Goal: Task Accomplishment & Management: Manage account settings

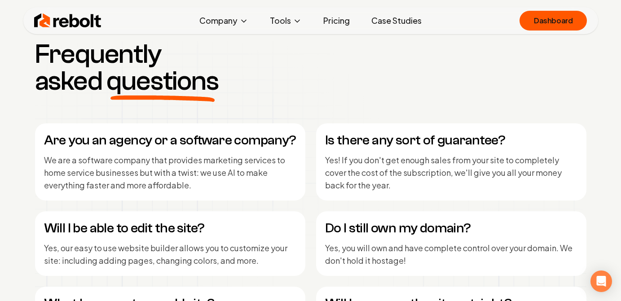
scroll to position [3676, 0]
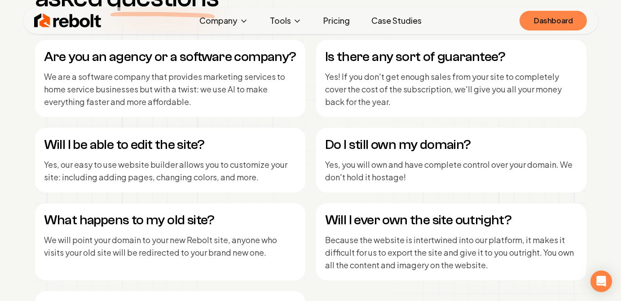
click at [559, 21] on link "Dashboard" at bounding box center [553, 21] width 67 height 20
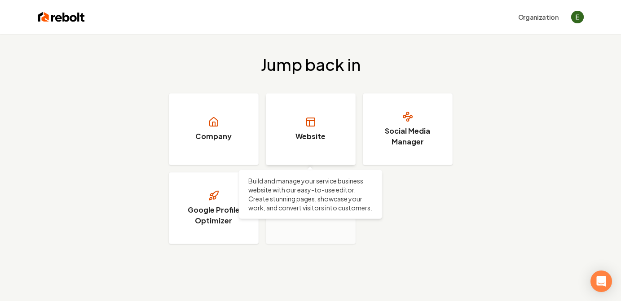
click at [312, 131] on link "Website" at bounding box center [311, 129] width 90 height 72
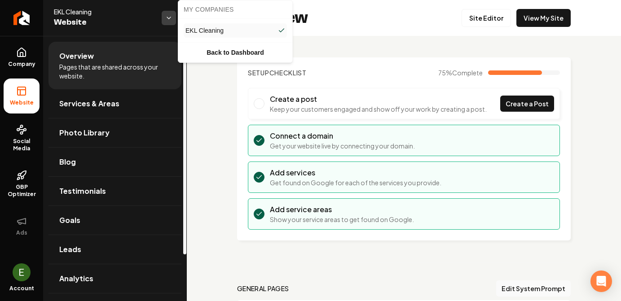
click at [169, 19] on html "Company Website Social Media GBP Optimizer Ads Account EKL Cleaning Website Ove…" at bounding box center [310, 150] width 621 height 301
click at [210, 31] on span "EKL Cleaning" at bounding box center [205, 30] width 38 height 9
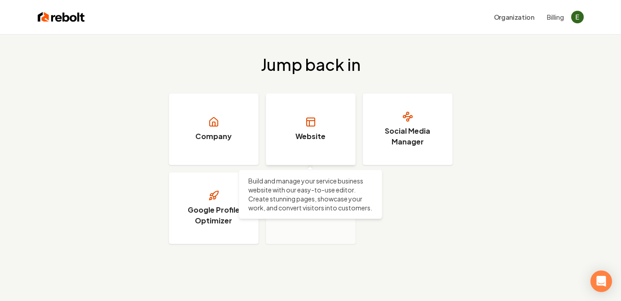
click at [338, 137] on link "Website" at bounding box center [311, 129] width 90 height 72
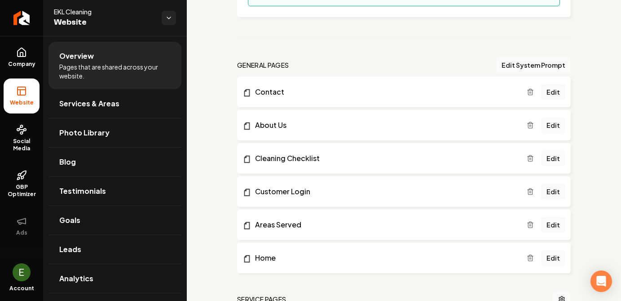
scroll to position [224, 0]
click at [170, 16] on html "Company Website Social Media GBP Optimizer Ads Account EKL Cleaning Website Ove…" at bounding box center [310, 150] width 621 height 301
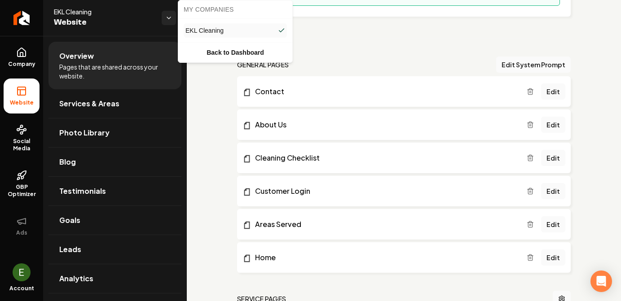
click at [212, 105] on html "Company Website Social Media GBP Optimizer Ads Account EKL Cleaning Website Ove…" at bounding box center [310, 150] width 621 height 301
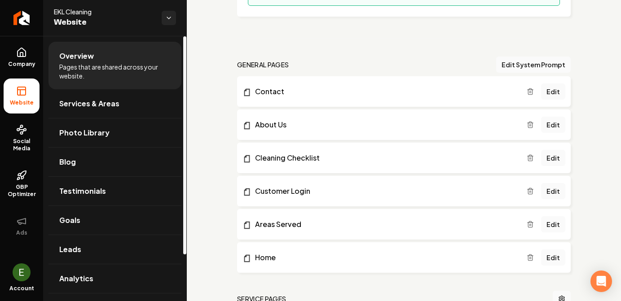
click at [9, 107] on li "Website" at bounding box center [22, 96] width 36 height 35
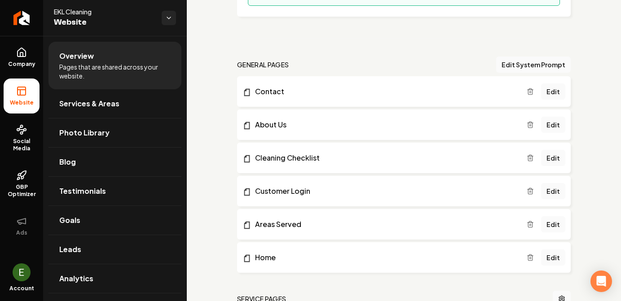
click at [21, 104] on span "Website" at bounding box center [21, 102] width 31 height 7
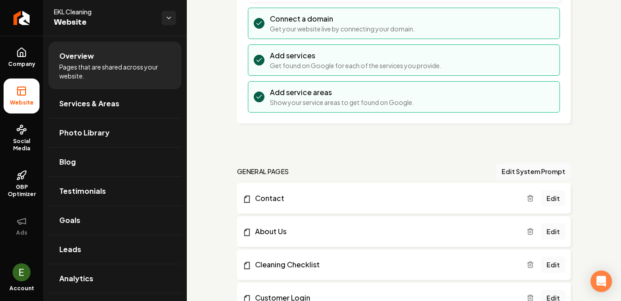
scroll to position [0, 0]
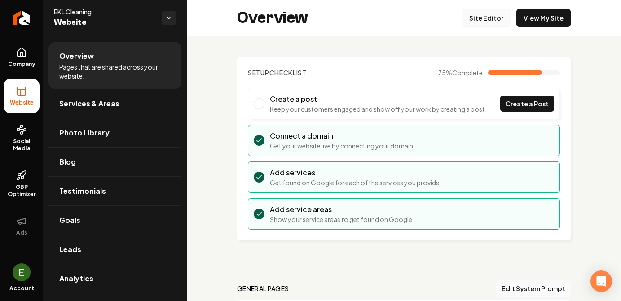
click at [496, 19] on link "Site Editor" at bounding box center [486, 18] width 49 height 18
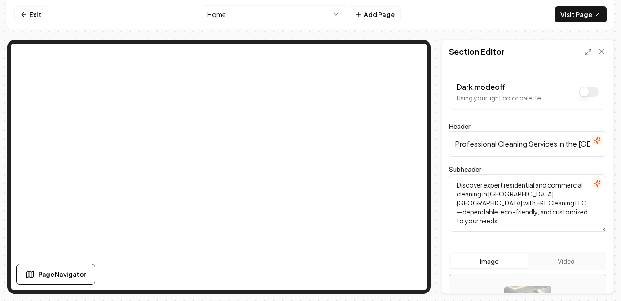
click at [493, 146] on input "Professional Cleaning Services in the Greater Vancouver Area" at bounding box center [527, 144] width 157 height 25
click at [499, 145] on input "Professional Cleaning Services in the Greater Vancouver Area" at bounding box center [527, 144] width 157 height 25
type input "Professional Window Cleaning Services in the [GEOGRAPHIC_DATA] Area"
click at [456, 196] on textarea "Discover expert residential and commercial cleaning in Vancouver, BC with EKL C…" at bounding box center [527, 203] width 157 height 57
drag, startPoint x: 542, startPoint y: 203, endPoint x: 578, endPoint y: 202, distance: 35.9
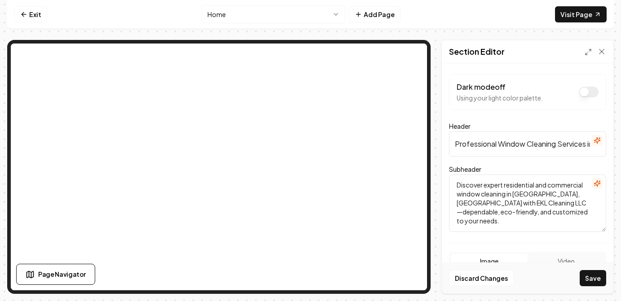
click at [578, 202] on textarea "Discover expert residential and commercial window cleaning in Vancouver, BC wit…" at bounding box center [527, 203] width 157 height 57
click at [572, 223] on textarea "Discover expert residential and commercial window cleaning in [GEOGRAPHIC_DATA]…" at bounding box center [527, 203] width 157 height 57
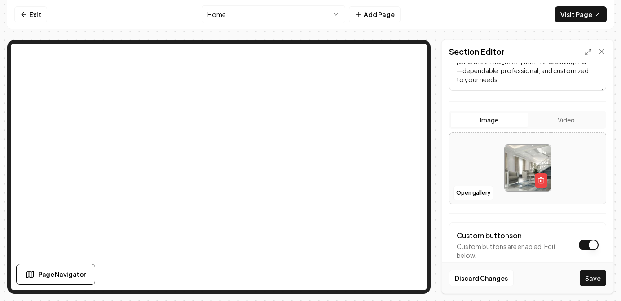
scroll to position [142, 0]
type textarea "Discover expert residential and commercial window cleaning in [GEOGRAPHIC_DATA]…"
click at [518, 162] on img at bounding box center [528, 167] width 46 height 46
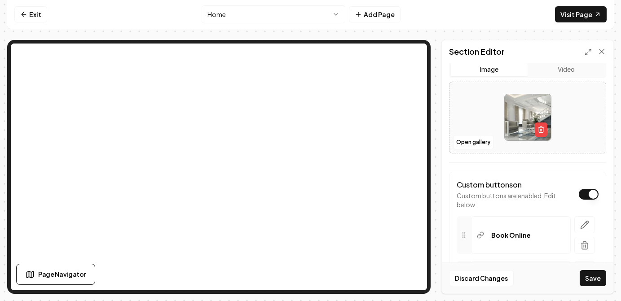
scroll to position [182, 0]
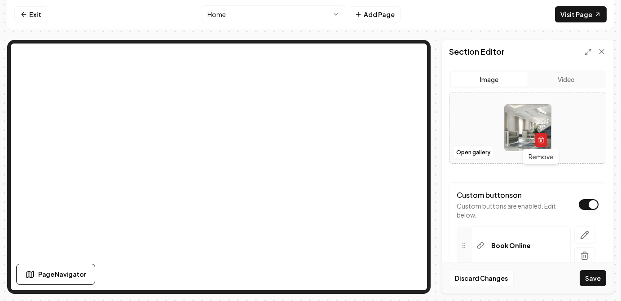
click at [539, 139] on icon "button" at bounding box center [541, 140] width 7 height 7
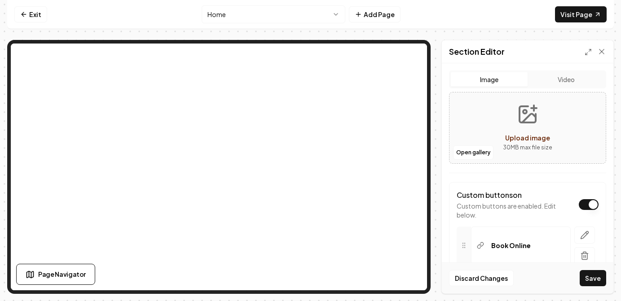
click at [524, 110] on circle "Upload image" at bounding box center [525, 112] width 4 height 4
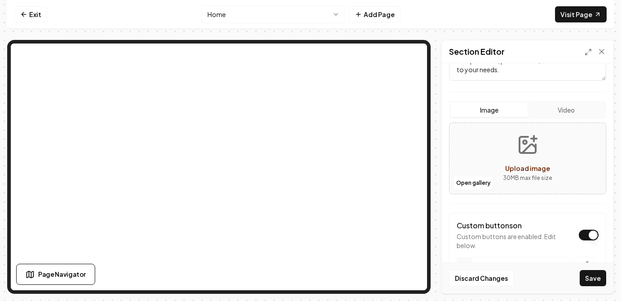
scroll to position [155, 0]
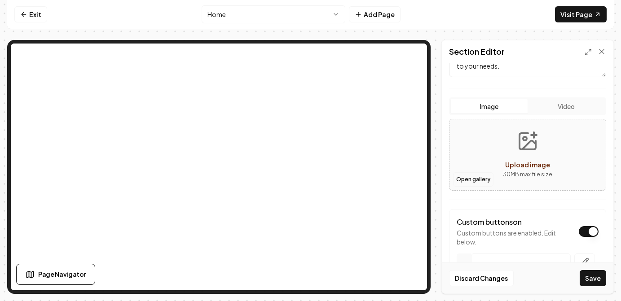
click at [470, 180] on button "Open gallery" at bounding box center [473, 179] width 40 height 14
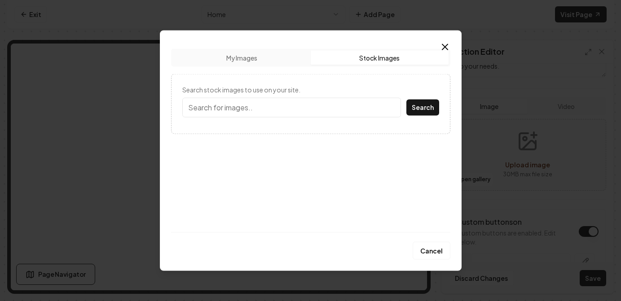
click at [318, 56] on button "Stock Images" at bounding box center [380, 57] width 138 height 14
click at [268, 106] on input "Search stock images to use on your site." at bounding box center [291, 107] width 219 height 20
click at [420, 115] on button "Search" at bounding box center [422, 107] width 33 height 16
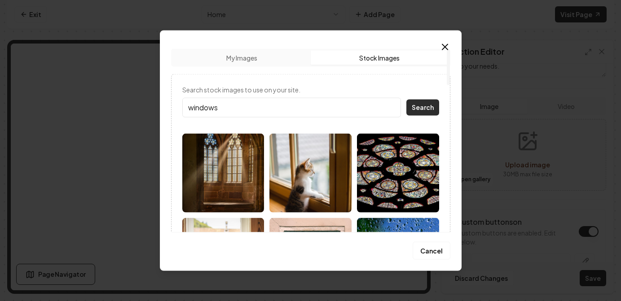
click at [412, 112] on button "Search" at bounding box center [422, 107] width 33 height 16
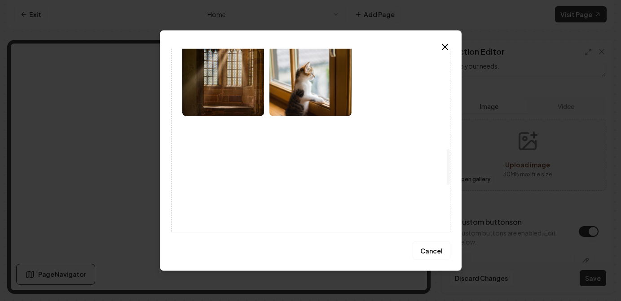
scroll to position [0, 0]
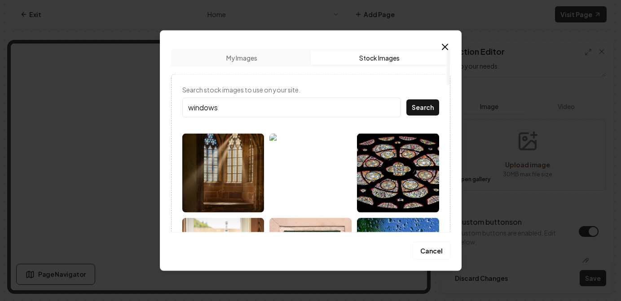
drag, startPoint x: 232, startPoint y: 112, endPoint x: 170, endPoint y: 98, distance: 63.9
click at [170, 98] on div "Upload My Images Stock Images Search stock images to use on your site. windows …" at bounding box center [311, 150] width 302 height 241
type input "clean windows"
click at [406, 99] on button "Search" at bounding box center [422, 107] width 33 height 16
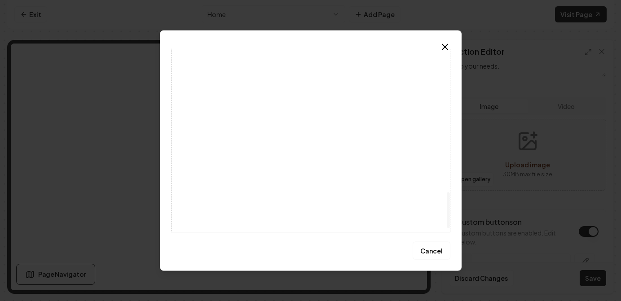
scroll to position [751, 0]
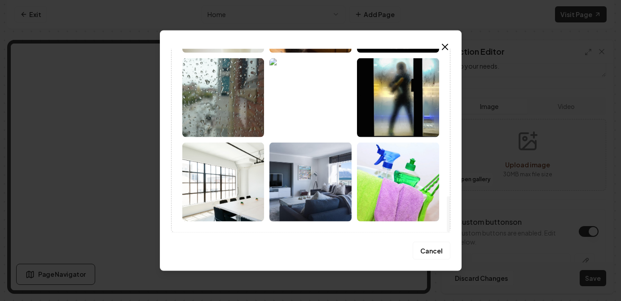
click at [226, 181] on img at bounding box center [223, 181] width 82 height 79
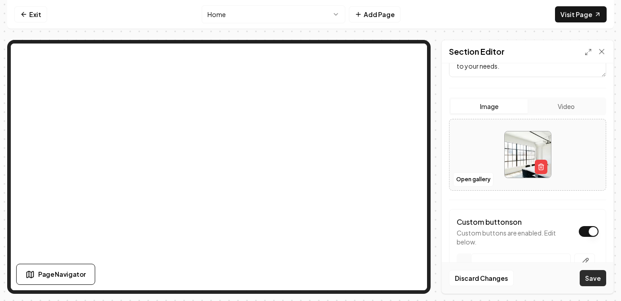
click at [596, 277] on button "Save" at bounding box center [593, 278] width 27 height 16
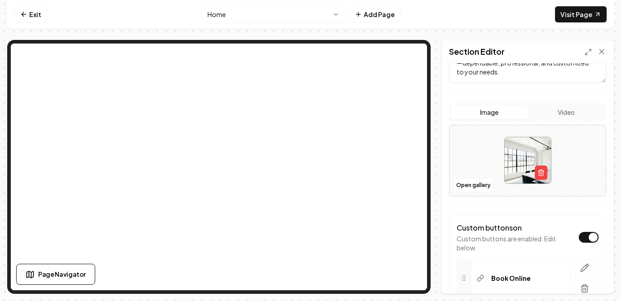
scroll to position [137, 0]
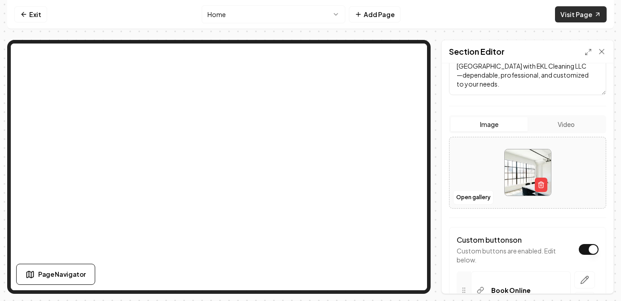
click at [583, 13] on link "Visit Page" at bounding box center [581, 14] width 52 height 16
click at [58, 280] on button "Page Navigator" at bounding box center [55, 274] width 79 height 21
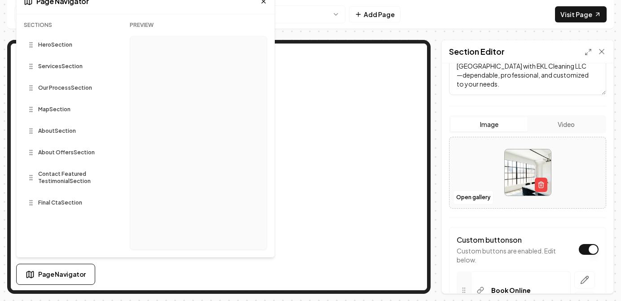
click at [63, 45] on span "Hero Section" at bounding box center [55, 44] width 34 height 7
click at [62, 71] on div "Services Section" at bounding box center [70, 66] width 92 height 14
click at [61, 66] on span "Services Section" at bounding box center [60, 66] width 44 height 7
click at [264, 2] on icon at bounding box center [263, 1] width 7 height 7
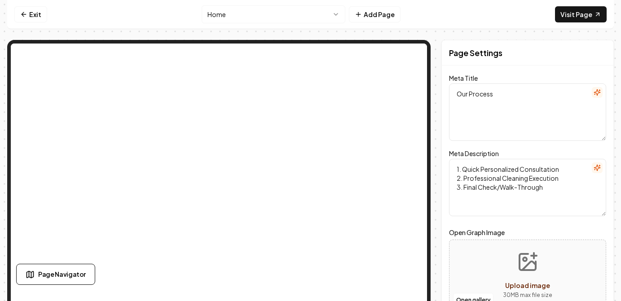
scroll to position [0, 0]
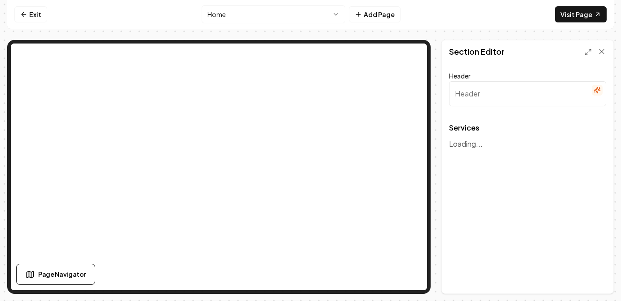
type input "Our Expert Cleaning Services"
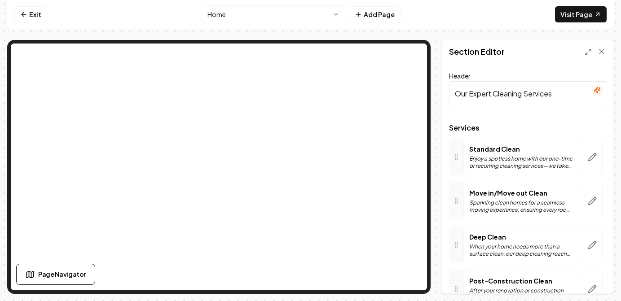
click at [509, 155] on div "Standard Clean Enjoy a spotless home with our one-time or recurring cleaning se…" at bounding box center [520, 157] width 103 height 25
click at [589, 153] on icon "button" at bounding box center [592, 157] width 9 height 9
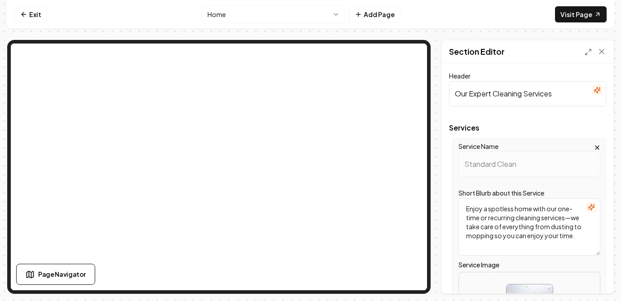
click at [502, 214] on textarea "Enjoy a spotless home with our one-time or recurring cleaning services—we take …" at bounding box center [530, 227] width 142 height 57
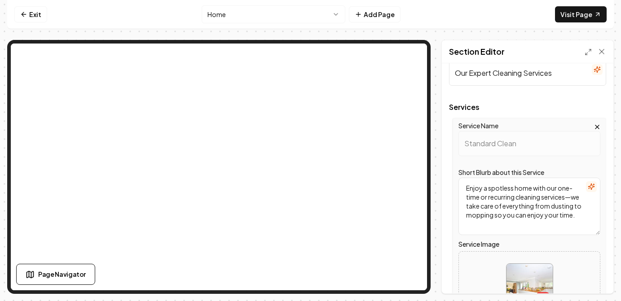
scroll to position [18, 0]
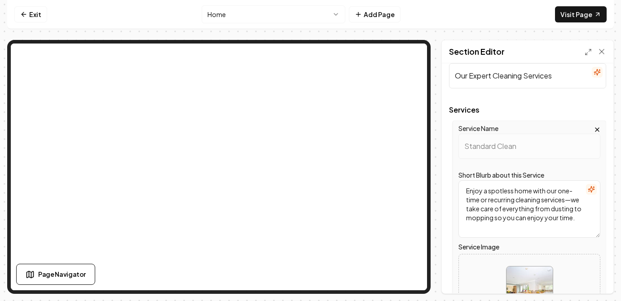
click at [511, 200] on textarea "Enjoy a spotless home with our one-time or recurring cleaning services—we take …" at bounding box center [530, 209] width 142 height 57
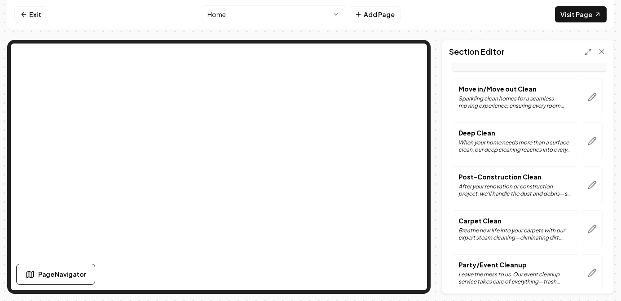
scroll to position [287, 0]
click at [600, 52] on icon at bounding box center [601, 51] width 9 height 9
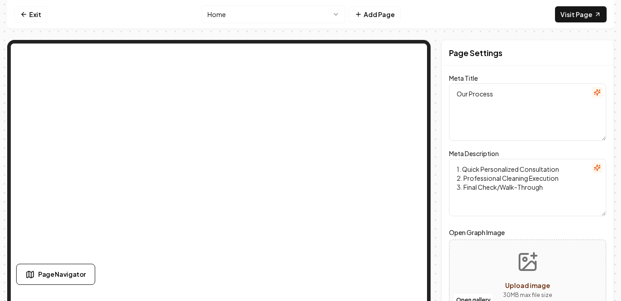
scroll to position [4, 0]
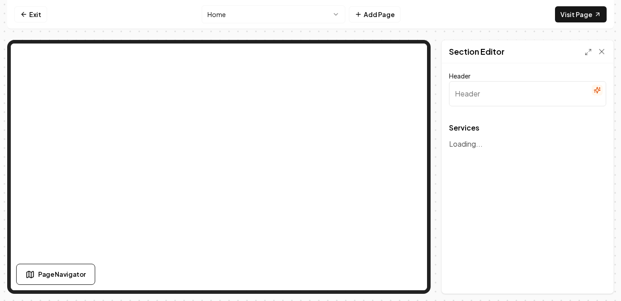
type input "Our Expert Cleaning Services"
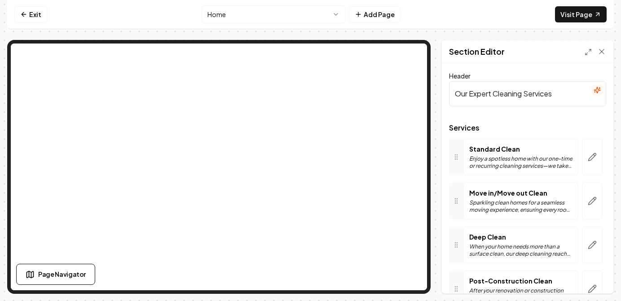
click at [526, 163] on p "Enjoy a spotless home with our one-time or recurring cleaning services—we take …" at bounding box center [520, 162] width 103 height 14
click at [587, 154] on button "button" at bounding box center [592, 157] width 21 height 37
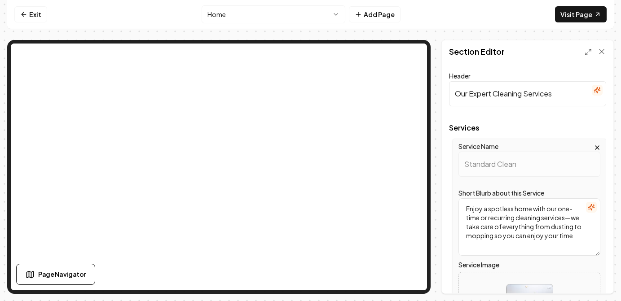
click at [595, 145] on icon "button" at bounding box center [597, 147] width 7 height 7
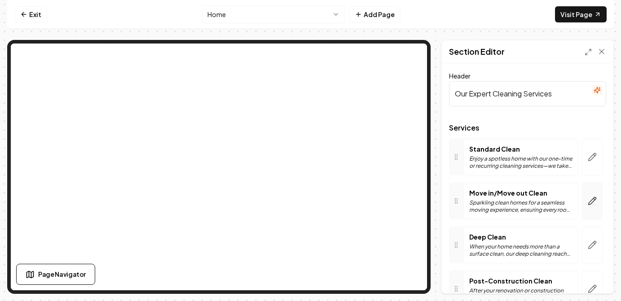
click at [589, 201] on icon "button" at bounding box center [592, 201] width 9 height 9
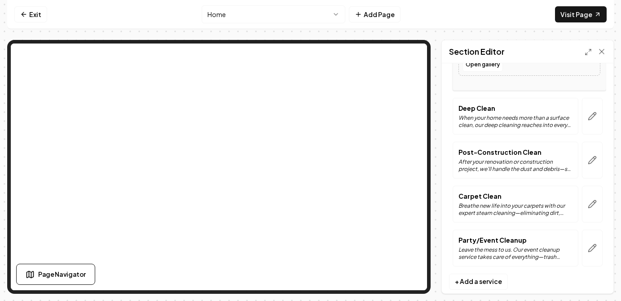
scroll to position [326, 0]
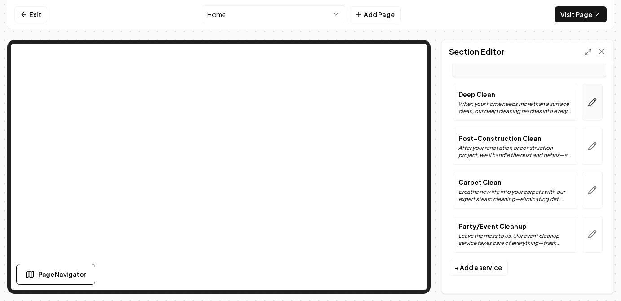
click at [590, 106] on icon "button" at bounding box center [593, 102] width 8 height 8
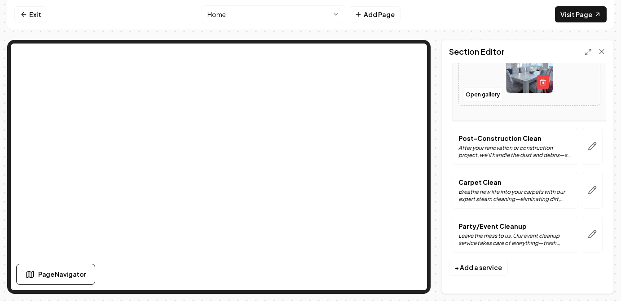
click at [551, 272] on form "Header Our Expert Cleaning Services Services Standard Clean Enjoy a spotless ho…" at bounding box center [527, 13] width 157 height 539
click at [605, 48] on icon at bounding box center [601, 51] width 9 height 9
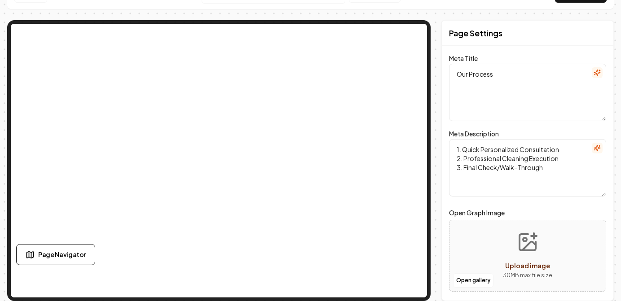
scroll to position [0, 0]
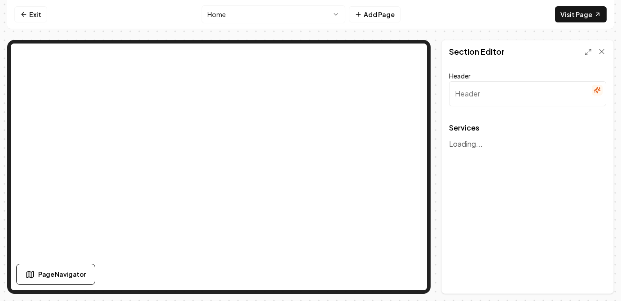
type input "Our Expert Cleaning Services"
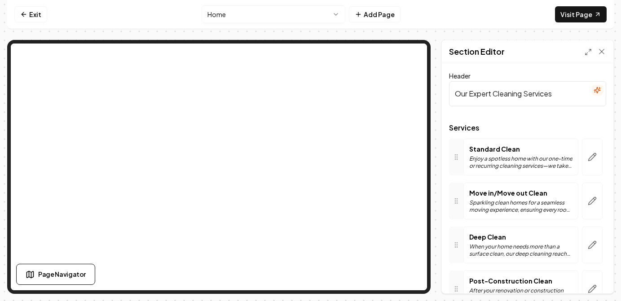
click at [526, 95] on input "Our Expert Cleaning Services" at bounding box center [527, 93] width 157 height 25
click at [476, 150] on p "Standard Clean" at bounding box center [520, 149] width 103 height 9
click at [473, 156] on p "Enjoy a spotless home with our one-time or recurring cleaning services—we take …" at bounding box center [520, 162] width 103 height 14
click at [490, 148] on p "Standard Clean" at bounding box center [520, 149] width 103 height 9
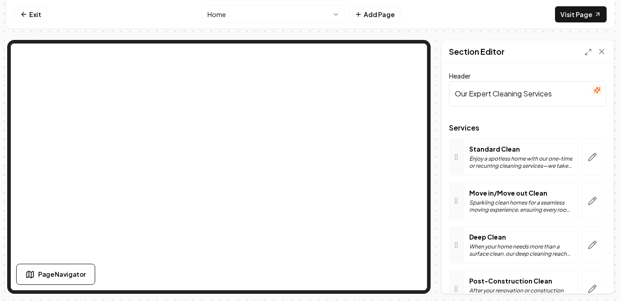
click at [497, 148] on p "Standard Clean" at bounding box center [520, 149] width 103 height 9
click at [543, 150] on p "Standard Clean" at bounding box center [520, 149] width 103 height 9
click at [584, 150] on button "button" at bounding box center [592, 157] width 21 height 37
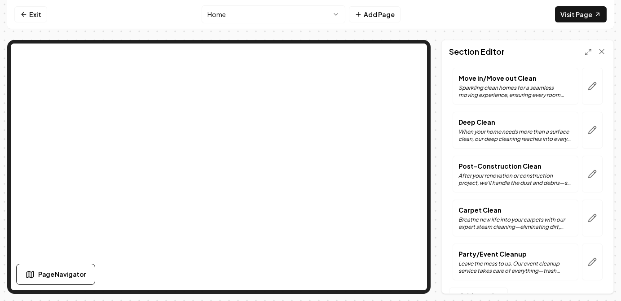
scroll to position [326, 0]
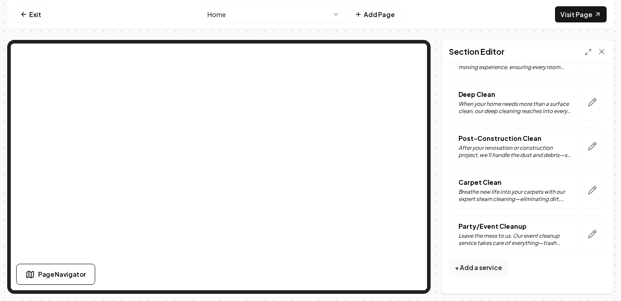
click at [488, 263] on button "+ Add a service" at bounding box center [478, 268] width 59 height 16
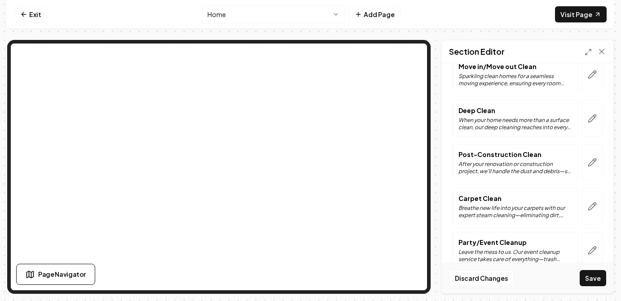
scroll to position [0, 0]
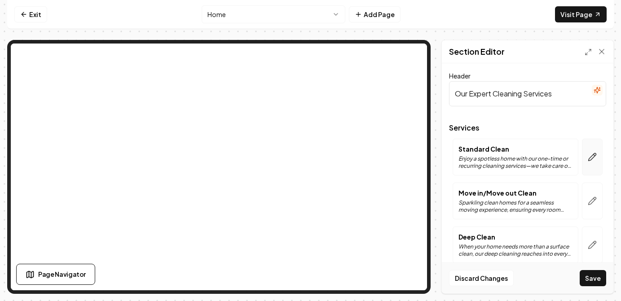
click at [596, 149] on button "button" at bounding box center [592, 157] width 21 height 37
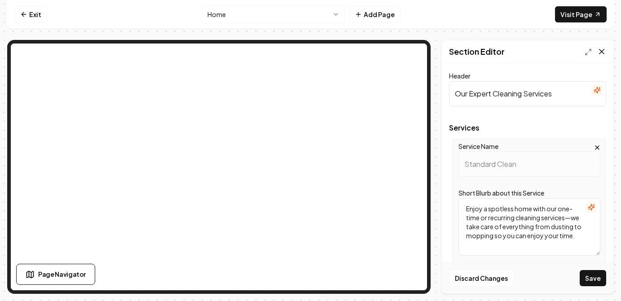
click at [601, 48] on icon at bounding box center [601, 51] width 9 height 9
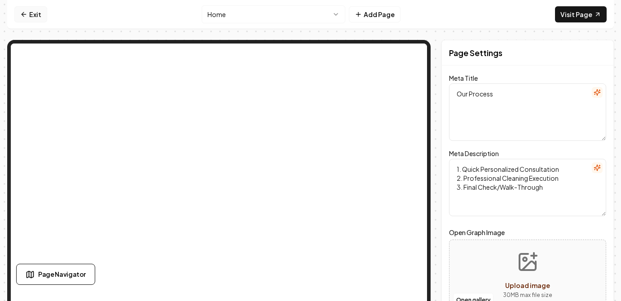
click at [27, 9] on link "Exit" at bounding box center [30, 14] width 33 height 16
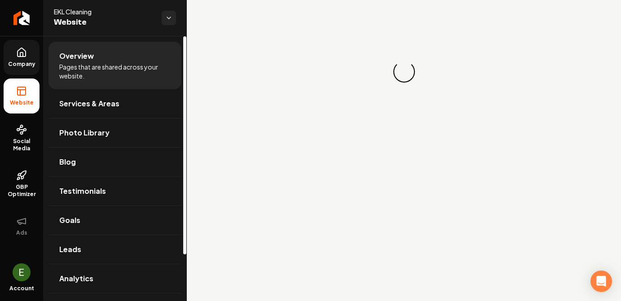
click at [28, 52] on link "Company" at bounding box center [22, 57] width 36 height 35
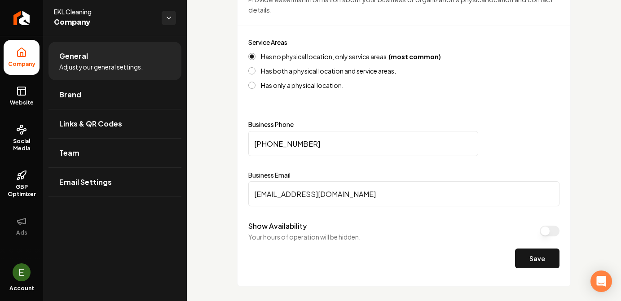
scroll to position [366, 0]
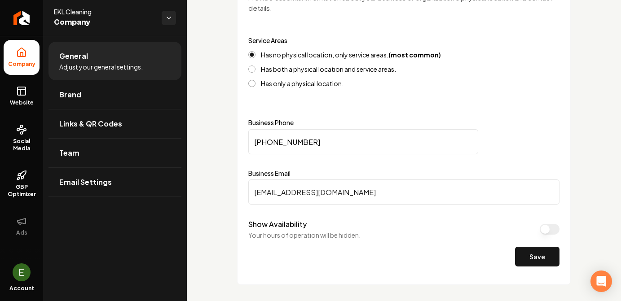
click at [353, 194] on input "lippmaneli@gmail.com" at bounding box center [403, 192] width 311 height 25
drag, startPoint x: 361, startPoint y: 194, endPoint x: 191, endPoint y: 194, distance: 169.8
type input "[PERSON_NAME][EMAIL_ADDRESS][DOMAIN_NAME]"
click at [530, 252] on button "Save" at bounding box center [537, 257] width 44 height 20
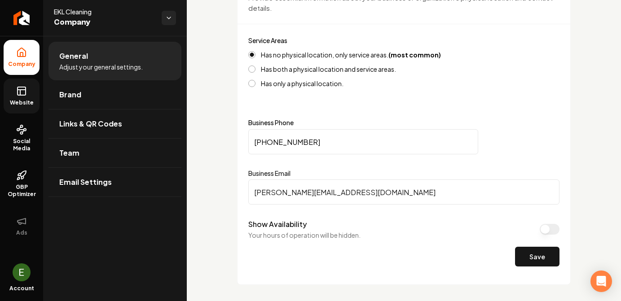
click at [27, 100] on span "Website" at bounding box center [21, 102] width 31 height 7
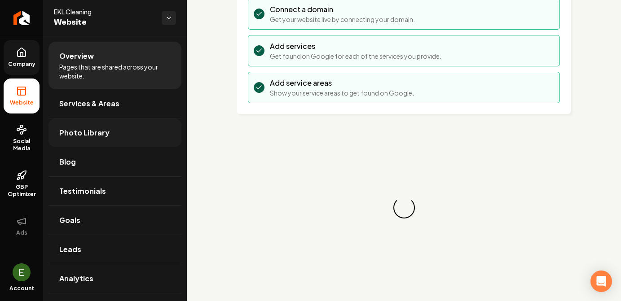
scroll to position [366, 0]
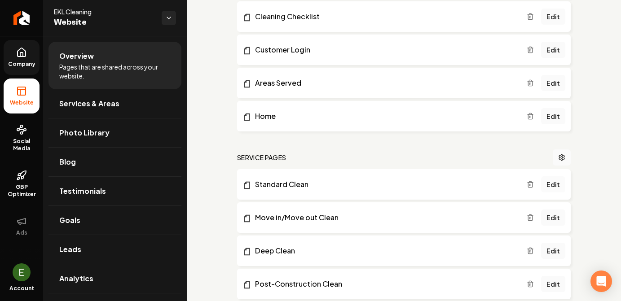
click at [555, 181] on link "Edit" at bounding box center [553, 185] width 24 height 16
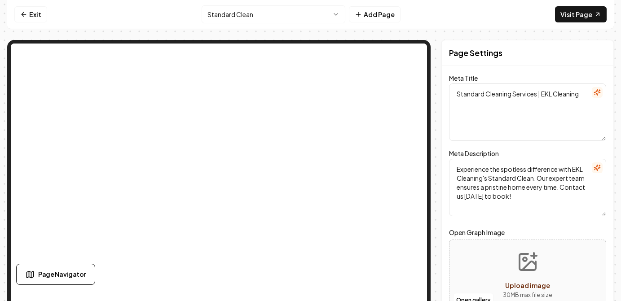
click at [512, 108] on textarea "Standard Cleaning Services | EKL Cleaning" at bounding box center [527, 112] width 157 height 57
click at [36, 12] on link "Exit" at bounding box center [30, 14] width 33 height 16
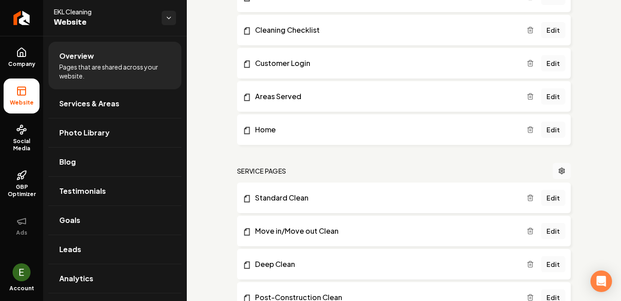
scroll to position [442, 0]
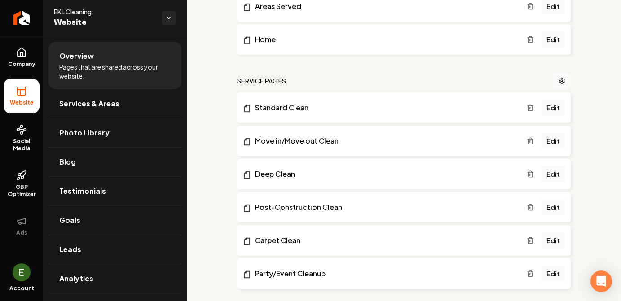
click at [565, 77] on icon "Main content area" at bounding box center [561, 80] width 7 height 7
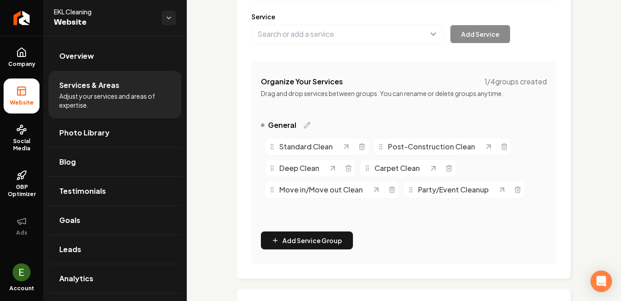
scroll to position [123, 0]
click at [362, 147] on line "Main content area" at bounding box center [362, 148] width 0 height 2
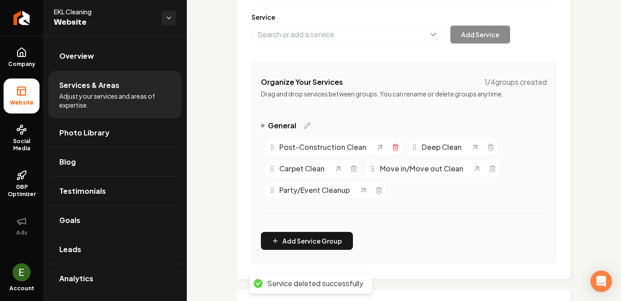
click at [393, 147] on icon "Main content area" at bounding box center [395, 148] width 4 height 5
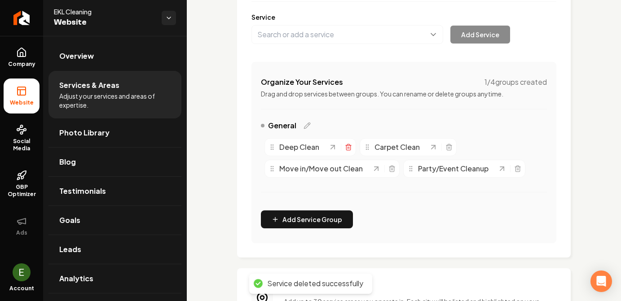
click at [349, 150] on icon "Main content area" at bounding box center [348, 148] width 4 height 5
click at [355, 147] on icon "Main content area" at bounding box center [353, 147] width 7 height 7
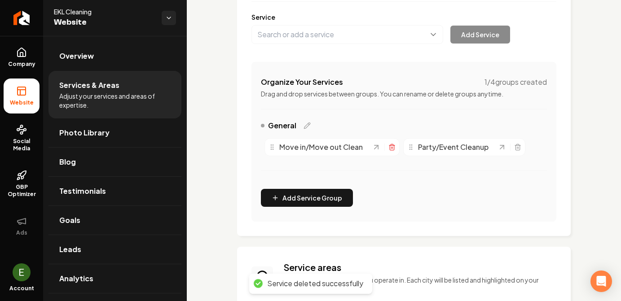
click at [390, 148] on icon "Main content area" at bounding box center [392, 147] width 7 height 7
click at [379, 149] on icon "Main content area" at bounding box center [378, 147] width 7 height 7
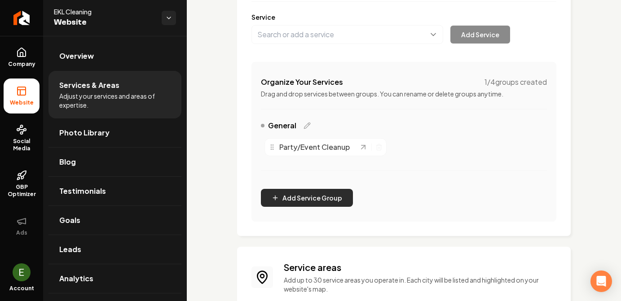
click at [306, 195] on button "Add Service Group" at bounding box center [307, 198] width 92 height 18
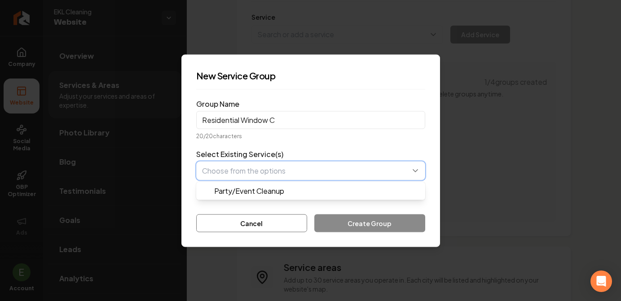
click at [294, 170] on button "button" at bounding box center [310, 170] width 229 height 19
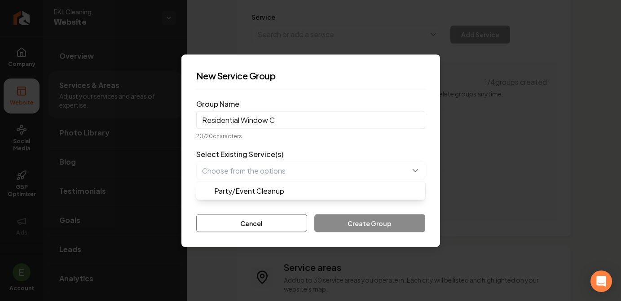
click at [315, 143] on form "Group Name Residential Window C 20 / 20 characters Select Existing Service(s) P…" at bounding box center [310, 165] width 229 height 136
click at [352, 225] on div "Cancel Create Group" at bounding box center [310, 223] width 229 height 18
click at [290, 126] on input "Residential Window C" at bounding box center [310, 120] width 229 height 18
type input "Residential Window C"
click at [265, 227] on button "Cancel" at bounding box center [251, 223] width 111 height 18
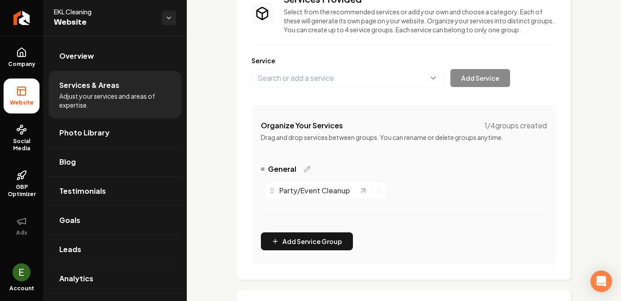
scroll to position [81, 0]
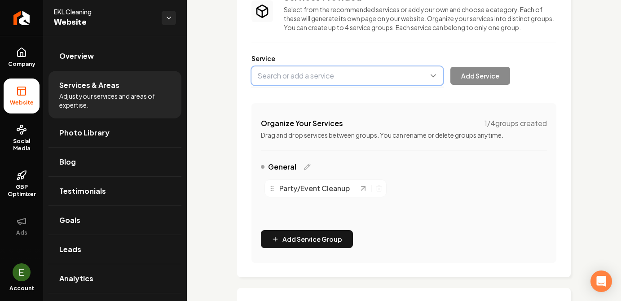
click at [363, 82] on button "Main content area" at bounding box center [348, 75] width 192 height 19
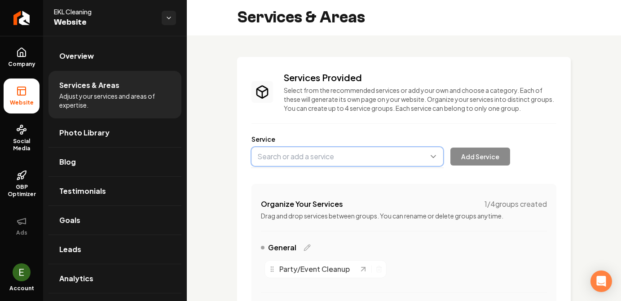
scroll to position [0, 0]
type input "W"
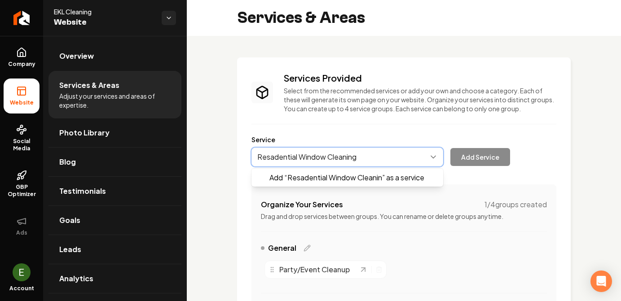
type input "Resadential Window Cleaning"
click at [275, 158] on button "Main content area" at bounding box center [348, 157] width 192 height 19
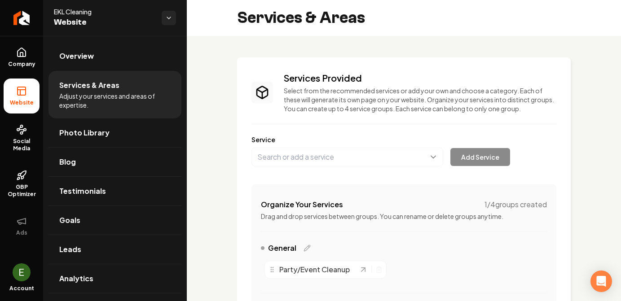
click at [362, 180] on div "Services Provided Select from the recommended services or add your own and choo…" at bounding box center [404, 208] width 305 height 273
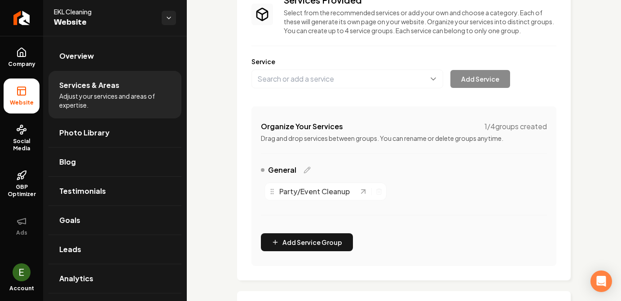
scroll to position [80, 0]
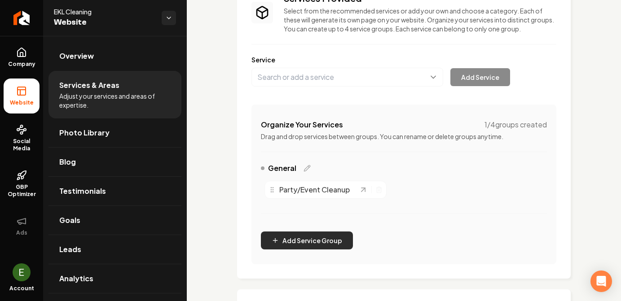
click at [311, 239] on button "Add Service Group" at bounding box center [307, 241] width 92 height 18
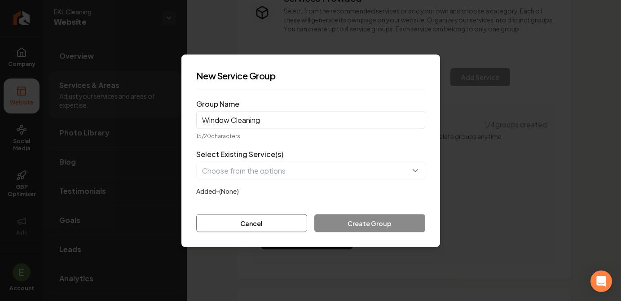
type input "Window Cleaning"
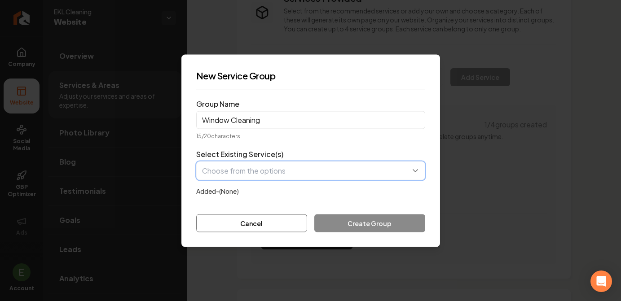
click at [272, 172] on button "button" at bounding box center [310, 170] width 229 height 19
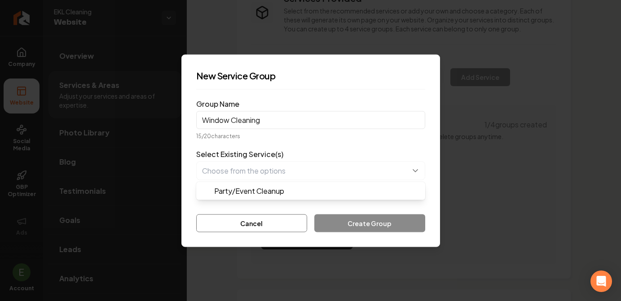
click at [318, 133] on form "Group Name Window Cleaning 15 / 20 characters Select Existing Service(s) Party/…" at bounding box center [310, 165] width 229 height 136
click at [346, 227] on div "Cancel Create Group" at bounding box center [310, 223] width 229 height 18
click at [217, 194] on label "Added- (None)" at bounding box center [217, 191] width 43 height 8
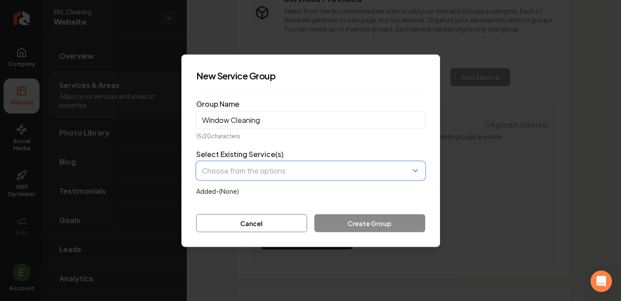
click at [274, 165] on button "button" at bounding box center [310, 170] width 229 height 19
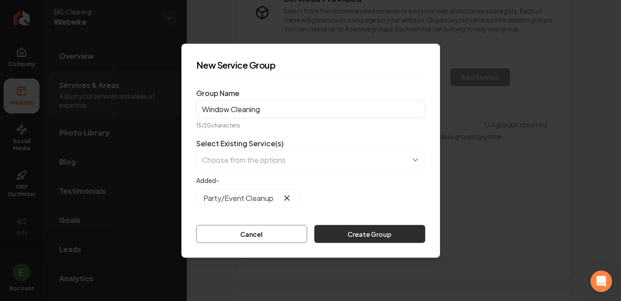
click at [350, 236] on button "Create Group" at bounding box center [369, 234] width 110 height 18
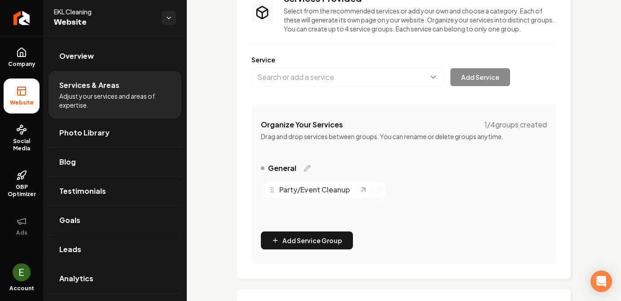
click at [380, 134] on p "Drag and drop services between groups. You can rename or delete groups anytime." at bounding box center [404, 136] width 286 height 9
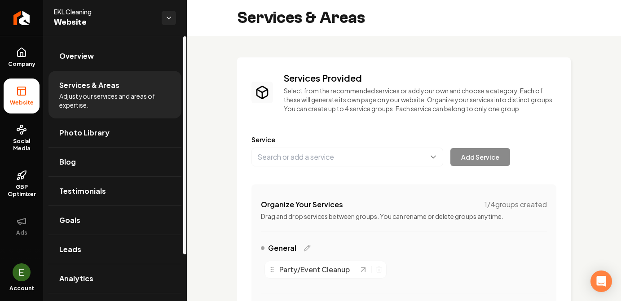
click at [20, 97] on li "Website" at bounding box center [22, 96] width 36 height 35
click at [81, 54] on span "Overview" at bounding box center [76, 56] width 35 height 11
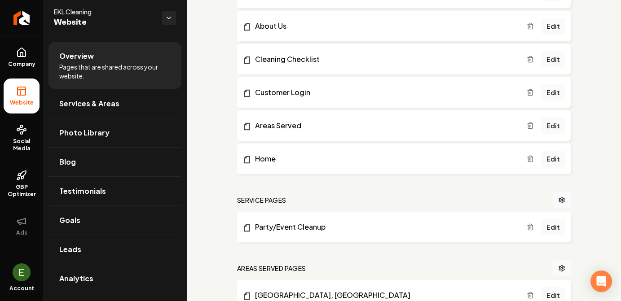
scroll to position [336, 0]
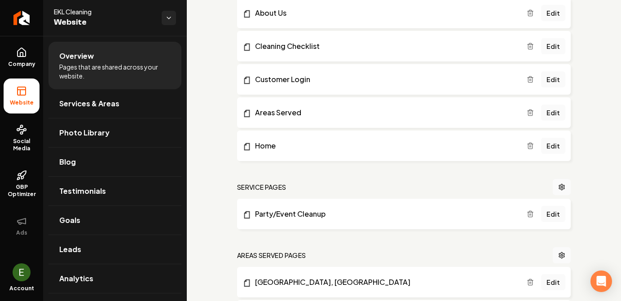
click at [531, 216] on line "Main content area" at bounding box center [531, 215] width 0 height 2
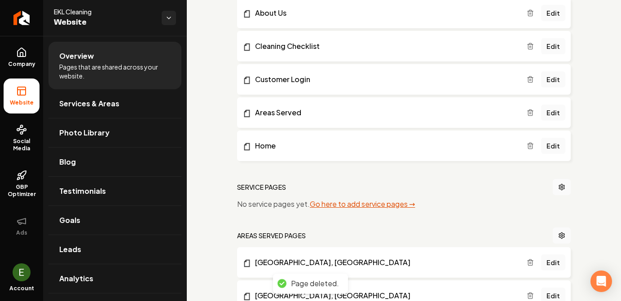
click at [371, 206] on link "Go here to add service pages →" at bounding box center [362, 203] width 105 height 9
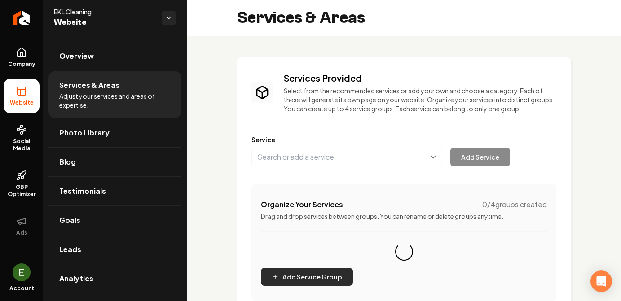
click at [282, 281] on button "Add Service Group" at bounding box center [307, 277] width 92 height 18
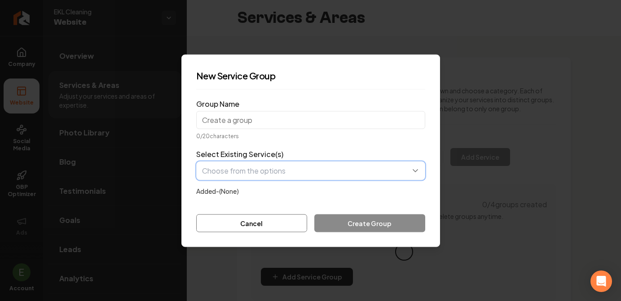
click at [264, 170] on button "button" at bounding box center [310, 170] width 229 height 19
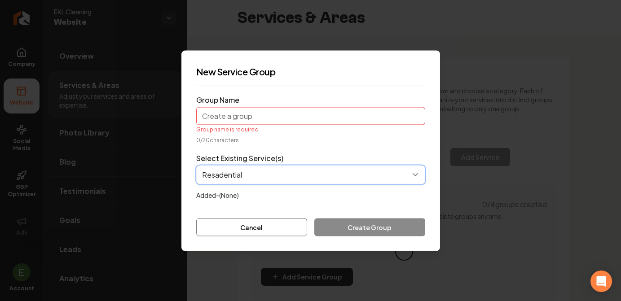
type input "Resadential"
click at [226, 173] on button "button" at bounding box center [310, 174] width 229 height 19
click at [246, 176] on button "button" at bounding box center [310, 174] width 229 height 19
type input "Resadential Window Cleaning"
click at [224, 181] on button "button" at bounding box center [310, 174] width 229 height 19
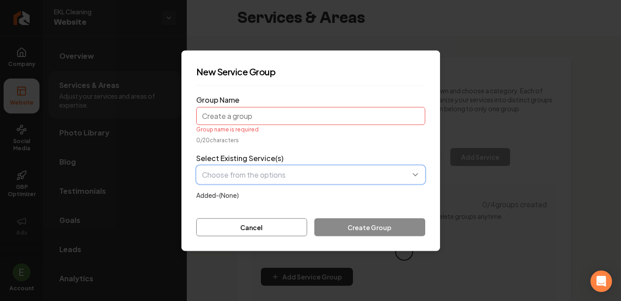
paste input "residential window cleaning"
type input "residential window cleaning"
click at [204, 177] on button "button" at bounding box center [310, 174] width 229 height 19
paste input "residential window cleaning"
type input "residential window cleanin"
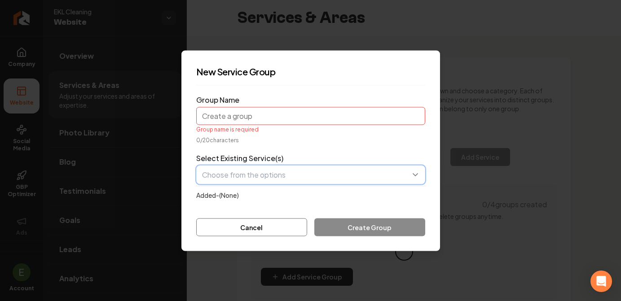
click at [216, 182] on button "button" at bounding box center [310, 174] width 229 height 19
type input "Residential Window Cleaning"
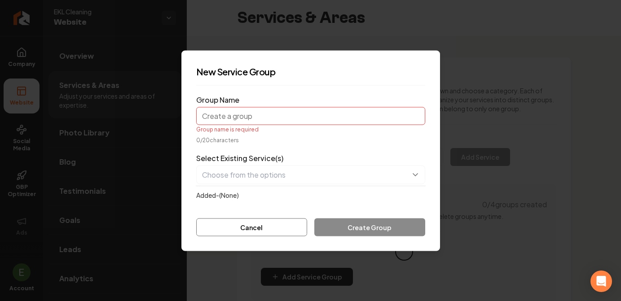
click at [247, 118] on form "Group Name Group name is required 0 / 20 characters Select Existing Service(s) …" at bounding box center [310, 165] width 229 height 144
click at [247, 118] on input "Group Name" at bounding box center [310, 116] width 229 height 18
click at [256, 112] on input "Group Name" at bounding box center [310, 116] width 229 height 18
click at [296, 88] on div "New Service Group Group Name Group name is required 0 / 20 characters Select Ex…" at bounding box center [310, 150] width 259 height 201
click at [281, 116] on input "Group Name" at bounding box center [310, 116] width 229 height 18
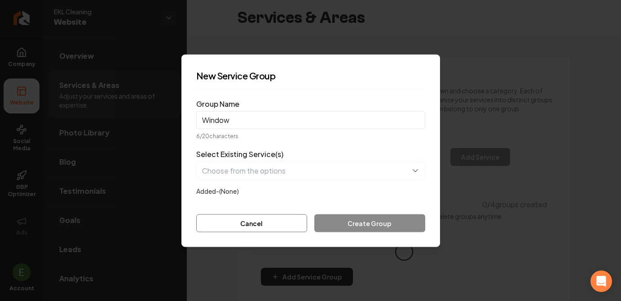
type input "Window Cleaning"
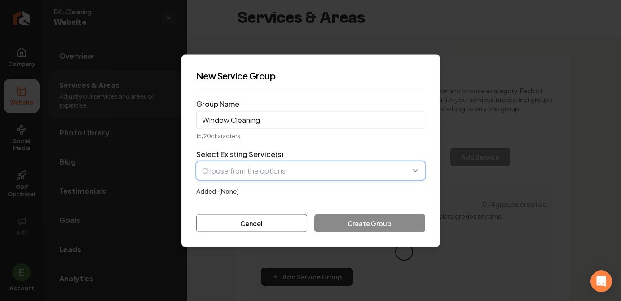
click at [314, 169] on button "button" at bounding box center [310, 170] width 229 height 19
type input "Resadential Window Cleaning"
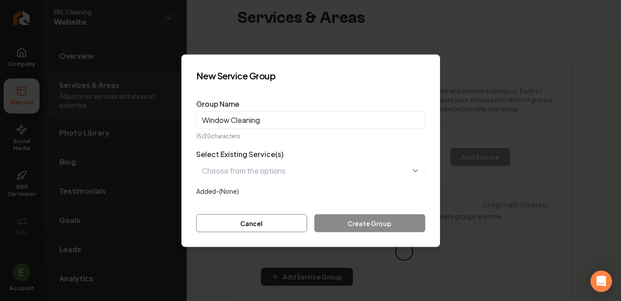
click at [365, 224] on form "Group Name Window Cleaning 15 / 20 characters Select Existing Service(s) Added-…" at bounding box center [310, 165] width 229 height 136
click at [252, 219] on button "Cancel" at bounding box center [251, 223] width 111 height 18
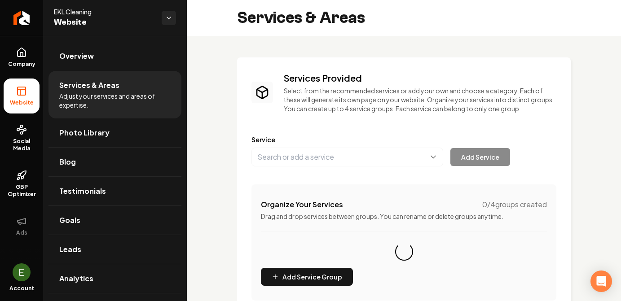
click at [421, 129] on div "Services Provided Select from the recommended services or add your own and choo…" at bounding box center [404, 186] width 305 height 229
click at [380, 161] on button "Main content area" at bounding box center [348, 157] width 192 height 19
click at [81, 86] on div "Company Website Social Media GBP Optimizer Ads Account EKL Cleaning Website Ove…" at bounding box center [310, 150] width 621 height 301
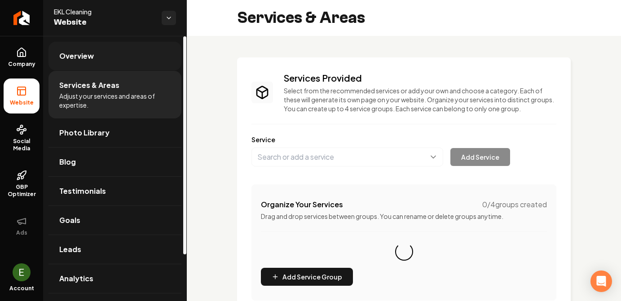
click at [75, 53] on span "Overview" at bounding box center [76, 56] width 35 height 11
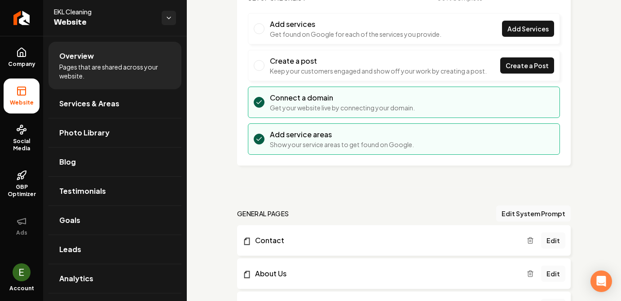
scroll to position [68, 0]
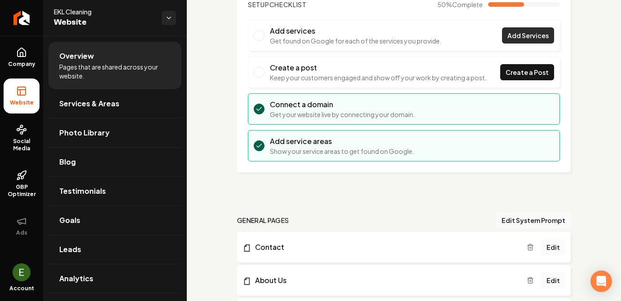
click at [535, 39] on span "Add Services" at bounding box center [528, 35] width 41 height 9
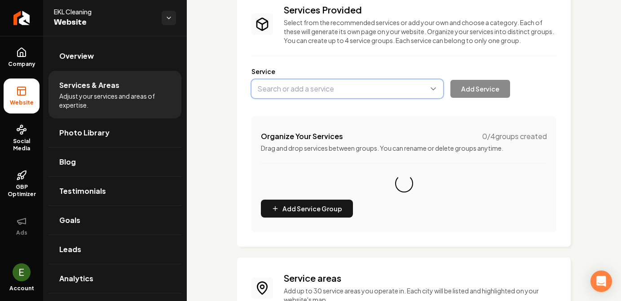
click at [351, 96] on button "Main content area" at bounding box center [348, 89] width 192 height 19
click at [437, 88] on button "Main content area" at bounding box center [348, 88] width 192 height 19
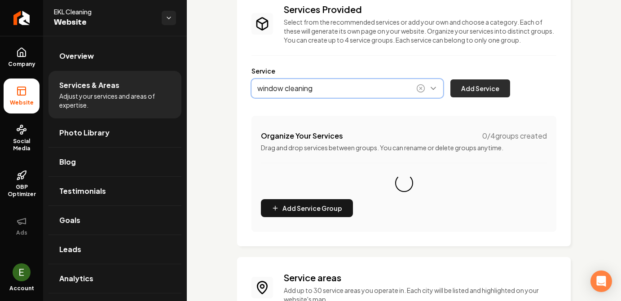
type input "window cleaning"
click at [502, 90] on button "Add Service" at bounding box center [481, 89] width 60 height 18
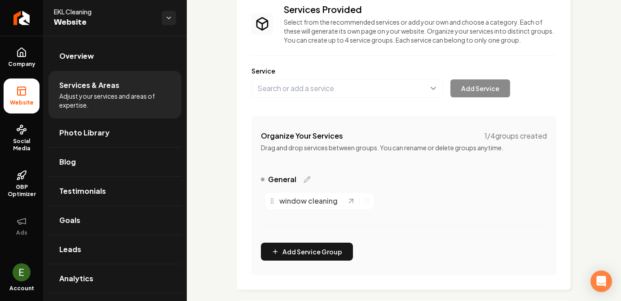
click at [317, 199] on span "window cleaning" at bounding box center [308, 201] width 58 height 11
click at [310, 256] on button "Add Service Group" at bounding box center [307, 252] width 92 height 18
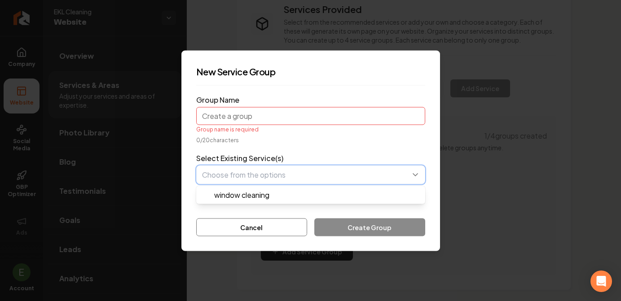
click at [306, 175] on button "button" at bounding box center [310, 174] width 229 height 19
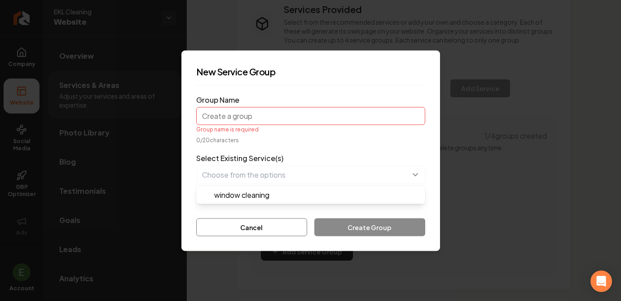
click at [310, 112] on form "Group Name Group name is required 0 / 20 characters Select Existing Service(s) …" at bounding box center [310, 165] width 229 height 144
click at [310, 118] on input "Group Name" at bounding box center [310, 116] width 229 height 18
click at [362, 139] on div "0 / 20 characters" at bounding box center [310, 140] width 229 height 7
click at [312, 124] on input "Group Name" at bounding box center [310, 116] width 229 height 18
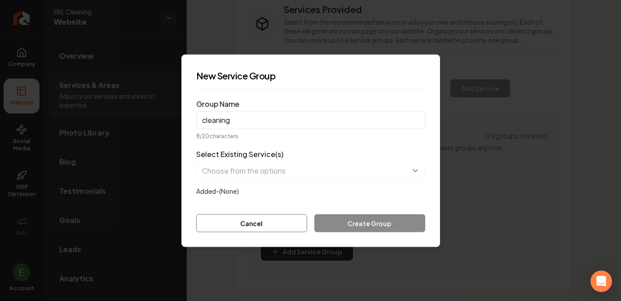
type input "cleaning"
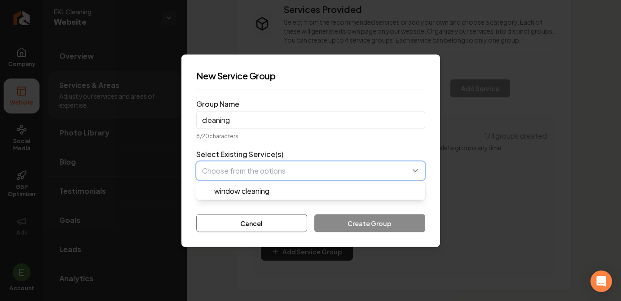
click at [337, 168] on button "button" at bounding box center [310, 170] width 229 height 19
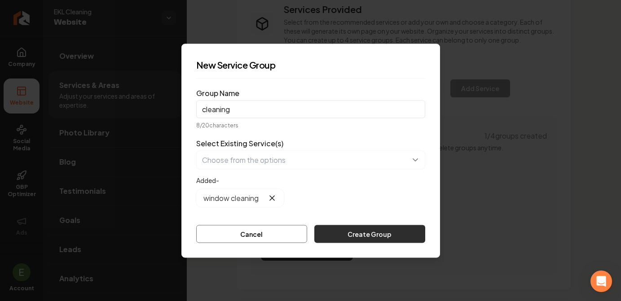
click at [347, 232] on button "Create Group" at bounding box center [369, 234] width 110 height 18
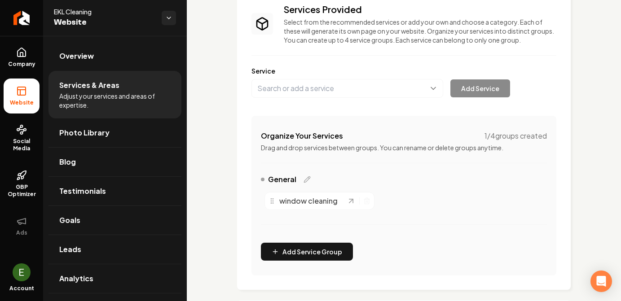
click at [336, 130] on div "Organize Your Services 1 / 4 groups created Drag and drop services between grou…" at bounding box center [404, 196] width 305 height 160
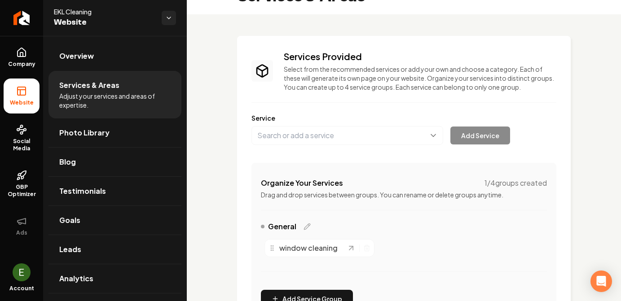
scroll to position [21, 0]
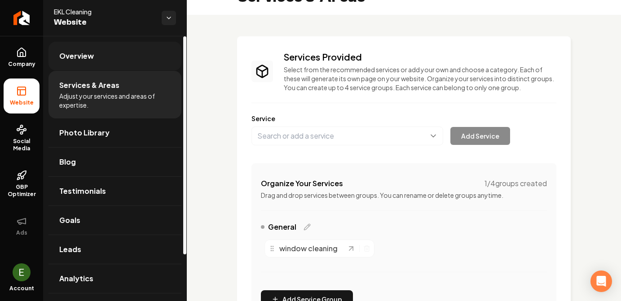
click at [79, 57] on span "Overview" at bounding box center [76, 56] width 35 height 11
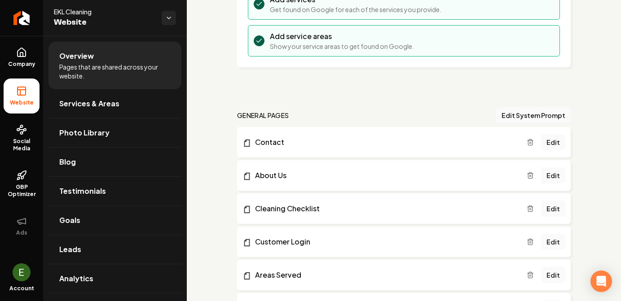
scroll to position [1, 0]
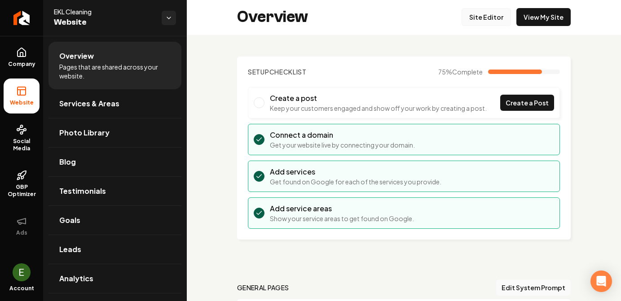
click at [488, 13] on link "Site Editor" at bounding box center [486, 17] width 49 height 18
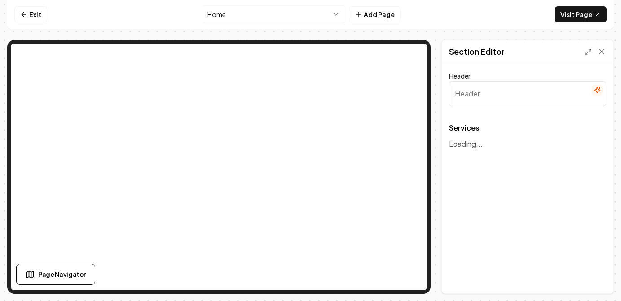
type input "Our Expert Cleaning Services"
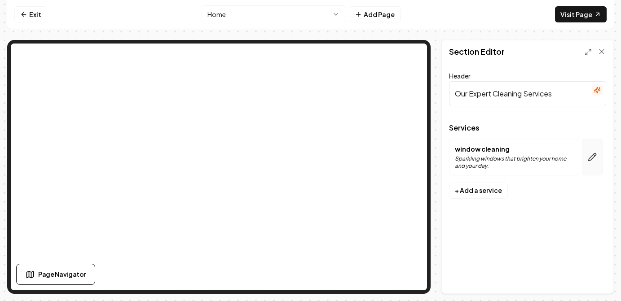
click at [588, 153] on icon "button" at bounding box center [592, 157] width 9 height 9
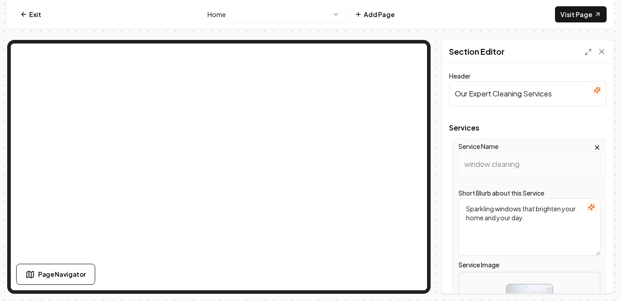
click at [597, 145] on icon "button" at bounding box center [597, 147] width 7 height 7
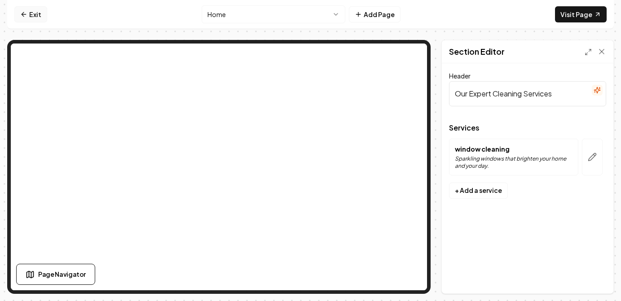
click at [17, 9] on link "Exit" at bounding box center [30, 14] width 33 height 16
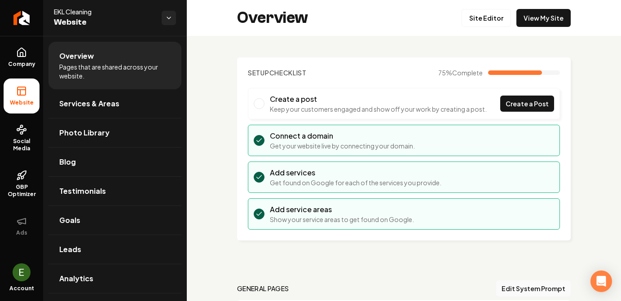
click at [288, 132] on h3 "Connect a domain" at bounding box center [342, 136] width 145 height 11
click at [297, 171] on h3 "Add services" at bounding box center [356, 173] width 172 height 11
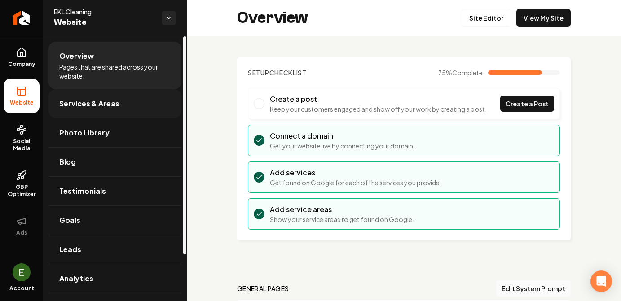
click at [89, 100] on span "Services & Areas" at bounding box center [89, 103] width 60 height 11
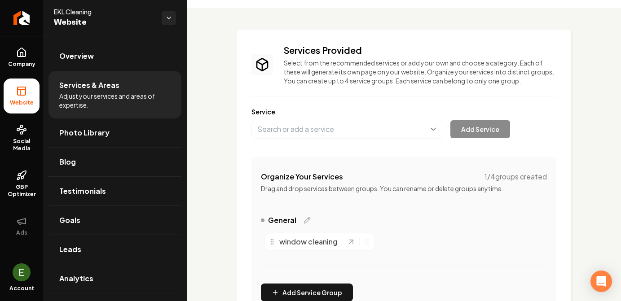
scroll to position [29, 0]
click at [340, 244] on div "window cleaning" at bounding box center [308, 241] width 78 height 11
click at [321, 241] on span "window cleaning" at bounding box center [308, 241] width 58 height 11
click at [353, 241] on icon "Main content area" at bounding box center [351, 241] width 9 height 9
click at [271, 243] on circle "Main content area" at bounding box center [271, 243] width 0 height 0
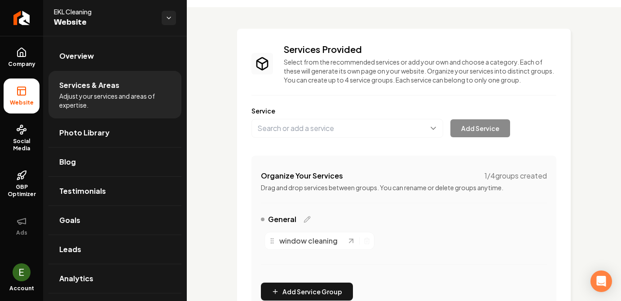
click at [426, 219] on div "General" at bounding box center [404, 221] width 286 height 14
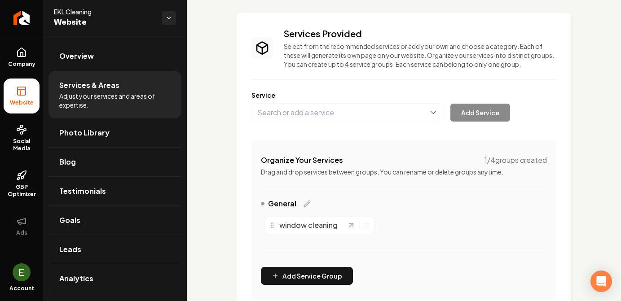
scroll to position [44, 0]
click at [318, 113] on button "Main content area" at bounding box center [348, 112] width 192 height 19
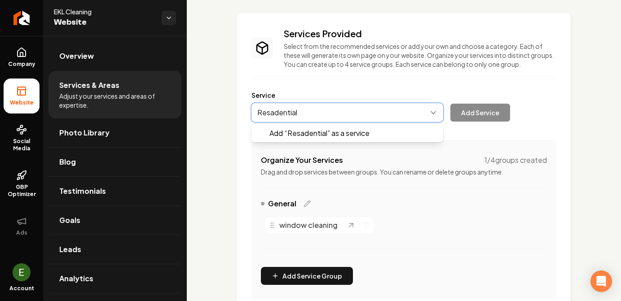
paste input "residential window cleaning"
type input "Resadential residential window cleaning"
click at [297, 112] on button "Main content area" at bounding box center [348, 112] width 192 height 19
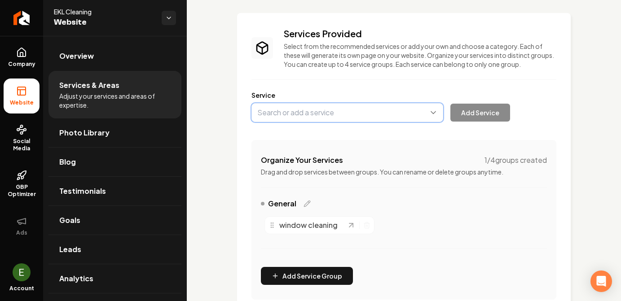
paste input "residential window cleaning"
type input "residential window cleaning"
click at [260, 115] on button "Main content area" at bounding box center [348, 112] width 192 height 19
type input "Residential Window Cleaning"
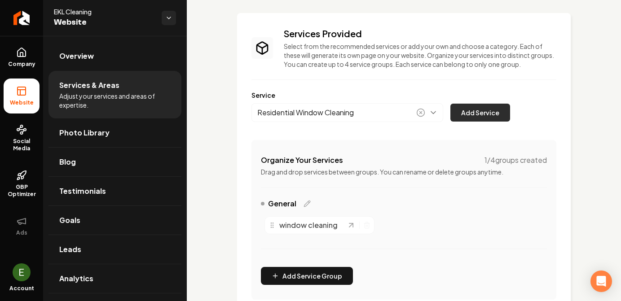
click at [482, 114] on button "Add Service" at bounding box center [481, 113] width 60 height 18
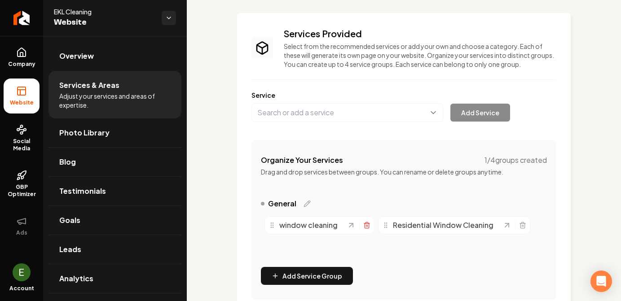
click at [368, 225] on icon "Main content area" at bounding box center [366, 225] width 7 height 7
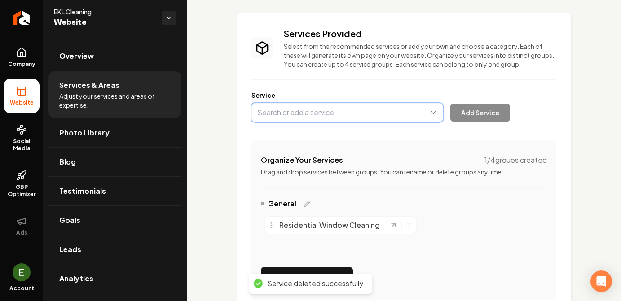
click at [368, 114] on button "Main content area" at bounding box center [348, 112] width 192 height 19
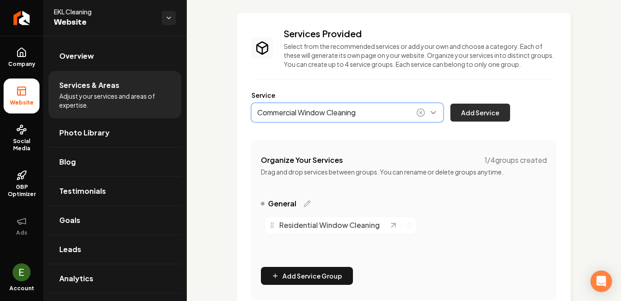
type input "Commercial Window Cleaning"
click at [486, 115] on button "Add Service" at bounding box center [481, 113] width 60 height 18
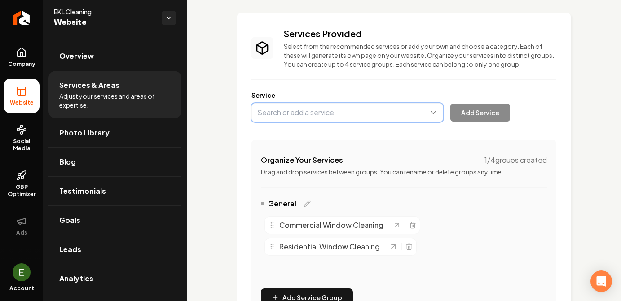
click at [346, 108] on button "Main content area" at bounding box center [348, 112] width 192 height 19
type input "Interior Window Detailing"
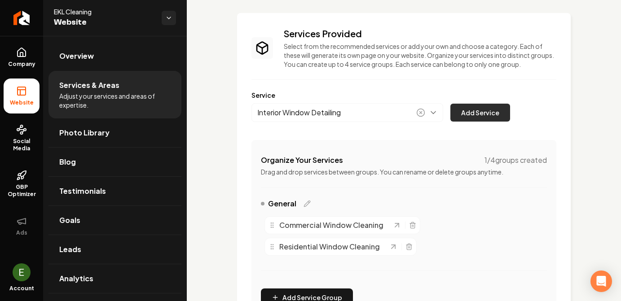
click at [483, 109] on button "Add Service" at bounding box center [481, 113] width 60 height 18
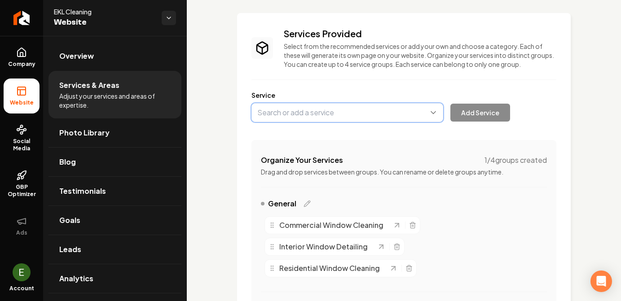
click at [376, 113] on button "Main content area" at bounding box center [348, 112] width 192 height 19
type input "Gutter Cleaning"
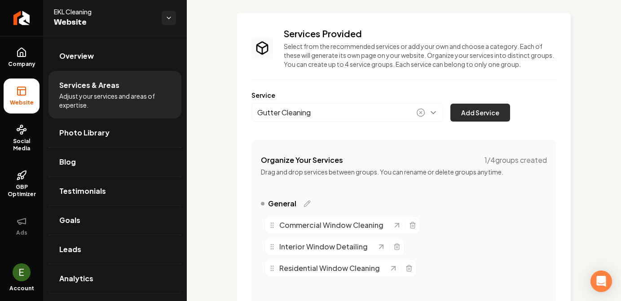
click at [473, 115] on button "Add Service" at bounding box center [481, 113] width 60 height 18
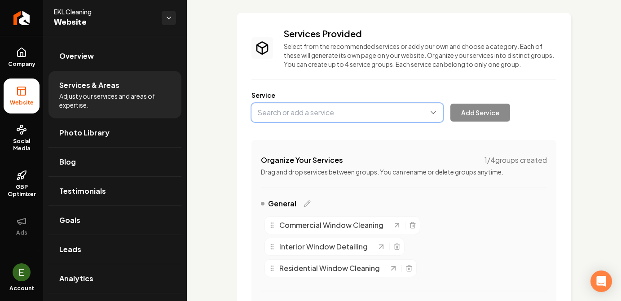
click at [309, 118] on button "Main content area" at bounding box center [348, 112] width 192 height 19
type input "Power Washing"
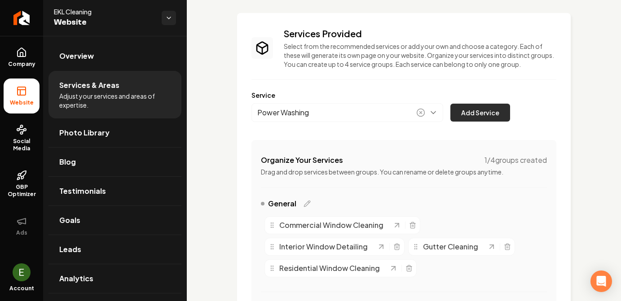
click at [478, 111] on button "Add Service" at bounding box center [481, 113] width 60 height 18
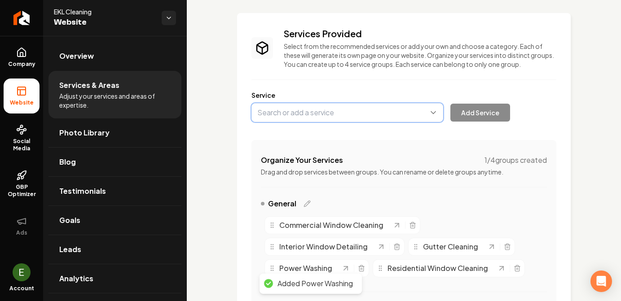
click at [333, 113] on button "Main content area" at bounding box center [348, 112] width 192 height 19
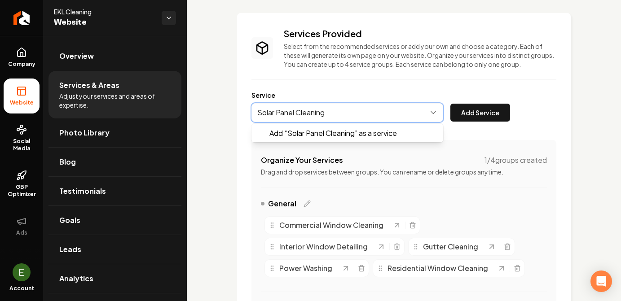
click at [298, 114] on button "Main content area" at bounding box center [348, 112] width 192 height 19
click at [295, 112] on button "Main content area" at bounding box center [348, 112] width 192 height 19
click at [296, 113] on button "Main content area" at bounding box center [348, 112] width 192 height 19
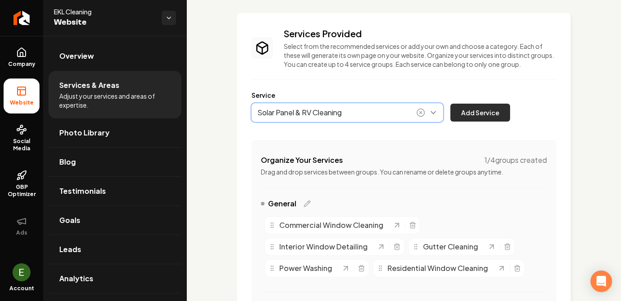
type input "Solar Panel & RV Cleaning"
click at [469, 110] on button "Add Service" at bounding box center [481, 113] width 60 height 18
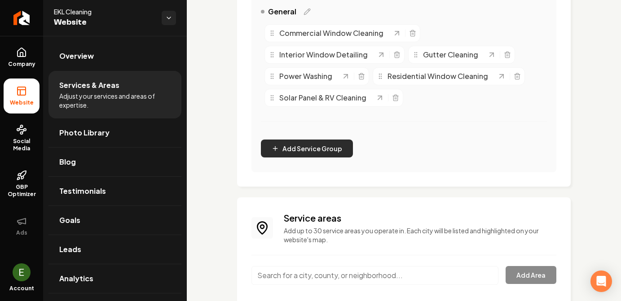
scroll to position [0, 0]
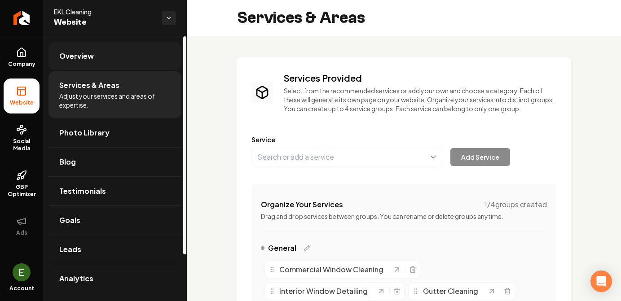
click at [85, 53] on span "Overview" at bounding box center [76, 56] width 35 height 11
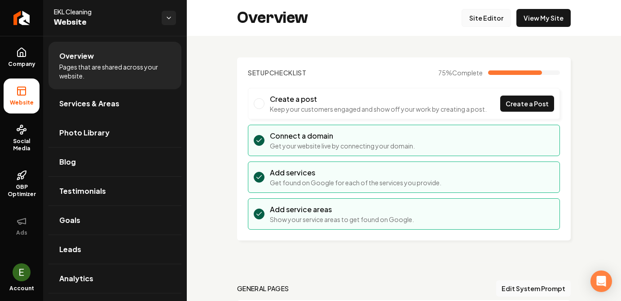
click at [481, 13] on link "Site Editor" at bounding box center [486, 18] width 49 height 18
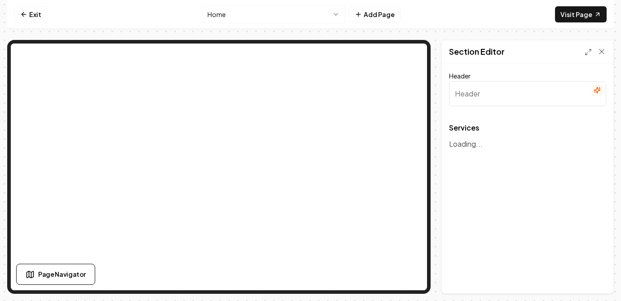
type input "Our Expert Cleaning Services"
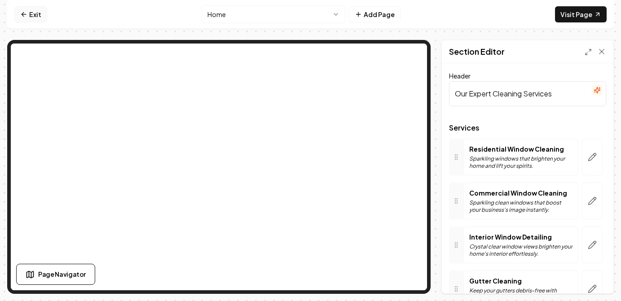
click at [38, 18] on link "Exit" at bounding box center [30, 14] width 33 height 16
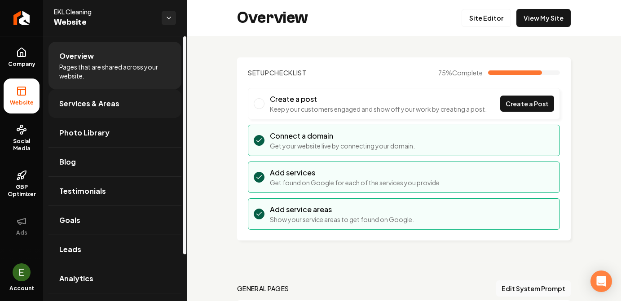
click at [101, 99] on span "Services & Areas" at bounding box center [89, 103] width 60 height 11
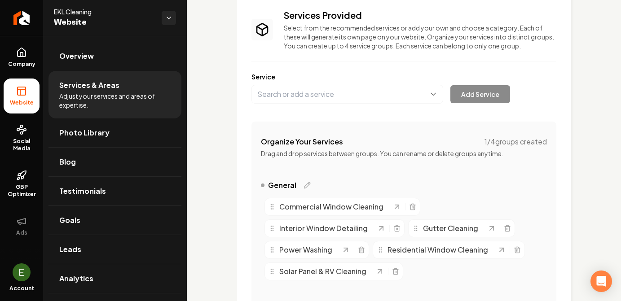
scroll to position [63, 0]
click at [353, 213] on div "Commercial Window Cleaning" at bounding box center [343, 207] width 156 height 18
click at [352, 207] on span "Commercial Window Cleaning" at bounding box center [331, 206] width 104 height 11
click at [413, 206] on icon "Main content area" at bounding box center [412, 206] width 7 height 7
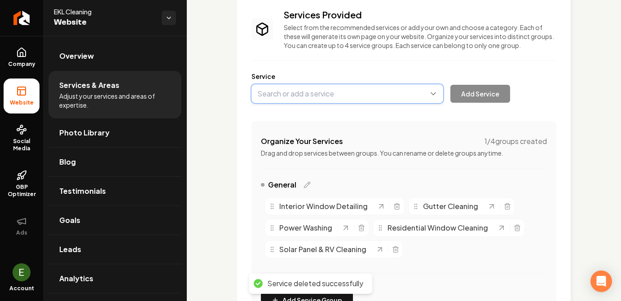
click at [332, 91] on button "Main content area" at bounding box center [348, 93] width 192 height 19
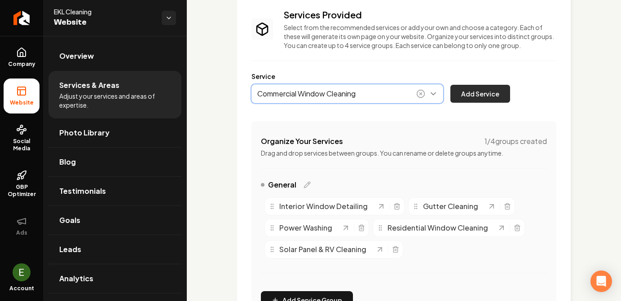
type input "Commercial Window Cleaning"
click at [466, 99] on button "Add Service" at bounding box center [481, 94] width 60 height 18
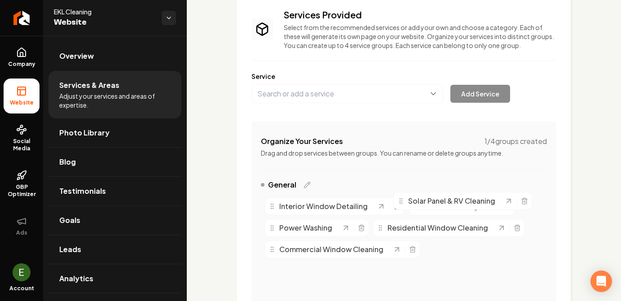
drag, startPoint x: 272, startPoint y: 271, endPoint x: 401, endPoint y: 201, distance: 146.7
click at [401, 201] on icon "Main content area" at bounding box center [401, 201] width 7 height 7
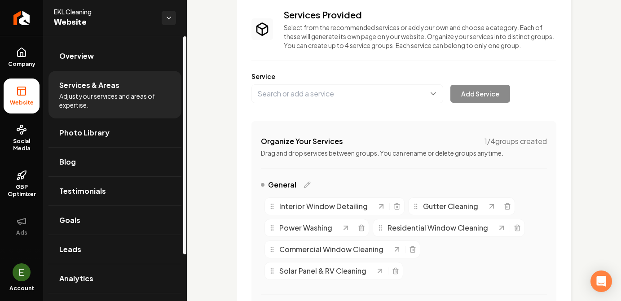
scroll to position [0, 0]
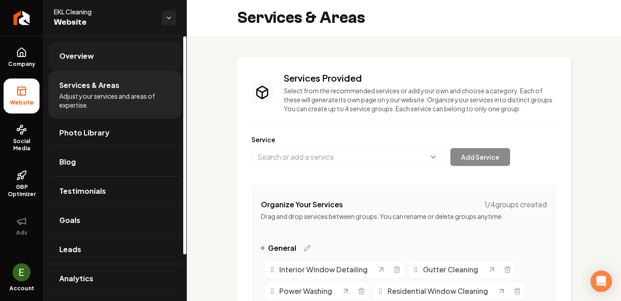
click at [76, 57] on span "Overview" at bounding box center [76, 56] width 35 height 11
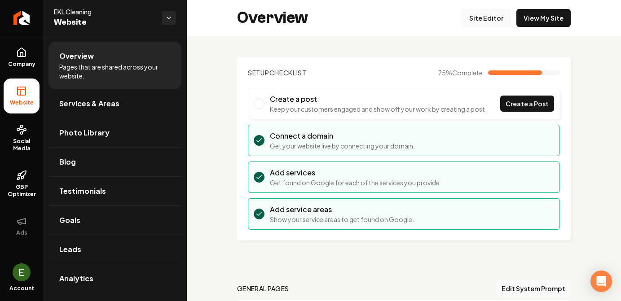
click at [491, 11] on link "Site Editor" at bounding box center [486, 18] width 49 height 18
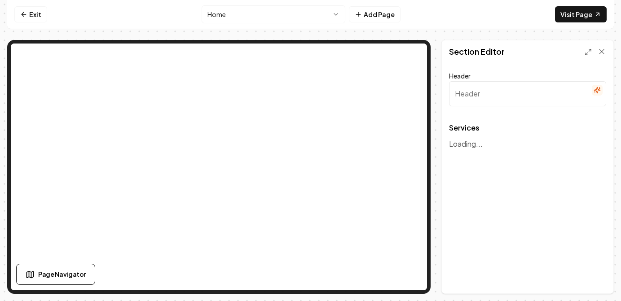
type input "Our Expert Cleaning Services"
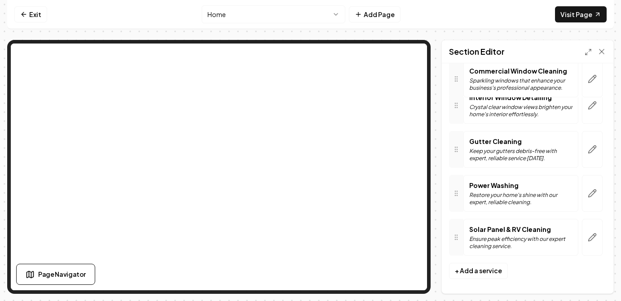
scroll to position [121, 0]
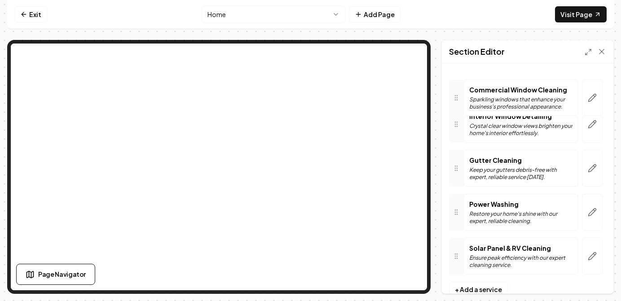
drag, startPoint x: 456, startPoint y: 240, endPoint x: 456, endPoint y: 92, distance: 148.2
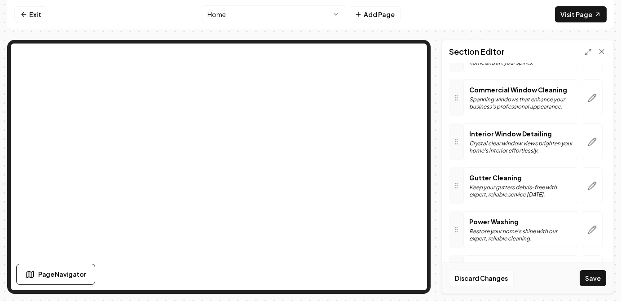
scroll to position [143, 0]
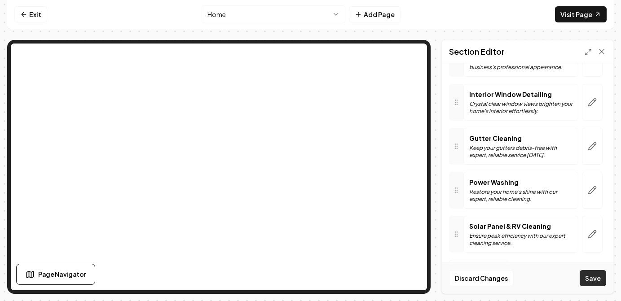
click at [589, 277] on button "Save" at bounding box center [593, 278] width 27 height 16
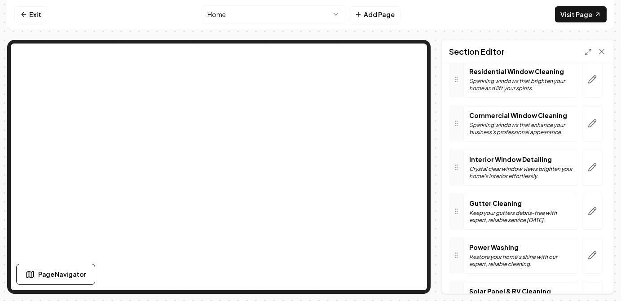
scroll to position [75, 0]
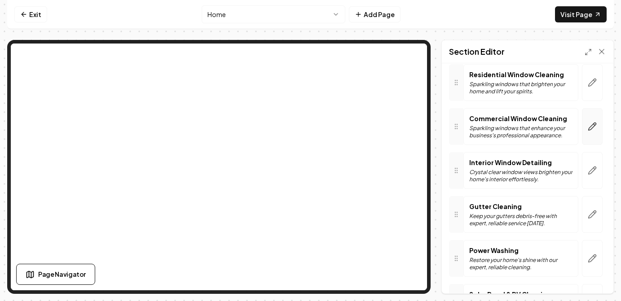
click at [590, 127] on icon "button" at bounding box center [593, 127] width 8 height 8
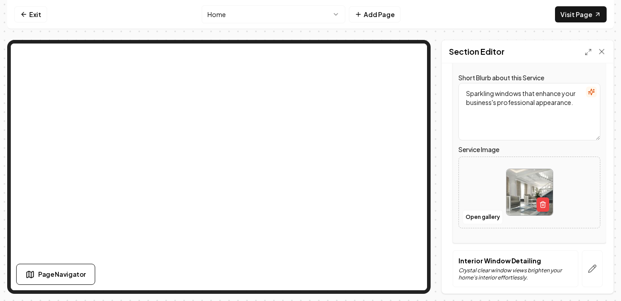
scroll to position [160, 0]
click at [543, 204] on line "button" at bounding box center [543, 204] width 0 height 2
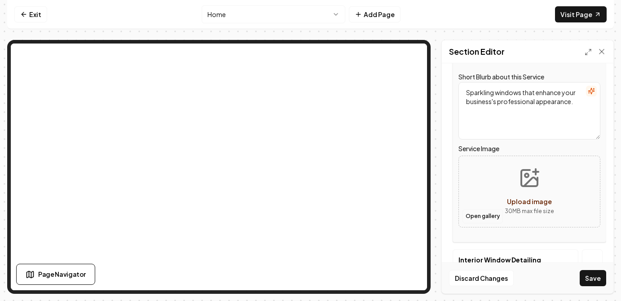
click at [498, 214] on button "Open gallery" at bounding box center [483, 216] width 40 height 14
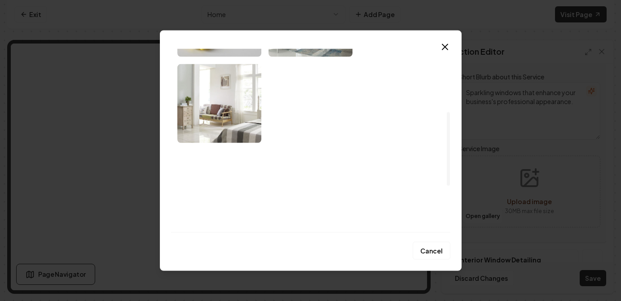
scroll to position [0, 0]
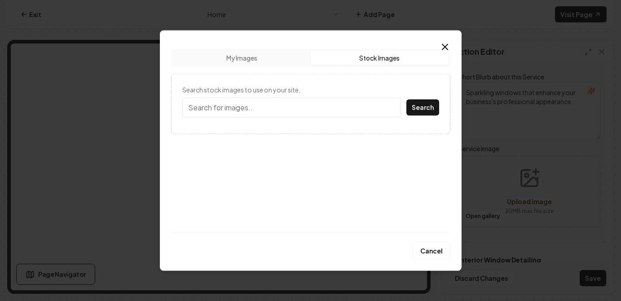
click at [379, 57] on button "Stock Images" at bounding box center [380, 57] width 138 height 14
click at [262, 112] on input "Search stock images to use on your site." at bounding box center [291, 107] width 219 height 20
type input "business storefront"
click at [406, 99] on button "Search" at bounding box center [422, 107] width 33 height 16
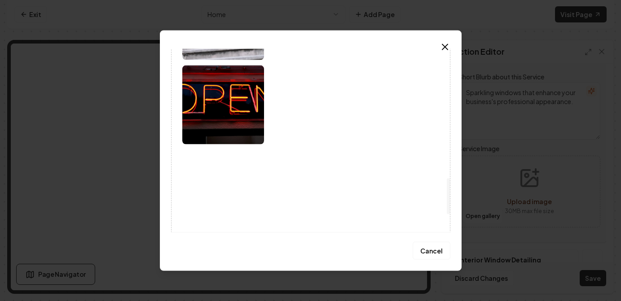
scroll to position [751, 0]
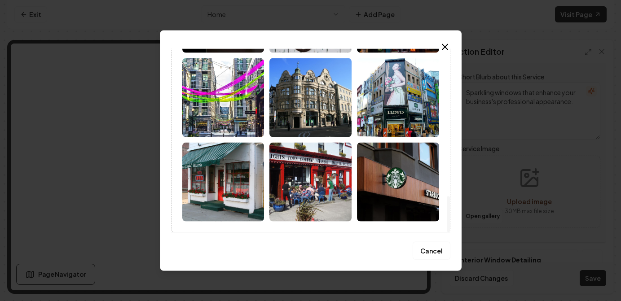
click at [234, 177] on img at bounding box center [223, 181] width 82 height 79
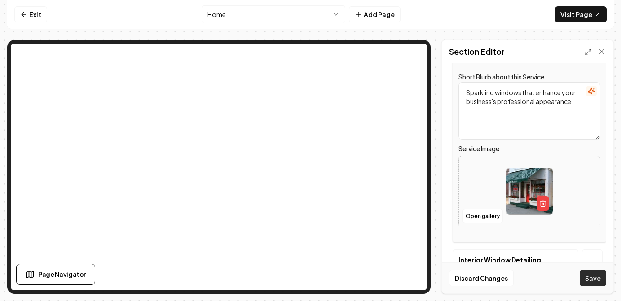
click at [590, 279] on button "Save" at bounding box center [593, 278] width 27 height 16
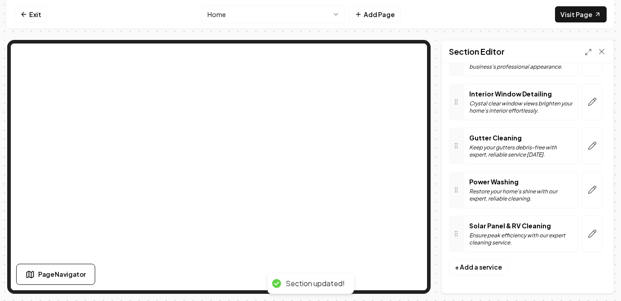
scroll to position [143, 0]
click at [589, 142] on icon "button" at bounding box center [592, 146] width 9 height 9
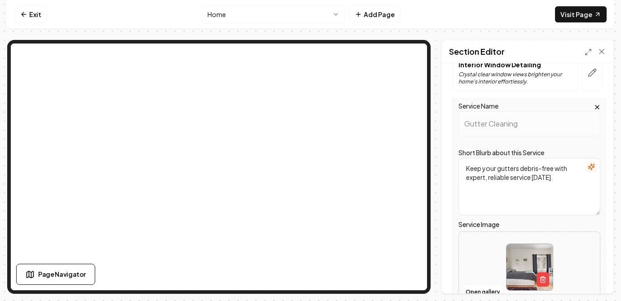
scroll to position [177, 0]
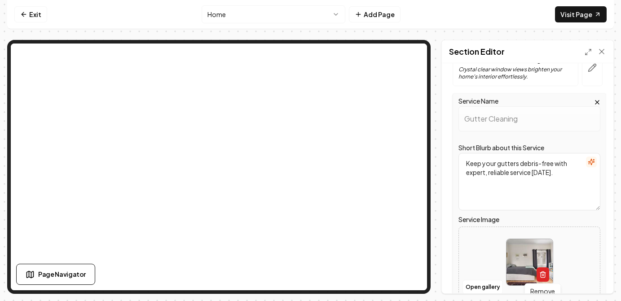
click at [542, 269] on button "button" at bounding box center [543, 275] width 13 height 14
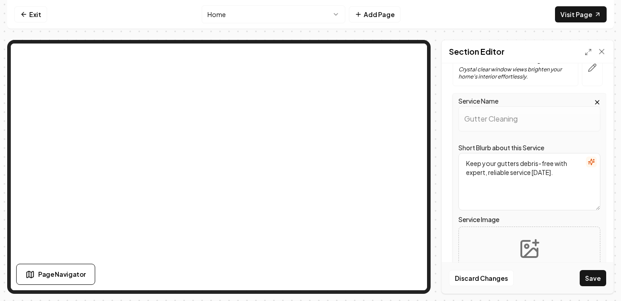
scroll to position [247, 0]
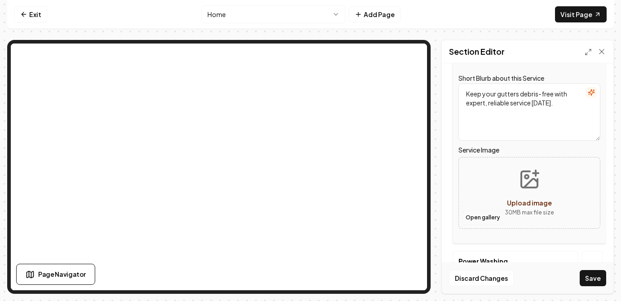
click at [479, 217] on button "Open gallery" at bounding box center [483, 218] width 40 height 14
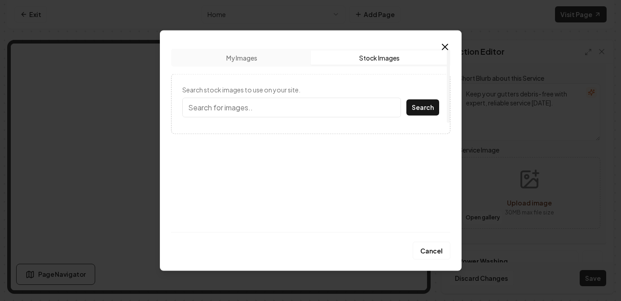
click at [386, 60] on button "Stock Images" at bounding box center [380, 57] width 138 height 14
click at [259, 111] on input "Search stock images to use on your site." at bounding box center [291, 107] width 219 height 20
click at [406, 99] on button "Search" at bounding box center [422, 107] width 33 height 16
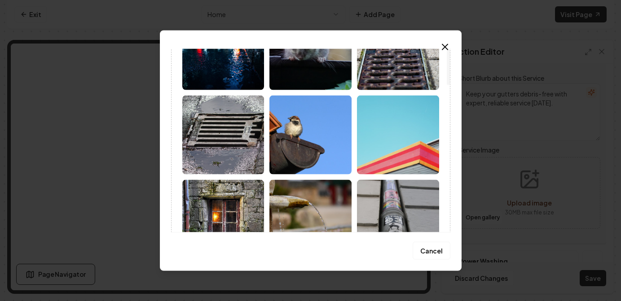
scroll to position [0, 0]
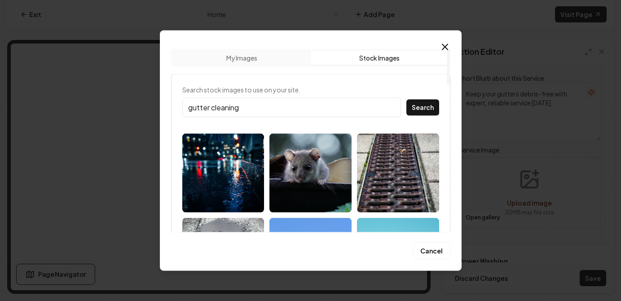
click at [406, 99] on button "Search" at bounding box center [422, 107] width 33 height 16
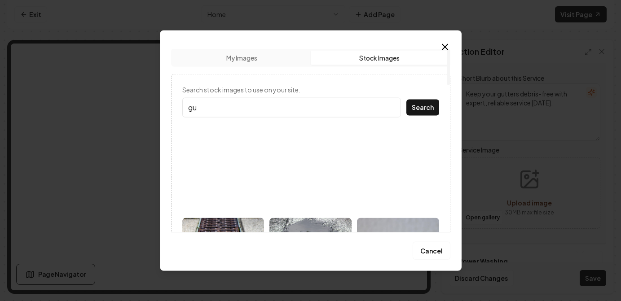
type input "g"
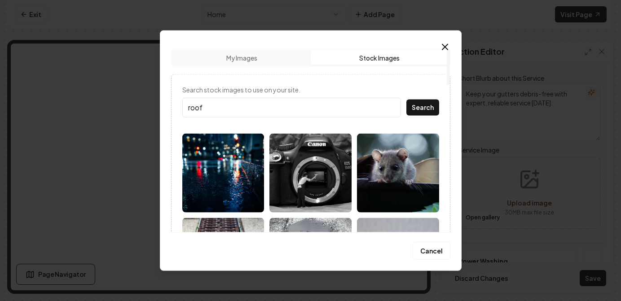
click at [406, 99] on button "Search" at bounding box center [422, 107] width 33 height 16
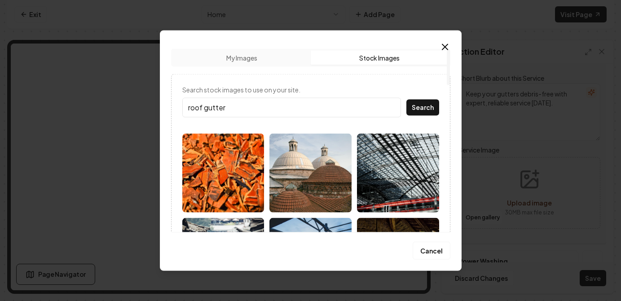
type input "roof gutter"
click at [406, 99] on button "Search" at bounding box center [422, 107] width 33 height 16
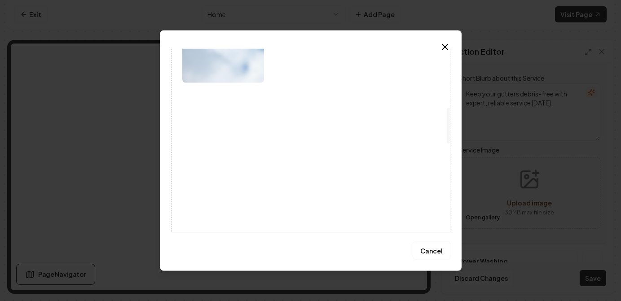
scroll to position [297, 0]
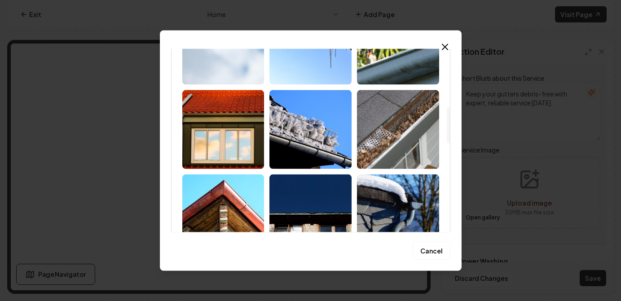
click at [411, 143] on img at bounding box center [398, 129] width 82 height 79
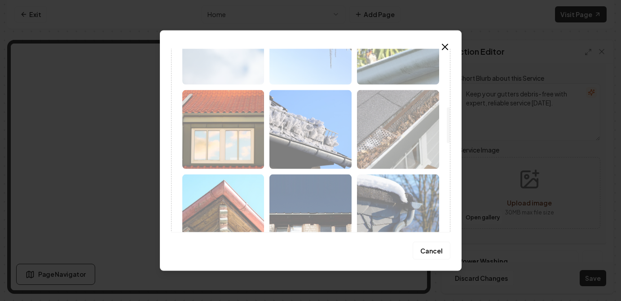
click at [411, 143] on div at bounding box center [310, 256] width 257 height 839
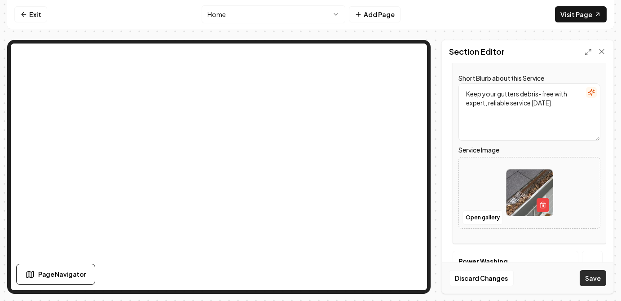
click at [601, 279] on button "Save" at bounding box center [593, 278] width 27 height 16
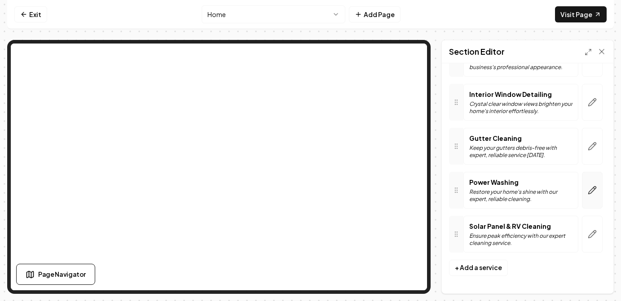
click at [589, 187] on icon "button" at bounding box center [592, 190] width 9 height 9
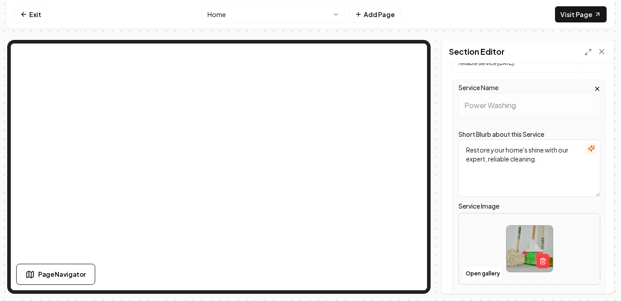
scroll to position [248, 0]
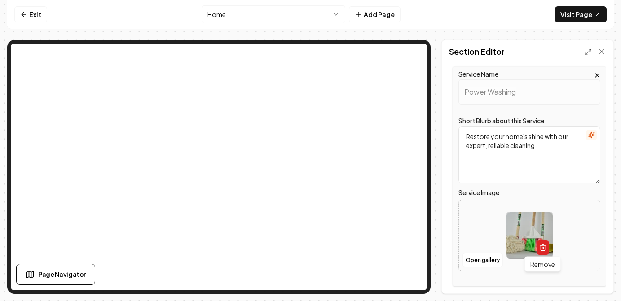
click at [542, 244] on icon "button" at bounding box center [542, 247] width 7 height 7
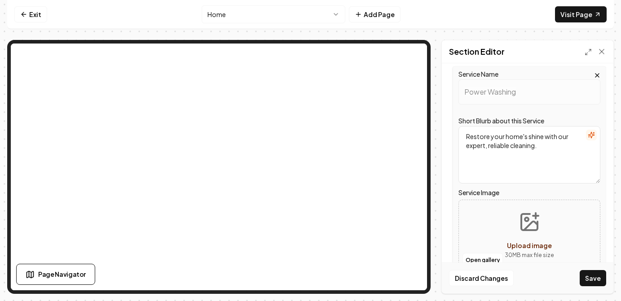
click at [528, 218] on circle "Upload image" at bounding box center [527, 220] width 4 height 4
click at [486, 259] on button "Open gallery" at bounding box center [483, 260] width 40 height 14
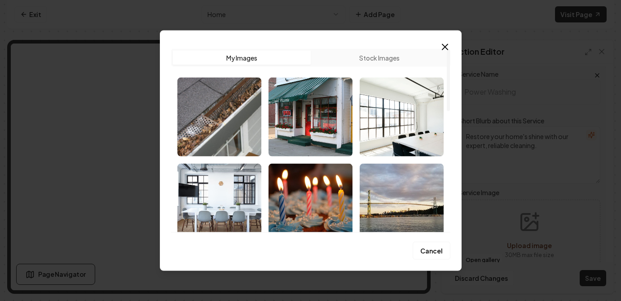
click at [381, 61] on button "Stock Images" at bounding box center [380, 57] width 138 height 14
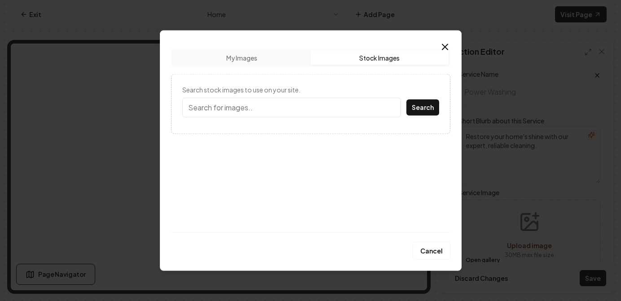
click at [243, 112] on input "Search stock images to use on your site." at bounding box center [291, 107] width 219 height 20
click at [406, 99] on button "Search" at bounding box center [422, 107] width 33 height 16
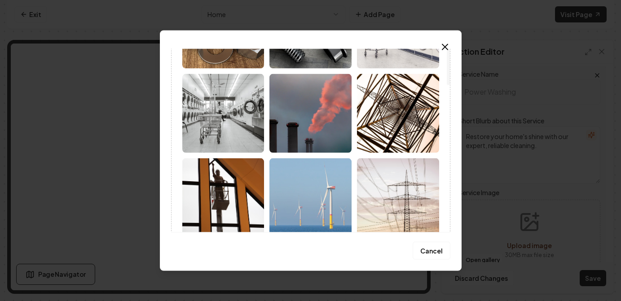
scroll to position [0, 0]
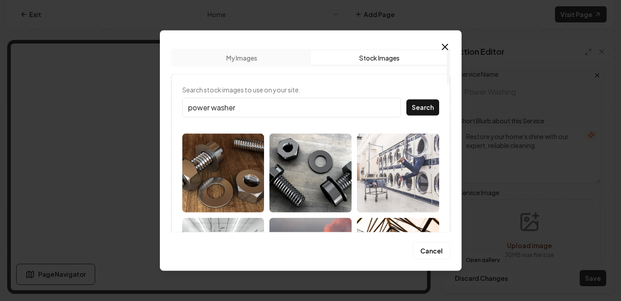
drag, startPoint x: 249, startPoint y: 106, endPoint x: 161, endPoint y: 105, distance: 88.0
click at [161, 105] on div "Upload My Images Stock Images Search stock images to use on your site. power wa…" at bounding box center [311, 150] width 302 height 241
click at [406, 99] on button "Search" at bounding box center [422, 107] width 33 height 16
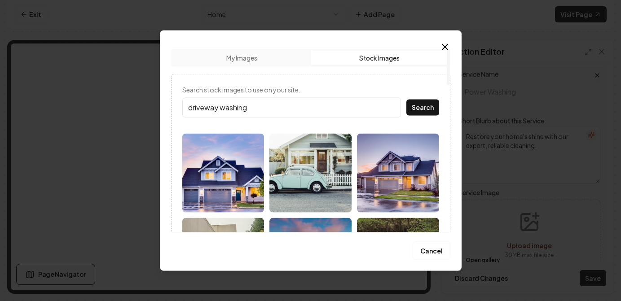
type input "driveway washing"
click at [406, 99] on button "Search" at bounding box center [422, 107] width 33 height 16
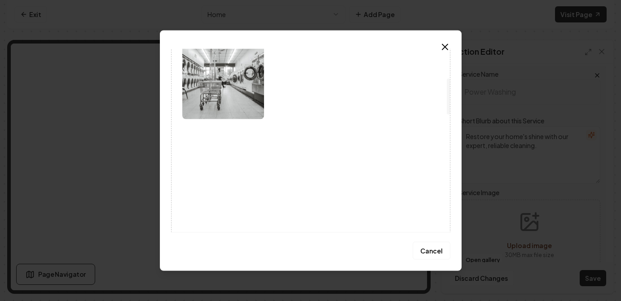
scroll to position [172, 0]
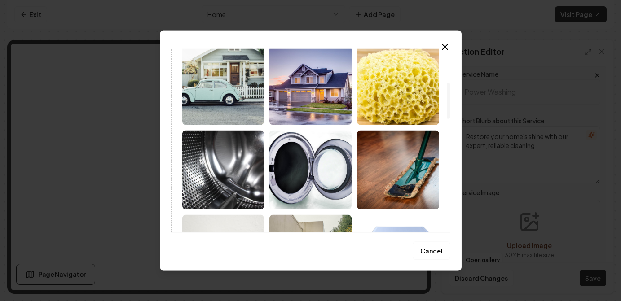
click at [313, 97] on img at bounding box center [310, 85] width 82 height 79
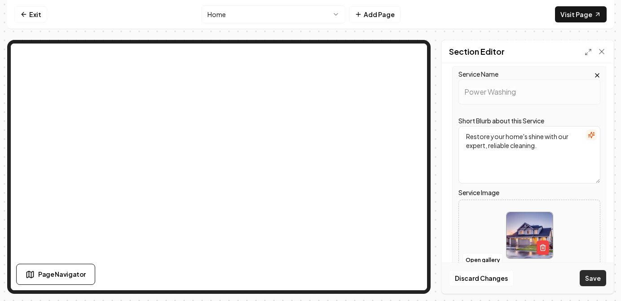
click at [592, 281] on button "Save" at bounding box center [593, 278] width 27 height 16
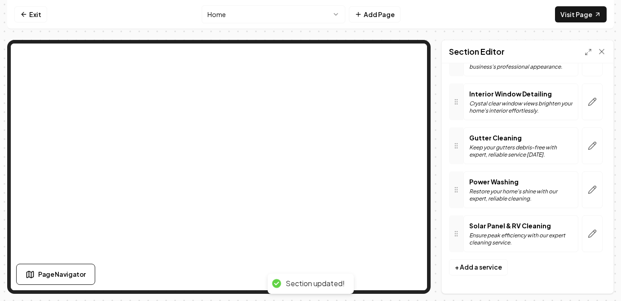
scroll to position [143, 0]
click at [589, 232] on icon "button" at bounding box center [592, 234] width 9 height 9
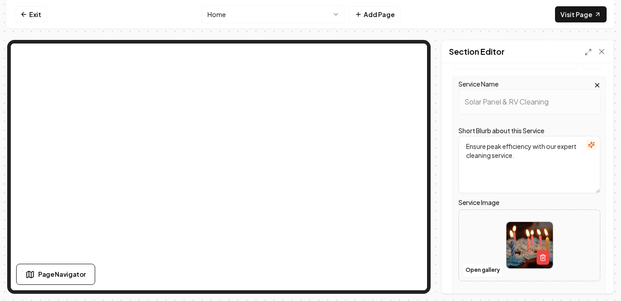
scroll to position [289, 0]
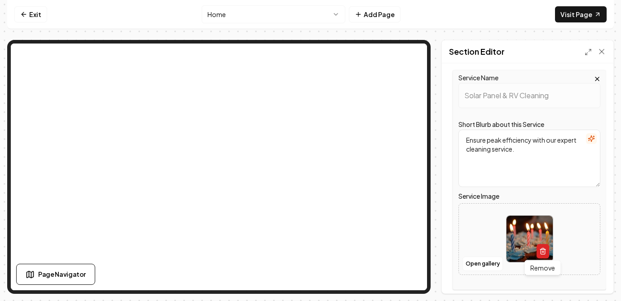
click at [541, 252] on icon "button" at bounding box center [542, 251] width 7 height 7
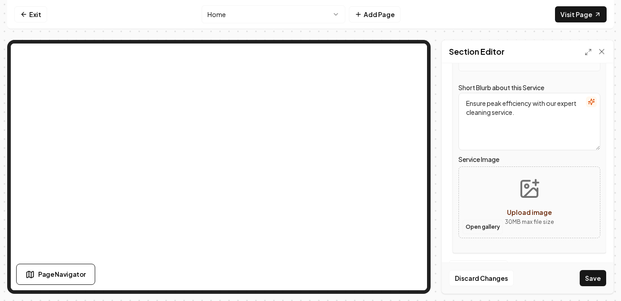
scroll to position [326, 0]
click at [480, 227] on button "Open gallery" at bounding box center [483, 227] width 40 height 14
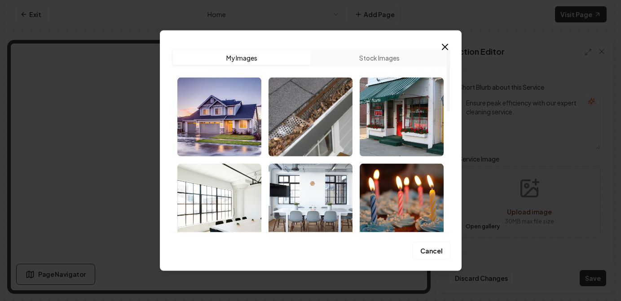
click at [377, 61] on button "Stock Images" at bounding box center [380, 57] width 138 height 14
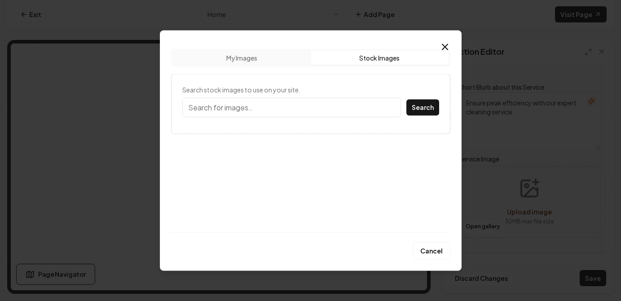
click at [246, 110] on input "Search stock images to use on your site." at bounding box center [291, 107] width 219 height 20
click at [406, 99] on button "Search" at bounding box center [422, 107] width 33 height 16
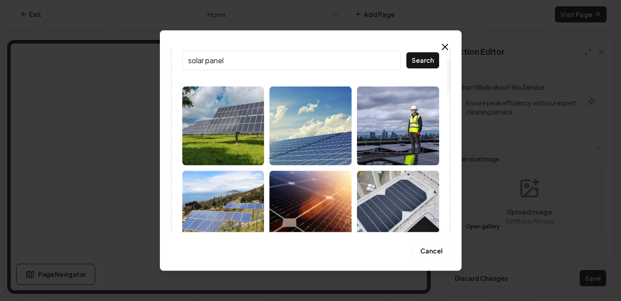
scroll to position [49, 0]
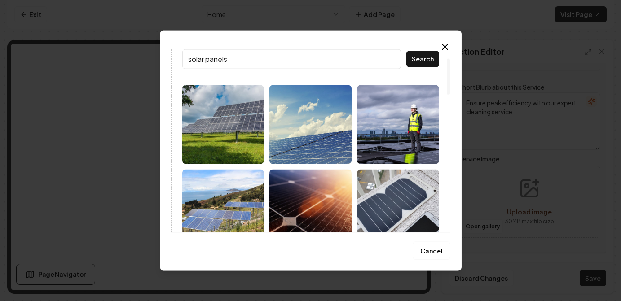
click at [406, 51] on button "Search" at bounding box center [422, 59] width 33 height 16
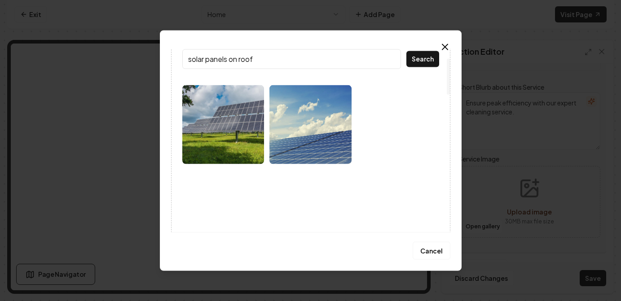
type input "solar panels on roof"
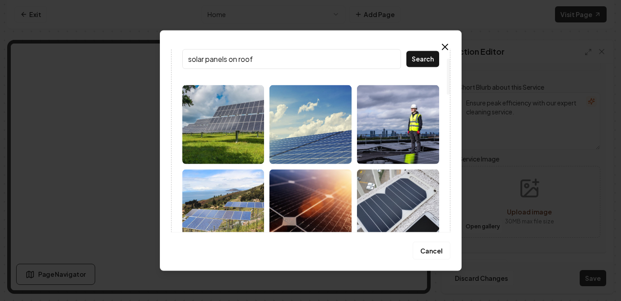
click at [406, 51] on button "Search" at bounding box center [422, 59] width 33 height 16
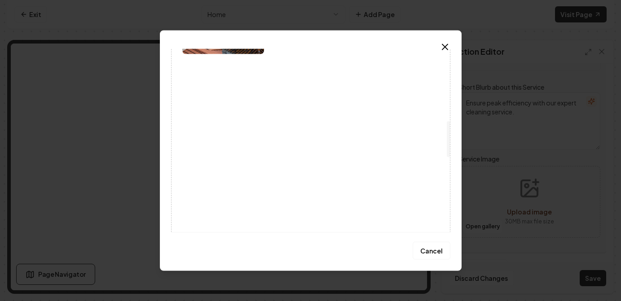
scroll to position [300, 0]
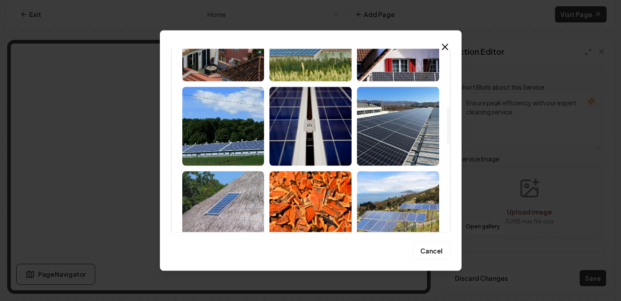
click at [397, 142] on img at bounding box center [398, 126] width 82 height 79
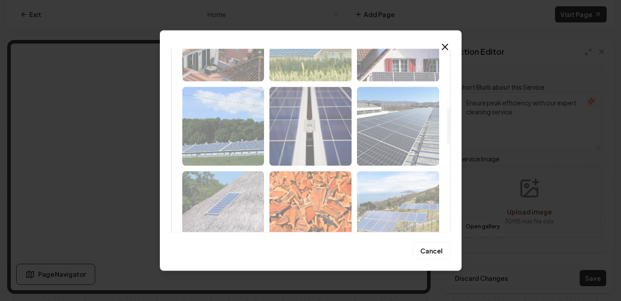
click at [399, 127] on div at bounding box center [310, 252] width 257 height 839
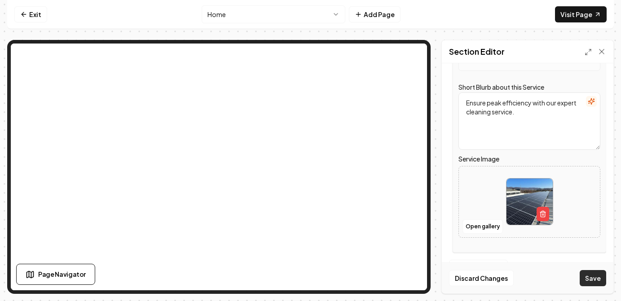
click at [594, 280] on button "Save" at bounding box center [593, 278] width 27 height 16
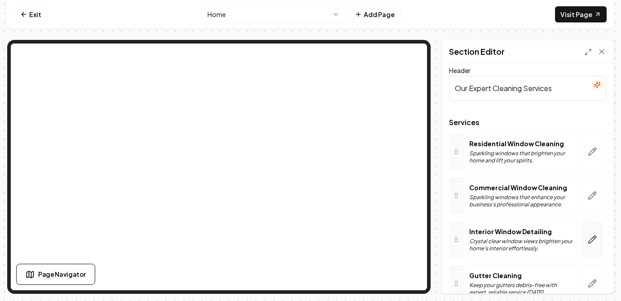
scroll to position [1, 0]
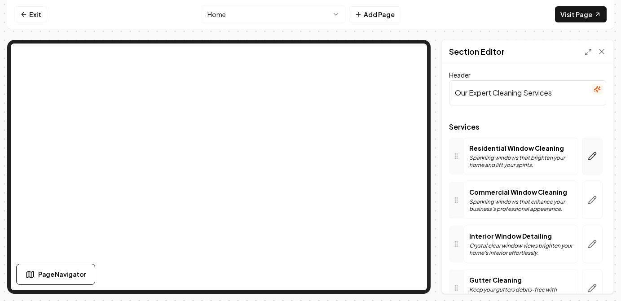
click at [592, 156] on icon "button" at bounding box center [592, 156] width 9 height 9
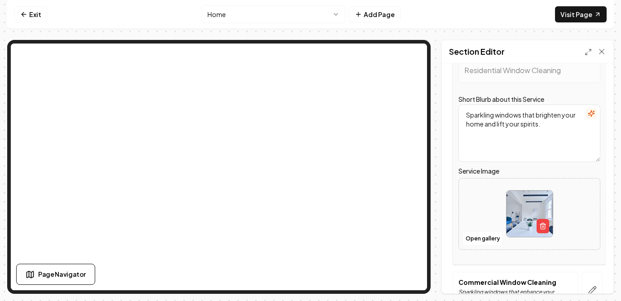
scroll to position [117, 0]
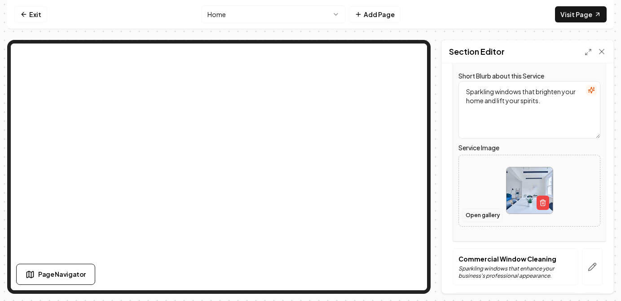
click at [485, 216] on button "Open gallery" at bounding box center [483, 215] width 40 height 14
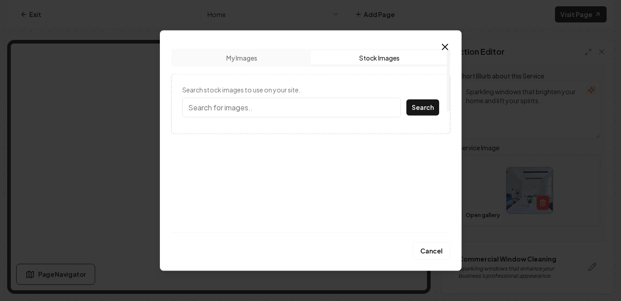
click at [382, 59] on button "Stock Images" at bounding box center [380, 57] width 138 height 14
click at [258, 111] on input "Search stock images to use on your site." at bounding box center [291, 107] width 219 height 20
click at [406, 99] on button "Search" at bounding box center [422, 107] width 33 height 16
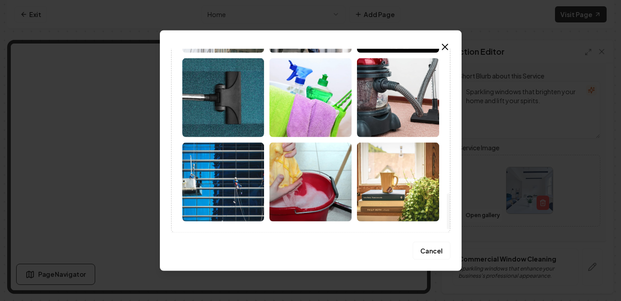
scroll to position [0, 0]
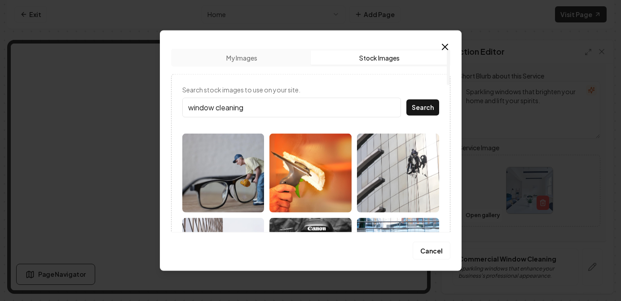
drag, startPoint x: 279, startPoint y: 106, endPoint x: 171, endPoint y: 109, distance: 108.3
type input "clean windows"
click at [406, 99] on button "Search" at bounding box center [422, 107] width 33 height 16
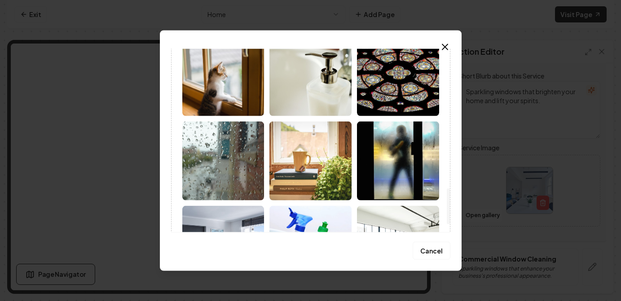
scroll to position [751, 0]
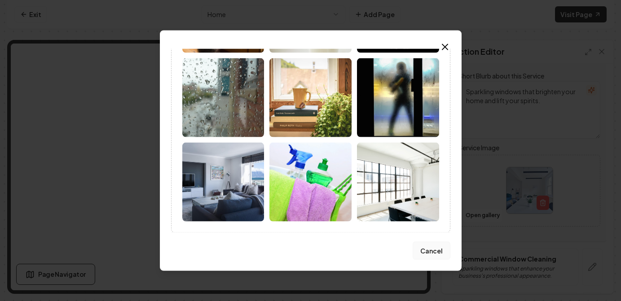
click at [430, 250] on button "Cancel" at bounding box center [432, 251] width 38 height 18
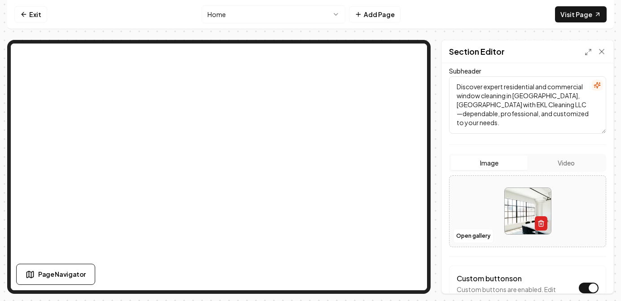
scroll to position [99, 0]
click at [542, 222] on icon "button" at bounding box center [541, 223] width 7 height 7
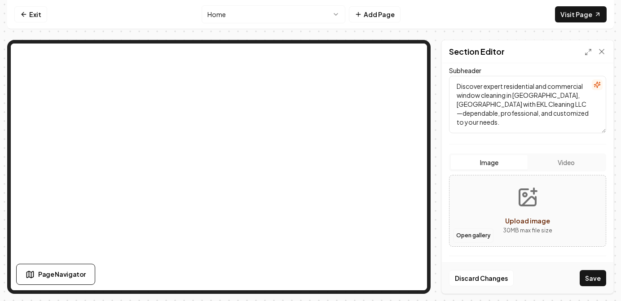
click at [473, 234] on button "Open gallery" at bounding box center [473, 236] width 40 height 14
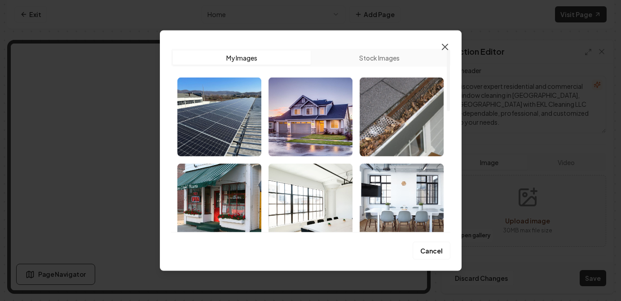
click at [446, 42] on icon "button" at bounding box center [445, 46] width 11 height 11
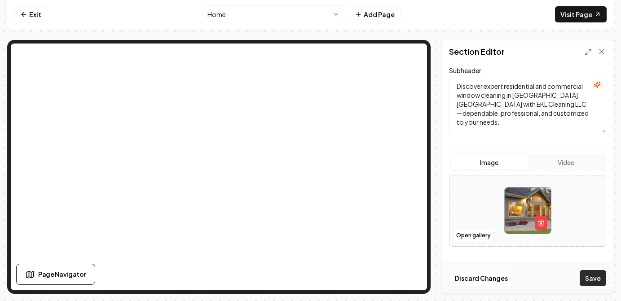
click at [588, 279] on button "Save" at bounding box center [593, 278] width 27 height 16
click at [526, 202] on img at bounding box center [528, 211] width 46 height 46
click at [539, 221] on icon "button" at bounding box center [541, 223] width 4 height 5
click at [598, 279] on button "Save" at bounding box center [593, 278] width 27 height 16
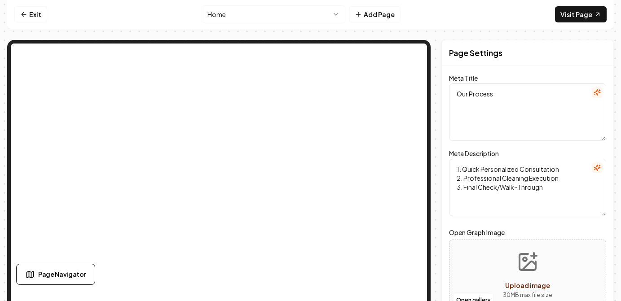
scroll to position [0, 0]
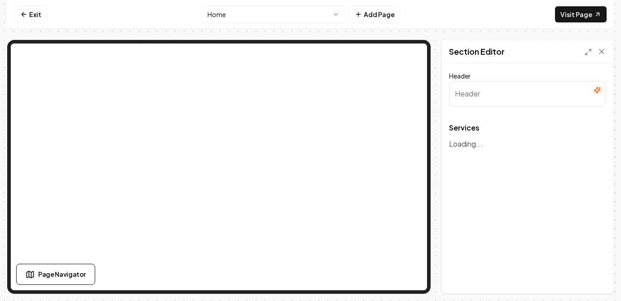
type input "Our Expert Cleaning Services"
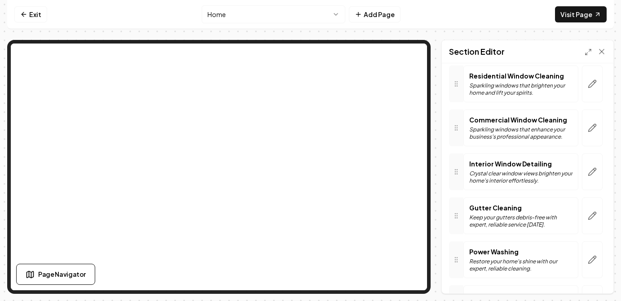
scroll to position [74, 0]
click at [591, 86] on icon "button" at bounding box center [593, 84] width 8 height 8
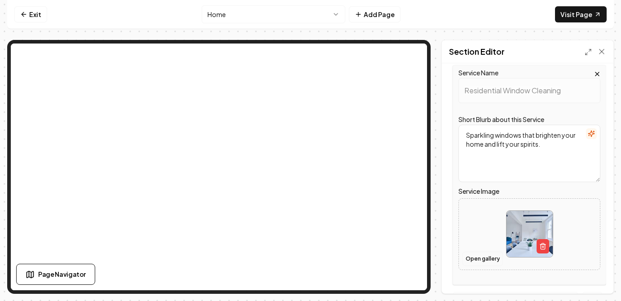
click at [490, 260] on button "Open gallery" at bounding box center [483, 259] width 40 height 14
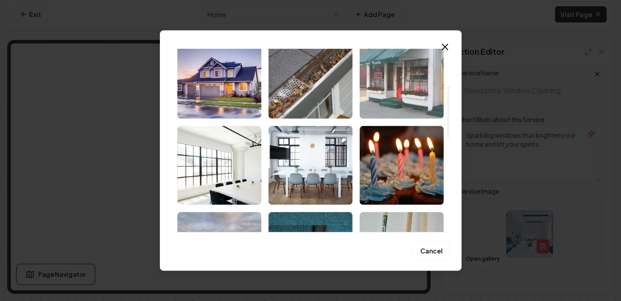
scroll to position [124, 0]
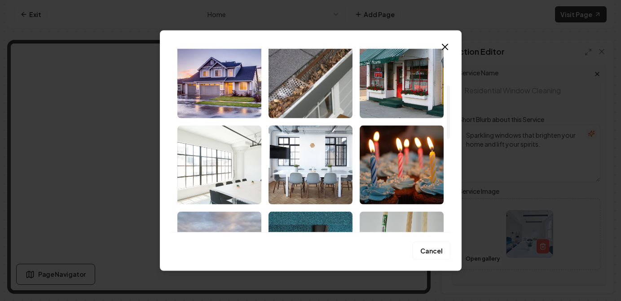
click at [216, 167] on img "Select image image_68d091195c7cd75eb816fdb8.jpeg" at bounding box center [219, 164] width 84 height 79
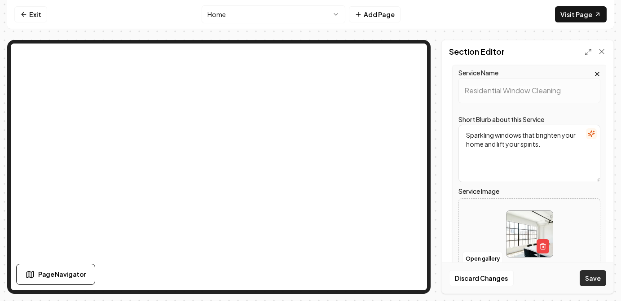
click at [592, 281] on button "Save" at bounding box center [593, 278] width 27 height 16
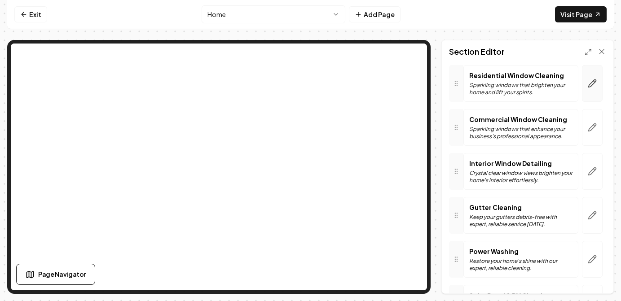
click at [594, 80] on icon "button" at bounding box center [593, 84] width 8 height 8
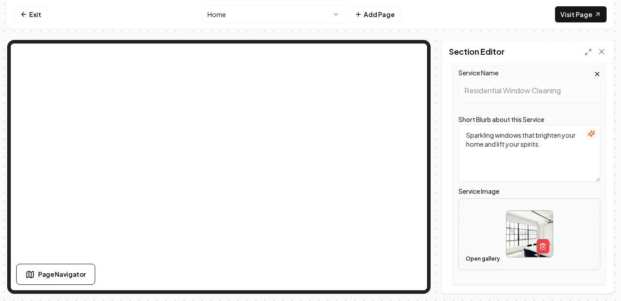
click at [480, 260] on button "Open gallery" at bounding box center [483, 259] width 40 height 14
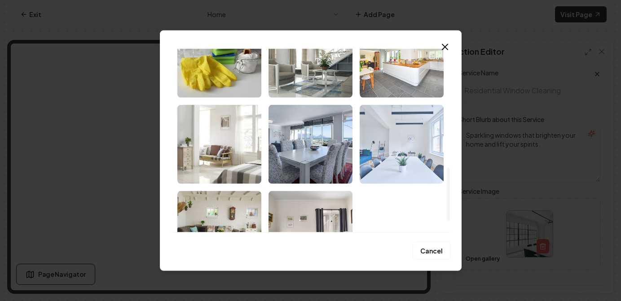
scroll to position [408, 0]
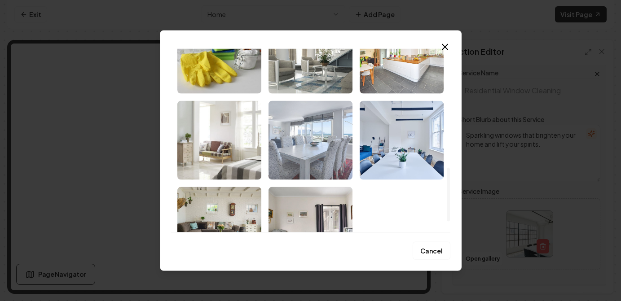
click at [325, 124] on img "Select image image_67f2db7f432c476416140d8d.jpeg" at bounding box center [311, 140] width 84 height 79
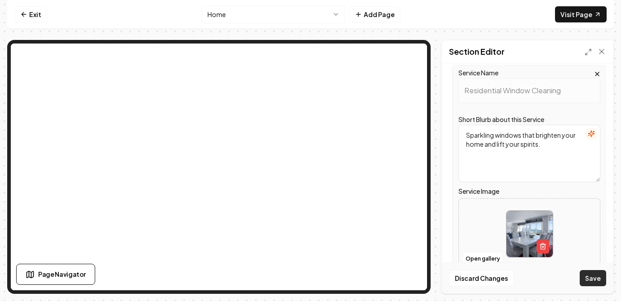
click at [593, 277] on button "Save" at bounding box center [593, 278] width 27 height 16
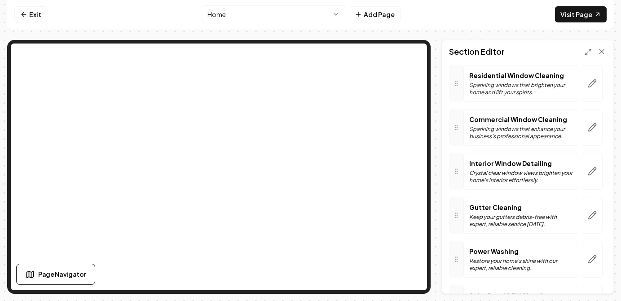
scroll to position [27, 0]
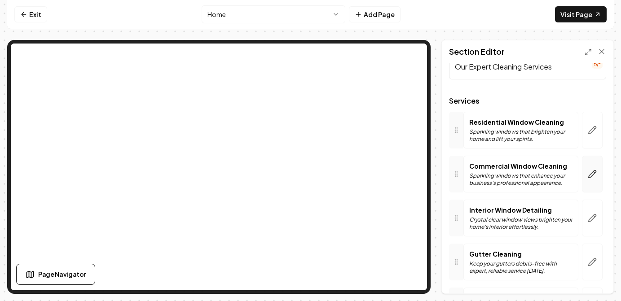
click at [588, 165] on button "button" at bounding box center [592, 174] width 21 height 37
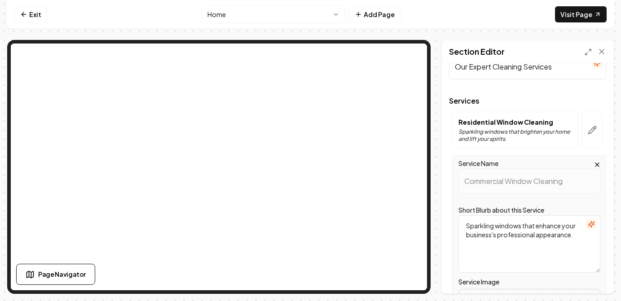
scroll to position [91, 0]
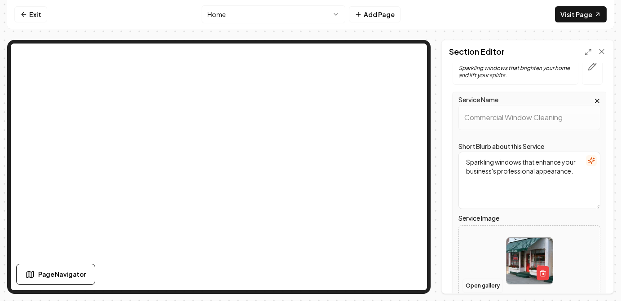
click at [486, 287] on button "Open gallery" at bounding box center [483, 286] width 40 height 14
click at [543, 273] on icon "button" at bounding box center [542, 273] width 7 height 7
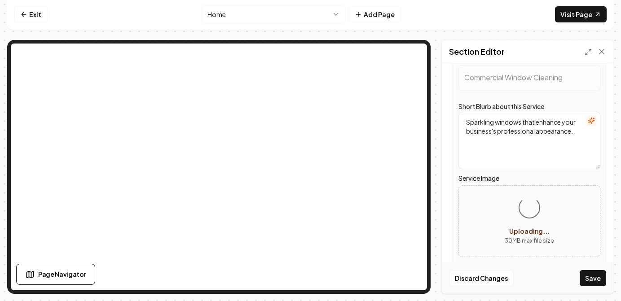
scroll to position [146, 0]
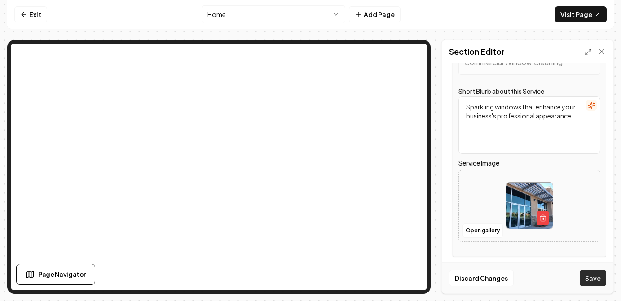
click at [592, 278] on button "Save" at bounding box center [593, 278] width 27 height 16
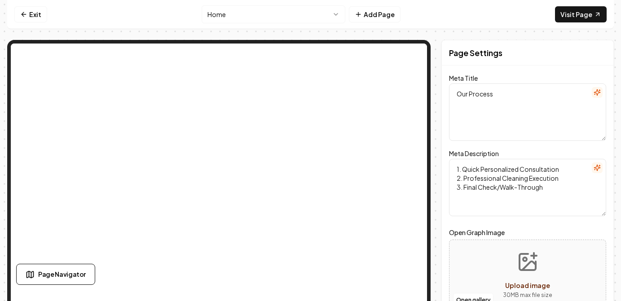
scroll to position [0, 0]
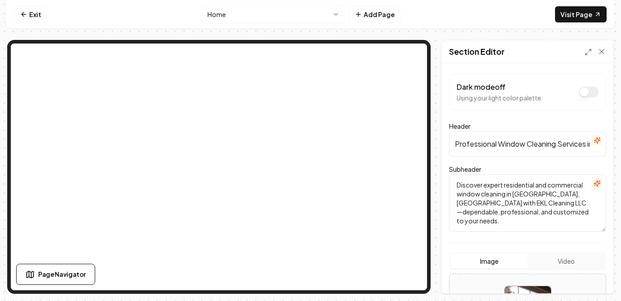
click at [475, 146] on input "Professional Window Cleaning Services in the [GEOGRAPHIC_DATA] Area" at bounding box center [527, 144] width 157 height 25
drag, startPoint x: 559, startPoint y: 146, endPoint x: 488, endPoint y: 146, distance: 70.5
click at [488, 146] on input "Professional Window Cleaning Services in the [GEOGRAPHIC_DATA] Area" at bounding box center [527, 144] width 157 height 25
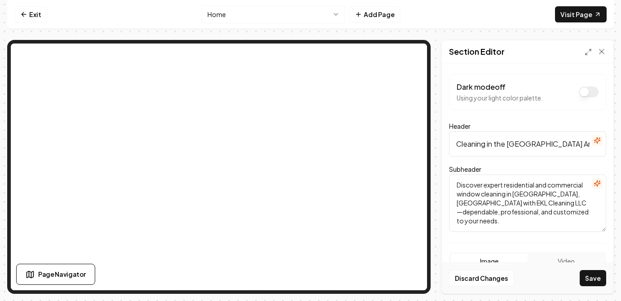
drag, startPoint x: 566, startPoint y: 146, endPoint x: 537, endPoint y: 146, distance: 29.2
click at [537, 146] on input "Professional Window Cleaning in the [GEOGRAPHIC_DATA] Area" at bounding box center [527, 144] width 157 height 25
drag, startPoint x: 574, startPoint y: 146, endPoint x: 627, endPoint y: 145, distance: 53.0
click at [621, 145] on html "Computer Required This feature is only available on a computer. Please switch t…" at bounding box center [310, 150] width 621 height 301
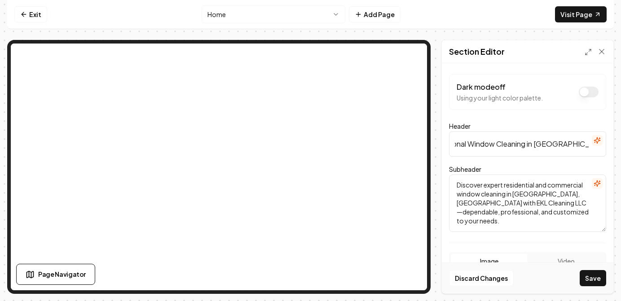
drag, startPoint x: 576, startPoint y: 144, endPoint x: 587, endPoint y: 144, distance: 11.7
click at [587, 144] on input "Professional Window Cleaning in [GEOGRAPHIC_DATA] Area" at bounding box center [527, 144] width 157 height 25
type input "Professional Window Cleaning in [GEOGRAPHIC_DATA]"
click at [598, 281] on button "Save" at bounding box center [593, 278] width 27 height 16
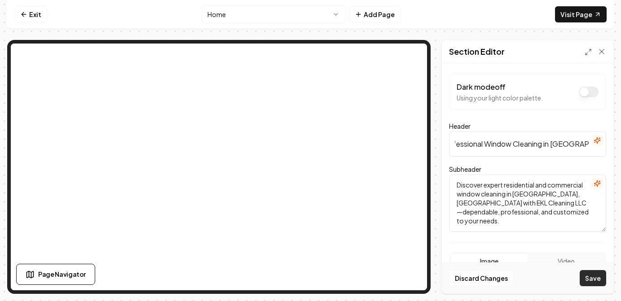
scroll to position [0, 0]
drag, startPoint x: 488, startPoint y: 185, endPoint x: 439, endPoint y: 185, distance: 49.4
click at [439, 185] on div "Page Settings Section Editor Dark mode off Using your light color palette. Head…" at bounding box center [310, 167] width 607 height 254
drag, startPoint x: 534, startPoint y: 196, endPoint x: 503, endPoint y: 212, distance: 35.6
click at [503, 212] on textarea "Expert residential and commercial window cleaning in [GEOGRAPHIC_DATA], [GEOGRA…" at bounding box center [527, 203] width 157 height 57
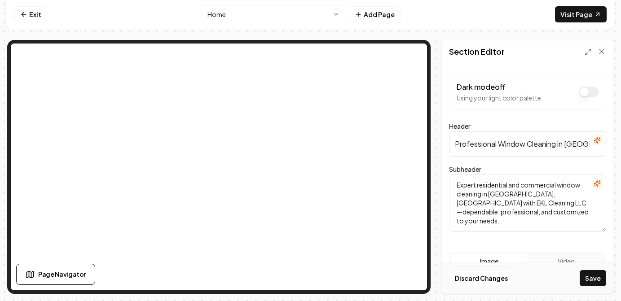
click at [503, 212] on textarea "Expert residential and commercial window cleaning in [GEOGRAPHIC_DATA], [GEOGRA…" at bounding box center [527, 203] width 157 height 57
drag, startPoint x: 477, startPoint y: 204, endPoint x: 534, endPoint y: 194, distance: 58.8
click at [534, 194] on textarea "Expert residential and commercial window cleaning in [GEOGRAPHIC_DATA], [GEOGRA…" at bounding box center [527, 203] width 157 height 57
click at [601, 275] on button "Save" at bounding box center [593, 278] width 27 height 16
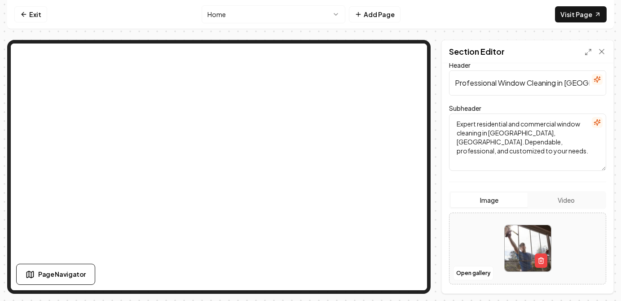
scroll to position [59, 0]
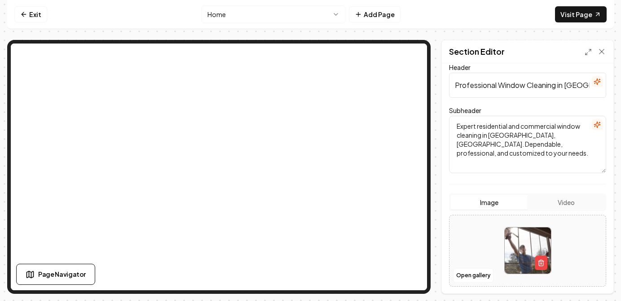
drag, startPoint x: 477, startPoint y: 127, endPoint x: 558, endPoint y: 127, distance: 80.8
click at [558, 127] on textarea "Expert residential and commercial window cleaning in [GEOGRAPHIC_DATA], [GEOGRA…" at bounding box center [527, 144] width 157 height 57
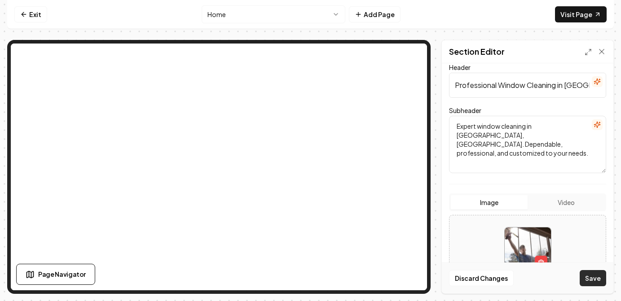
type textarea "Expert window cleaning in [GEOGRAPHIC_DATA], [GEOGRAPHIC_DATA]. Dependable, pro…"
click at [596, 279] on button "Save" at bounding box center [593, 278] width 27 height 16
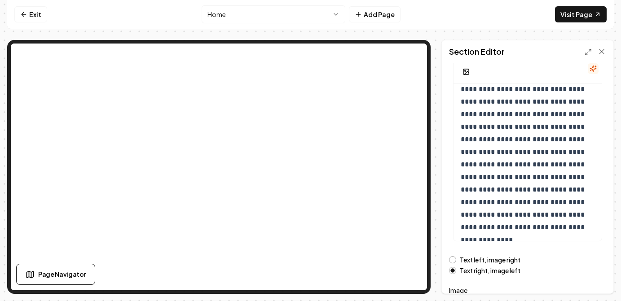
scroll to position [183, 0]
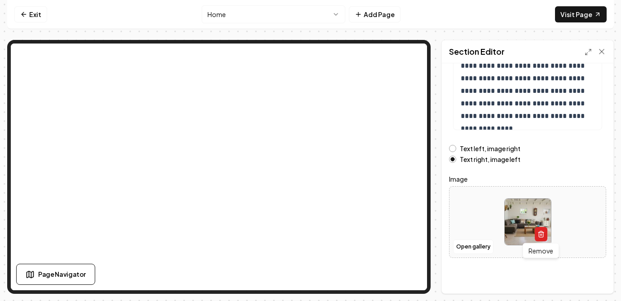
click at [540, 234] on line "button" at bounding box center [540, 235] width 0 height 2
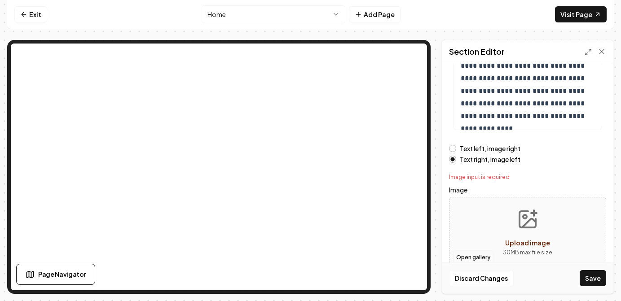
click at [467, 260] on button "Open gallery" at bounding box center [473, 258] width 40 height 14
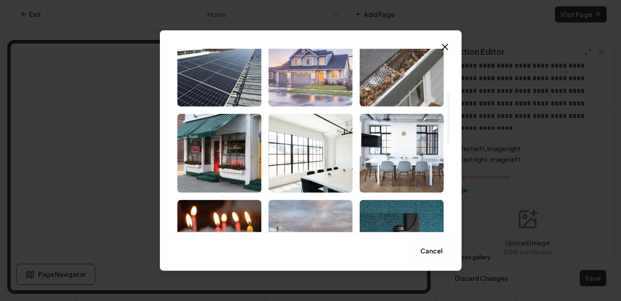
scroll to position [142, 0]
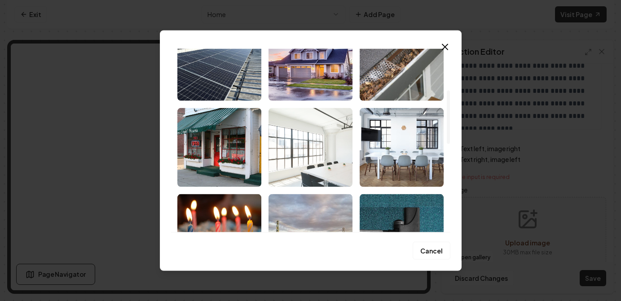
click at [327, 155] on img "Select image image_68d091195c7cd75eb816fdb8.jpeg" at bounding box center [311, 147] width 84 height 79
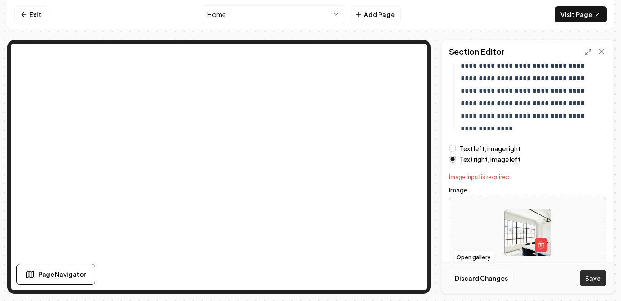
click at [590, 278] on button "Save" at bounding box center [593, 278] width 27 height 16
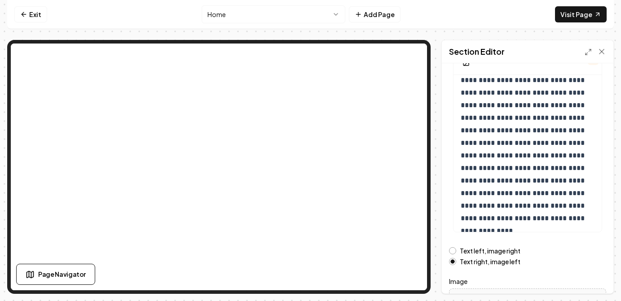
scroll to position [80, 0]
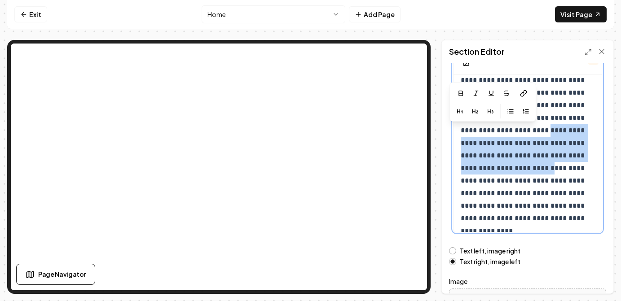
drag, startPoint x: 496, startPoint y: 129, endPoint x: 486, endPoint y: 171, distance: 43.0
click at [486, 171] on p "**********" at bounding box center [528, 137] width 134 height 176
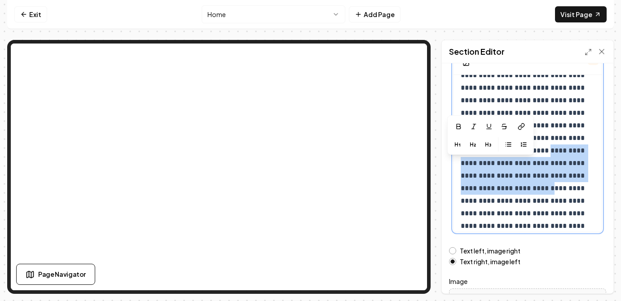
scroll to position [0, 0]
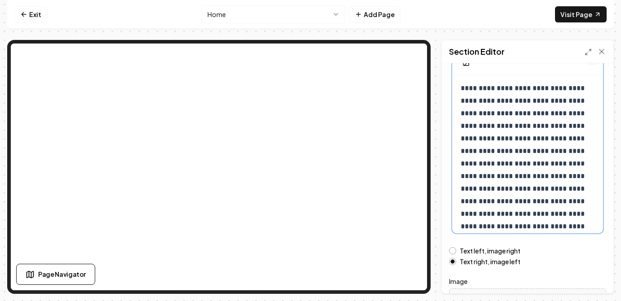
click at [525, 208] on p "**********" at bounding box center [528, 170] width 134 height 176
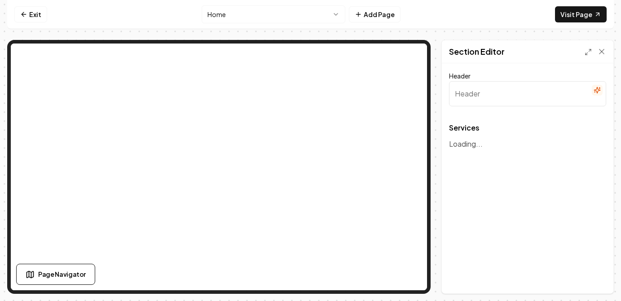
type input "Our Expert Cleaning Services"
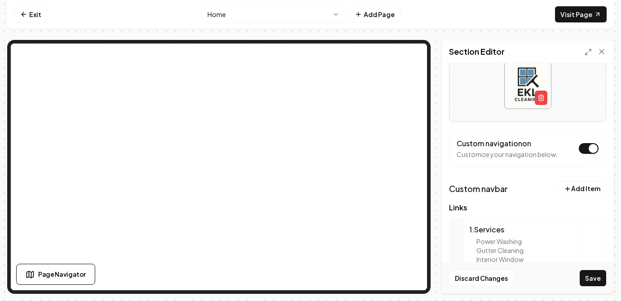
scroll to position [85, 0]
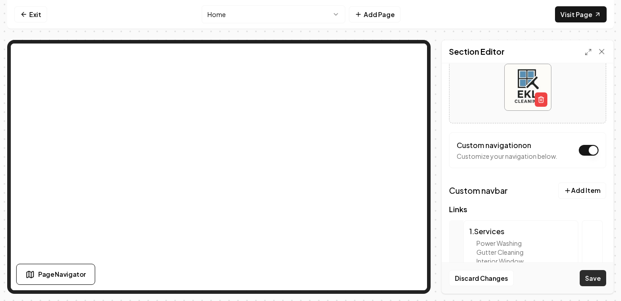
click at [590, 277] on button "Save" at bounding box center [593, 278] width 27 height 16
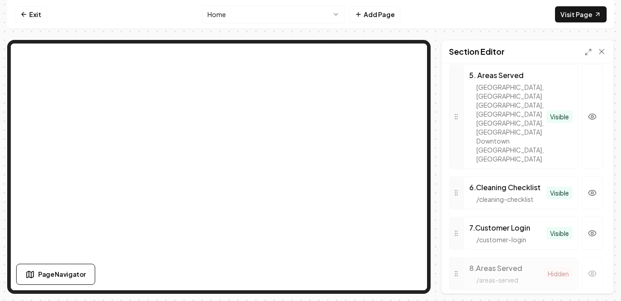
scroll to position [503, 0]
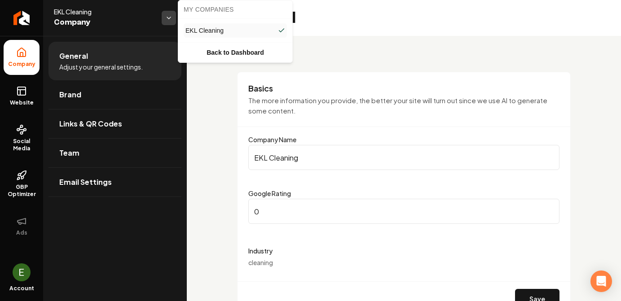
click at [170, 15] on html "Company Website Social Media GBP Optimizer Ads Account EKL Cleaning Company Gen…" at bounding box center [310, 150] width 621 height 301
click at [25, 106] on html "Company Website Social Media GBP Optimizer Ads Account EKL Cleaning Company Gen…" at bounding box center [310, 150] width 621 height 301
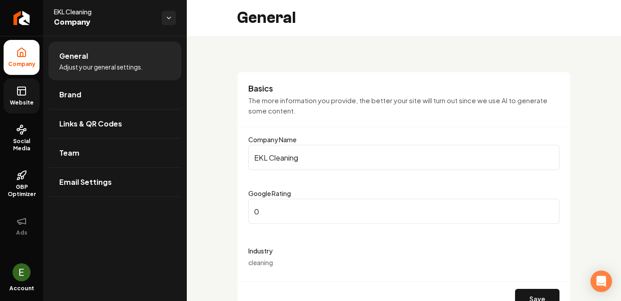
click at [24, 94] on icon at bounding box center [21, 91] width 11 height 11
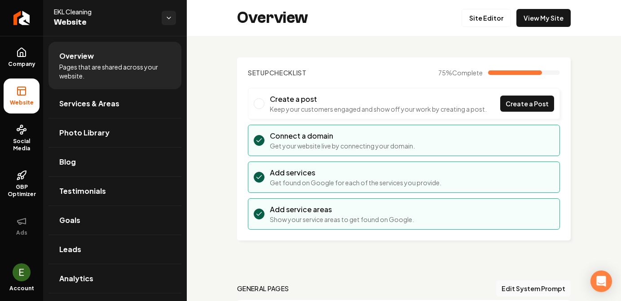
scroll to position [144, 0]
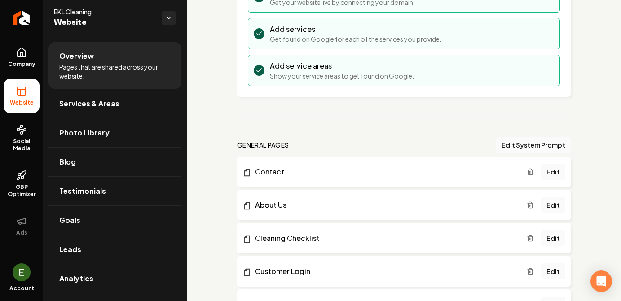
click at [274, 172] on link "Contact" at bounding box center [385, 172] width 284 height 11
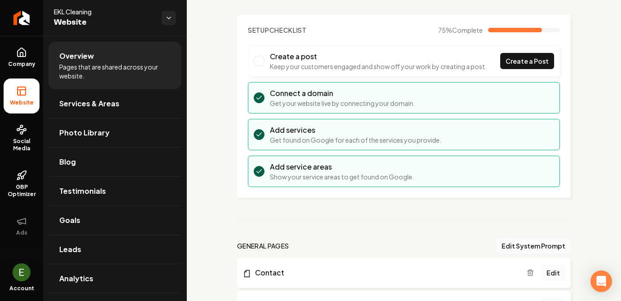
scroll to position [0, 0]
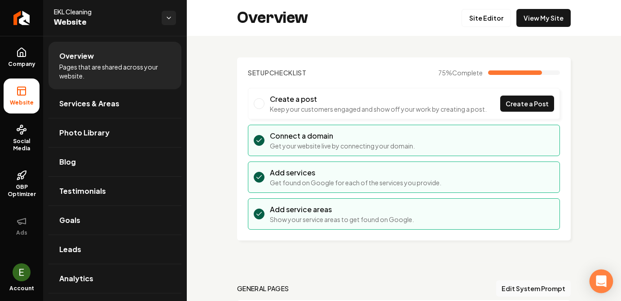
click at [611, 277] on body "Company Website Social Media GBP Optimizer Ads Account EKL Cleaning Website Ove…" at bounding box center [310, 150] width 621 height 301
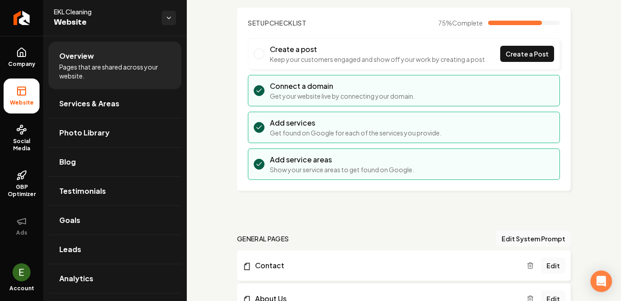
scroll to position [56, 0]
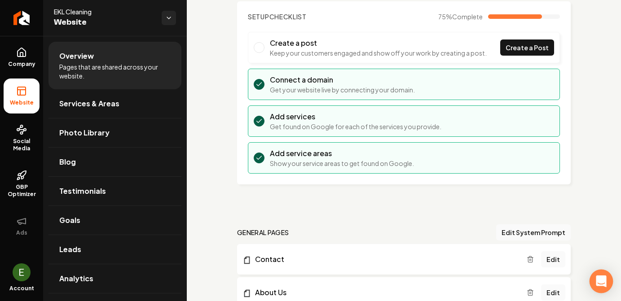
click at [598, 290] on div "Open Intercom Messenger" at bounding box center [602, 282] width 24 height 24
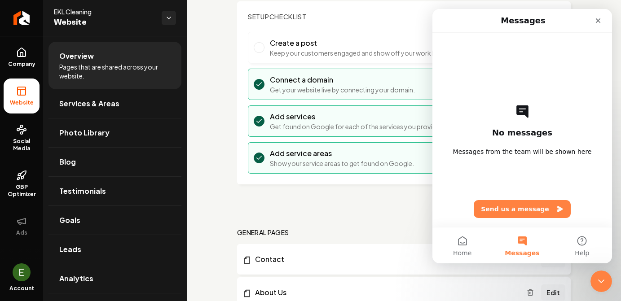
scroll to position [0, 0]
click at [519, 211] on button "Send us a message" at bounding box center [522, 209] width 97 height 18
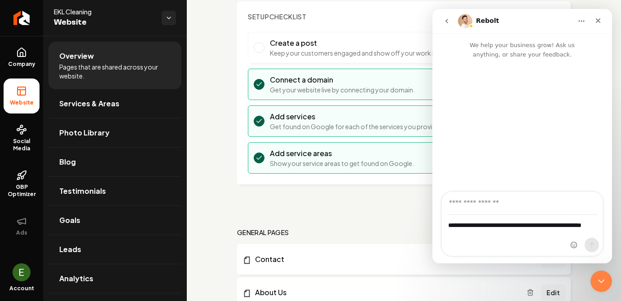
click at [559, 229] on textarea "**********" at bounding box center [522, 228] width 161 height 24
click at [536, 237] on textarea "**********" at bounding box center [522, 228] width 161 height 24
type textarea "**********"
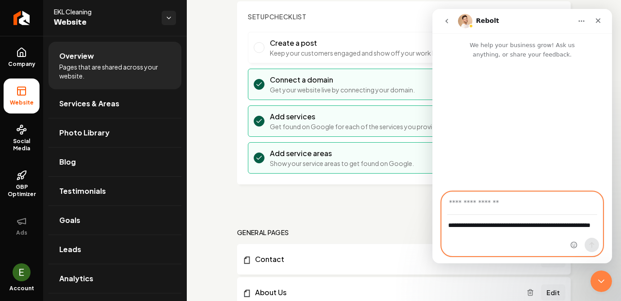
click at [545, 203] on input "Your email" at bounding box center [522, 203] width 150 height 23
type input "**********"
click at [590, 250] on button "Send a message…" at bounding box center [592, 245] width 14 height 14
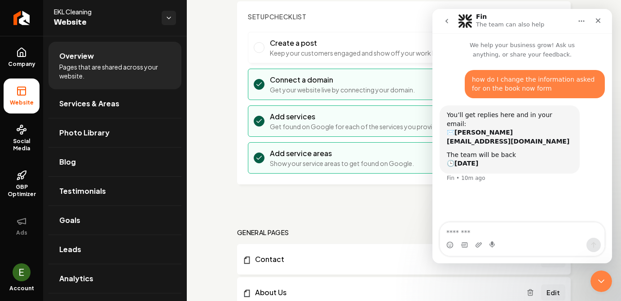
click at [365, 234] on nav "general pages Edit System Prompt" at bounding box center [404, 233] width 334 height 16
click at [341, 261] on link "Contact" at bounding box center [385, 259] width 284 height 11
click at [603, 18] on div "Close" at bounding box center [598, 21] width 16 height 16
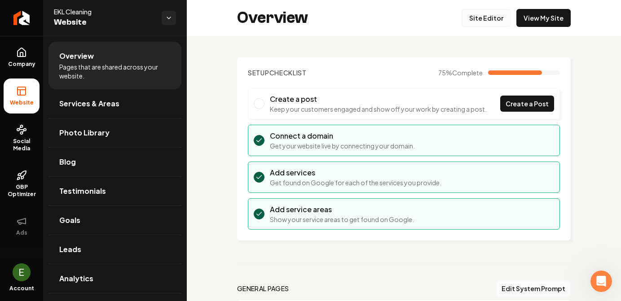
click at [489, 22] on link "Site Editor" at bounding box center [486, 18] width 49 height 18
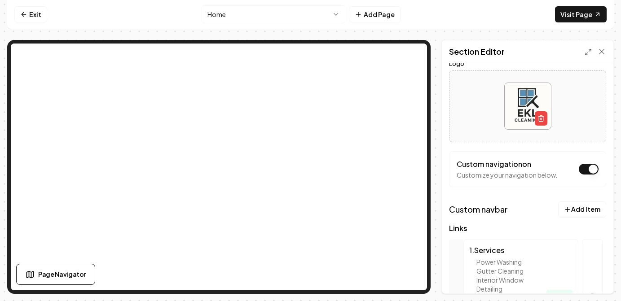
scroll to position [87, 0]
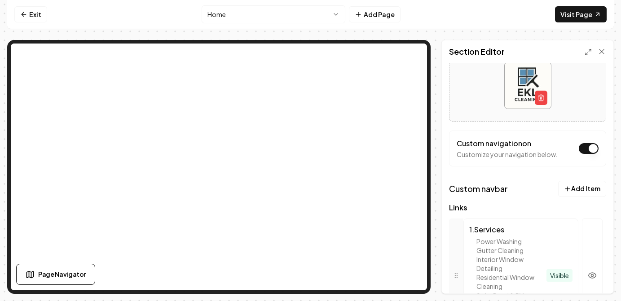
click at [592, 146] on button "Dark mode off" at bounding box center [589, 148] width 20 height 11
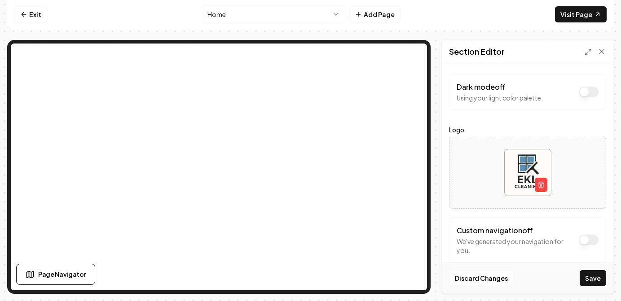
click at [586, 241] on button "Dark mode off" at bounding box center [589, 240] width 20 height 11
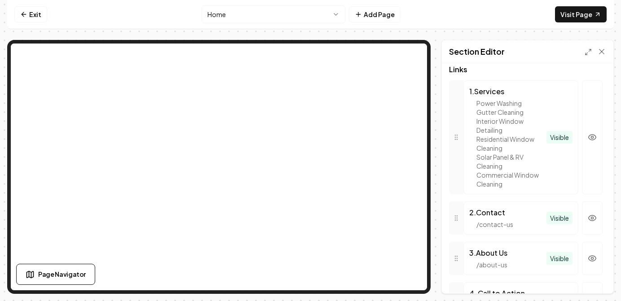
scroll to position [504, 0]
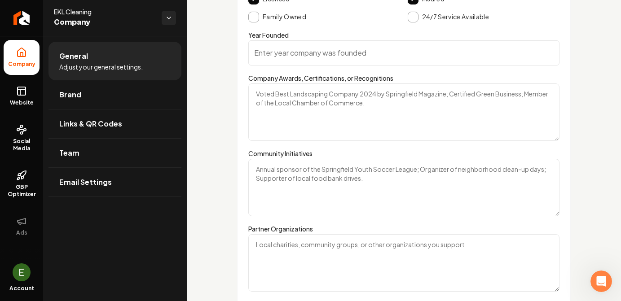
scroll to position [1364, 0]
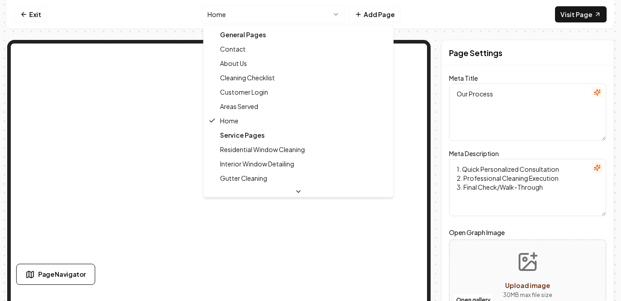
click at [278, 22] on html "Computer Required This feature is only available on a computer. Please switch t…" at bounding box center [310, 150] width 621 height 301
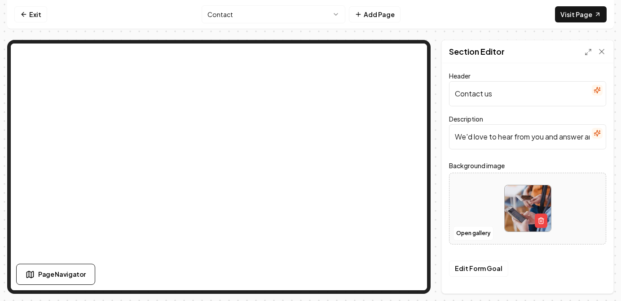
scroll to position [22, 0]
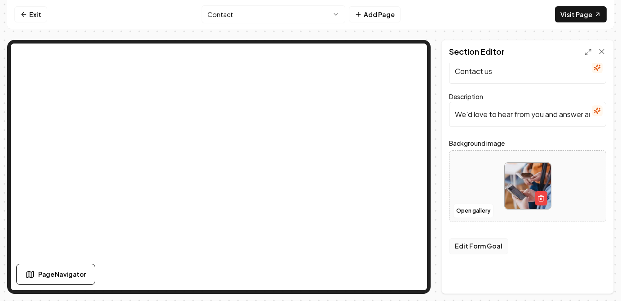
click at [477, 246] on button "Edit Form Goal" at bounding box center [478, 247] width 59 height 16
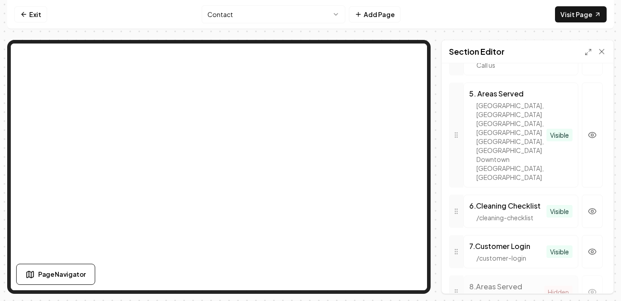
scroll to position [485, 0]
click at [510, 242] on div "7 . Customer Login" at bounding box center [507, 247] width 77 height 11
click at [519, 254] on div "/ customer-login" at bounding box center [507, 258] width 77 height 9
click at [504, 242] on div "7 . Customer Login" at bounding box center [507, 247] width 77 height 11
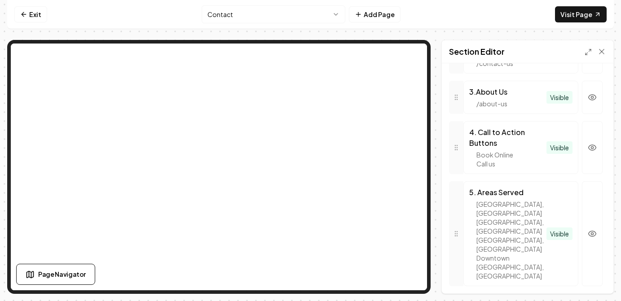
scroll to position [386, 0]
click at [539, 158] on div "Book Online" at bounding box center [512, 155] width 70 height 9
click at [588, 145] on icon "button" at bounding box center [592, 148] width 9 height 9
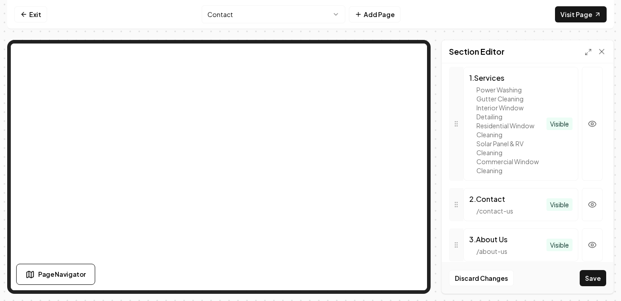
scroll to position [246, 0]
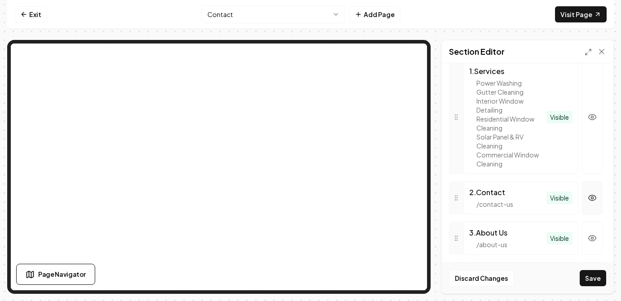
click at [588, 202] on icon "button" at bounding box center [592, 198] width 9 height 9
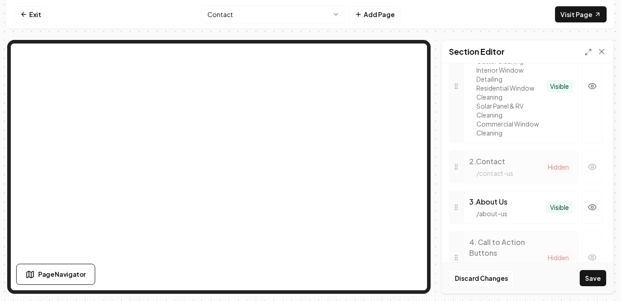
scroll to position [277, 0]
click at [592, 169] on icon "button" at bounding box center [592, 166] width 9 height 9
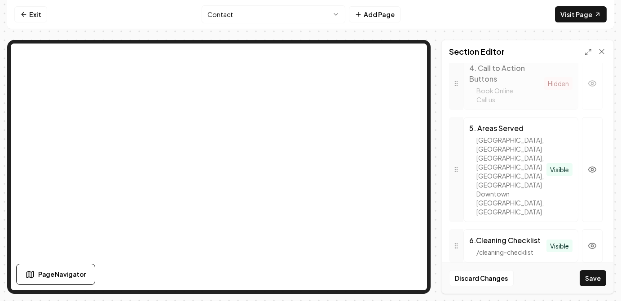
scroll to position [466, 0]
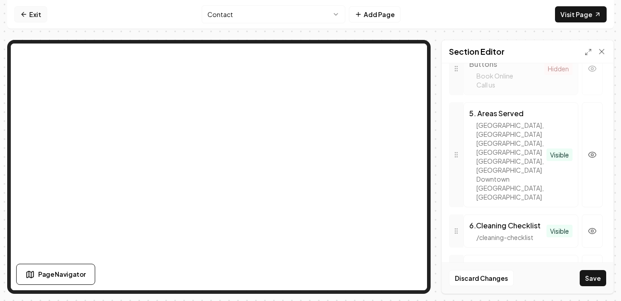
click at [33, 15] on link "Exit" at bounding box center [30, 14] width 33 height 16
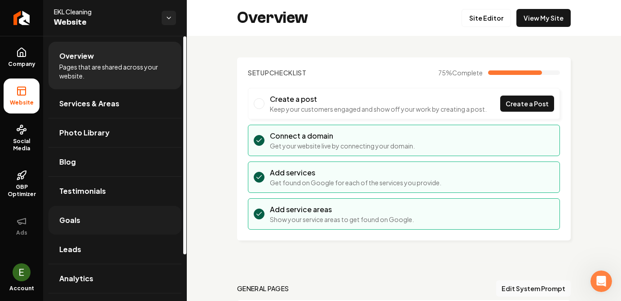
click at [86, 227] on link "Goals" at bounding box center [115, 220] width 133 height 29
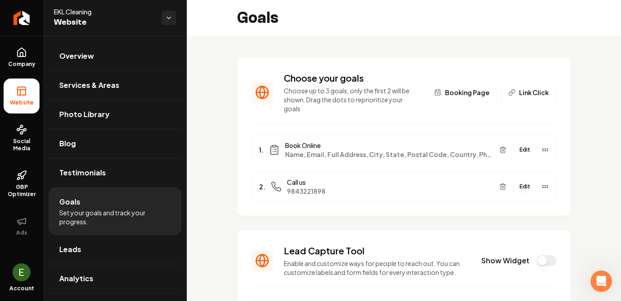
click at [373, 150] on span "Name, Email, Full Address, City, State, Postal Code, Country, Phone" at bounding box center [388, 154] width 207 height 9
click at [327, 141] on span "Book Online" at bounding box center [388, 145] width 207 height 9
click at [520, 144] on button "Edit" at bounding box center [525, 150] width 22 height 12
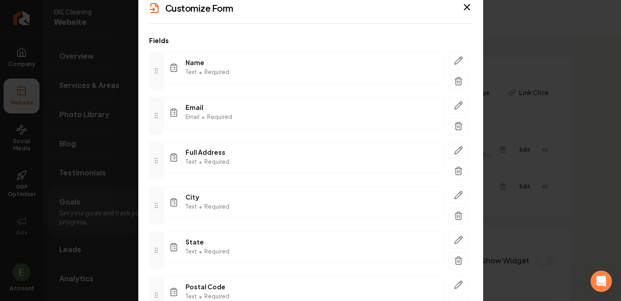
scroll to position [90, 0]
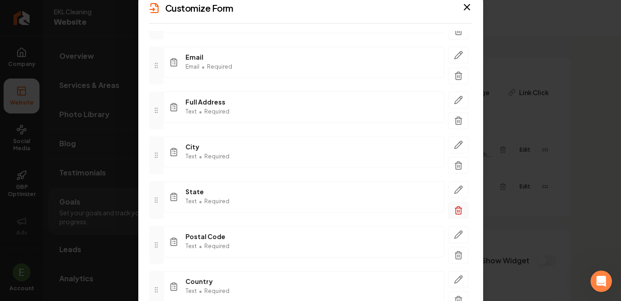
click at [451, 211] on button "button" at bounding box center [458, 210] width 21 height 17
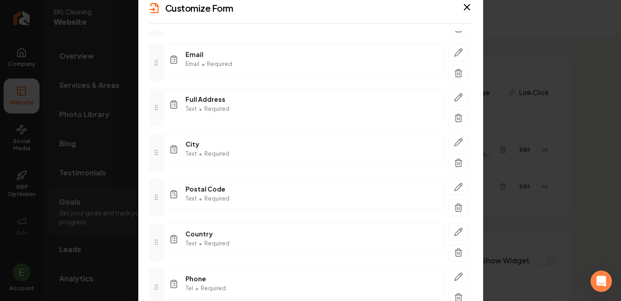
scroll to position [109, 0]
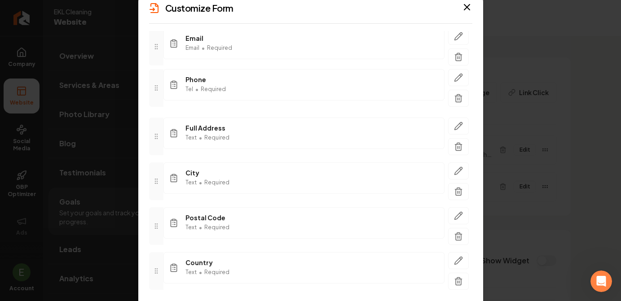
drag, startPoint x: 153, startPoint y: 269, endPoint x: 159, endPoint y: 85, distance: 183.8
click at [159, 85] on div at bounding box center [156, 88] width 14 height 38
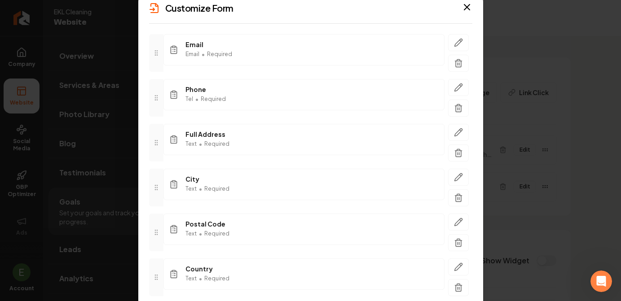
scroll to position [132, 0]
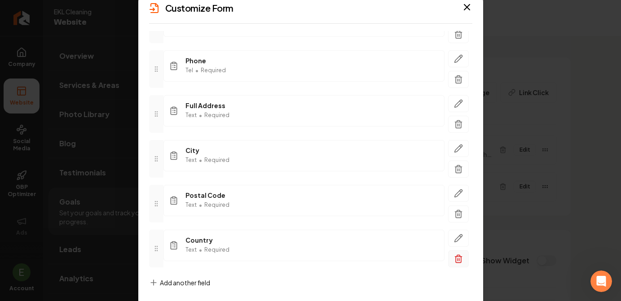
click at [460, 254] on button "button" at bounding box center [458, 259] width 21 height 17
click at [187, 284] on span "Add another field" at bounding box center [185, 282] width 50 height 9
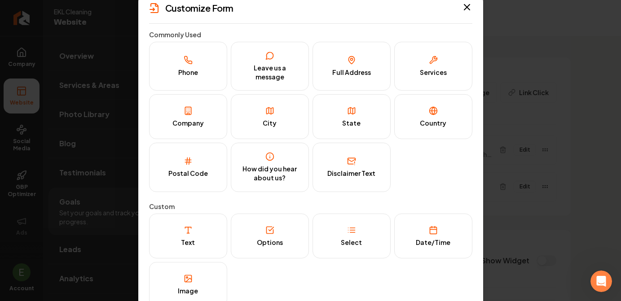
scroll to position [6, 0]
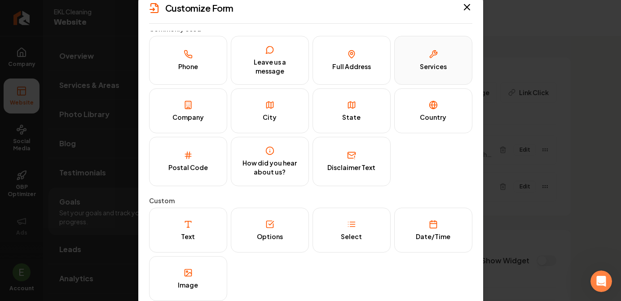
click at [447, 71] on button "Services" at bounding box center [433, 60] width 78 height 49
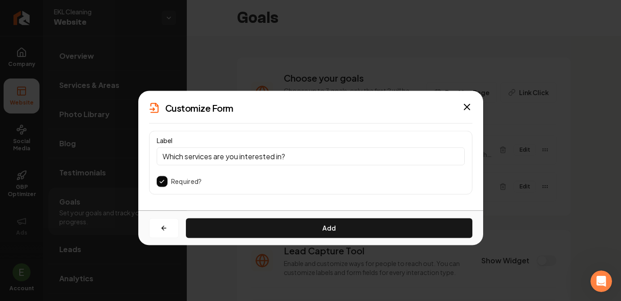
scroll to position [0, 0]
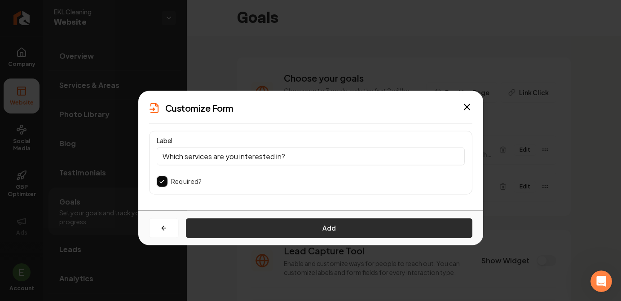
click at [258, 226] on button "Add" at bounding box center [329, 228] width 287 height 20
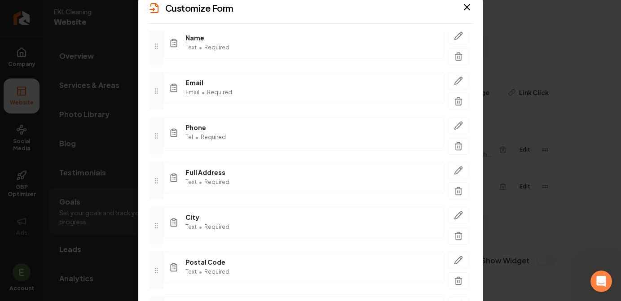
scroll to position [62, 0]
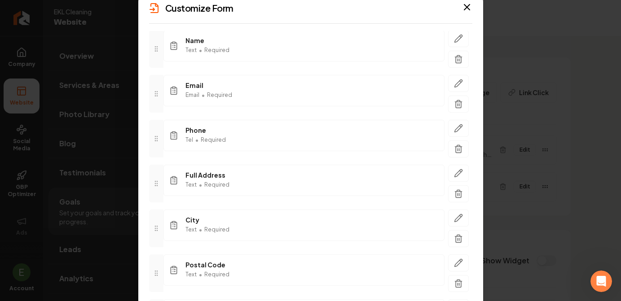
click at [362, 189] on div "Full Address Text • Required" at bounding box center [303, 180] width 281 height 31
click at [235, 177] on div "Full Address Text • Required" at bounding box center [303, 180] width 281 height 31
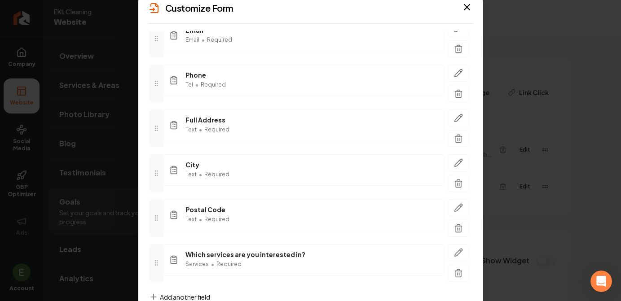
scroll to position [99, 0]
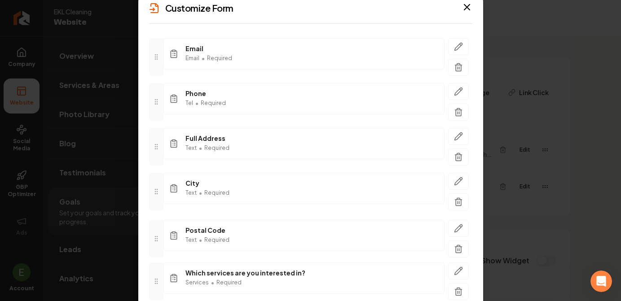
click at [154, 242] on icon at bounding box center [156, 238] width 7 height 7
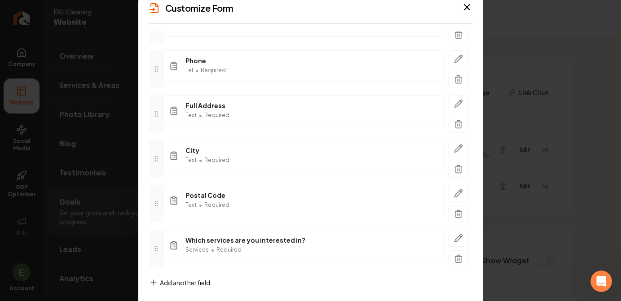
click at [187, 278] on span "Add another field" at bounding box center [185, 282] width 50 height 9
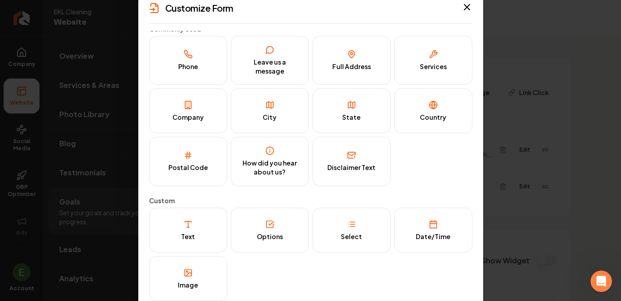
scroll to position [6, 0]
click at [277, 161] on div "How did you hear about us?" at bounding box center [269, 168] width 59 height 18
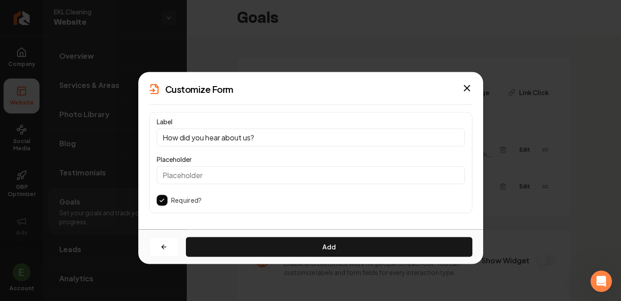
click at [159, 203] on button "button" at bounding box center [162, 200] width 11 height 11
click at [252, 177] on input "Placeholder" at bounding box center [311, 175] width 308 height 18
click at [261, 192] on div "Label How did you hear about us? Placeholder Required?" at bounding box center [310, 163] width 323 height 102
click at [163, 199] on button "button" at bounding box center [162, 200] width 11 height 11
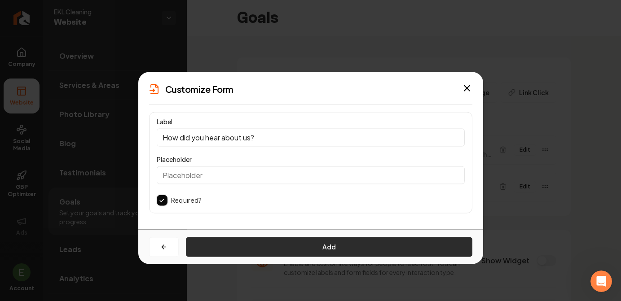
click at [278, 246] on button "Add" at bounding box center [329, 247] width 287 height 20
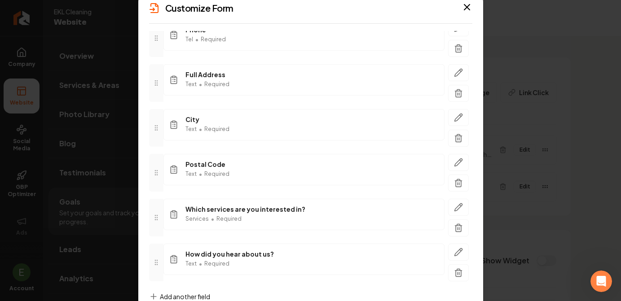
scroll to position [177, 0]
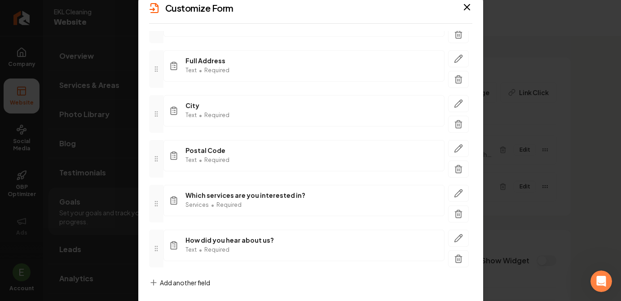
click at [170, 287] on span "Add another field" at bounding box center [185, 282] width 50 height 9
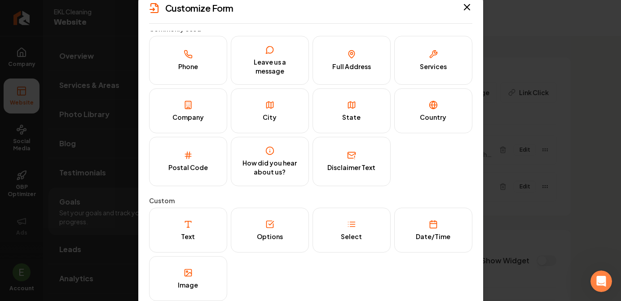
scroll to position [6, 0]
click at [464, 7] on icon "button" at bounding box center [467, 7] width 11 height 11
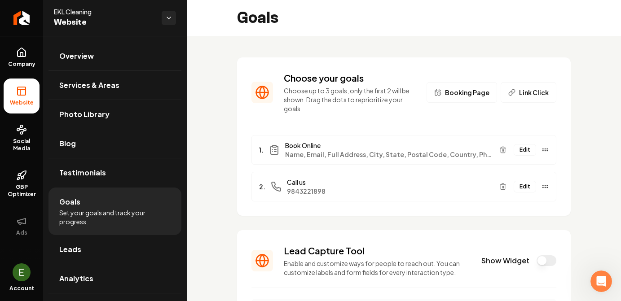
click at [526, 144] on button "Edit" at bounding box center [525, 150] width 22 height 12
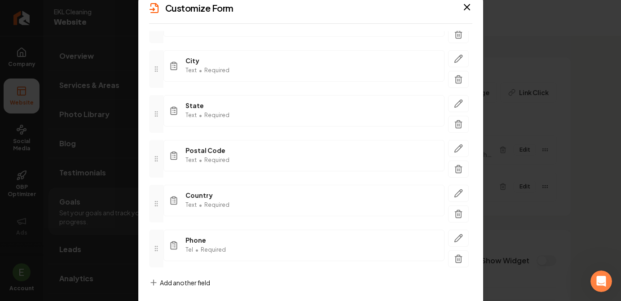
scroll to position [176, 0]
click at [190, 281] on span "Add another field" at bounding box center [185, 283] width 50 height 9
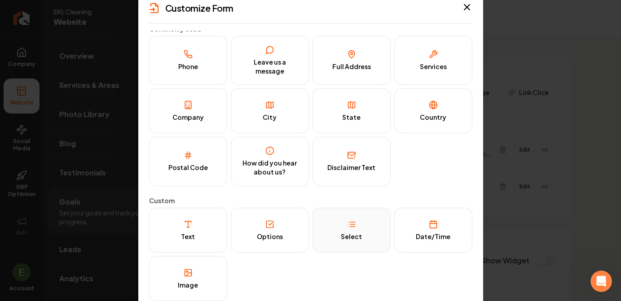
scroll to position [0, 0]
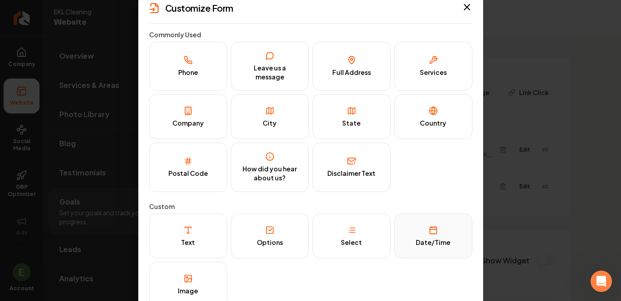
click at [437, 249] on button "Date/Time" at bounding box center [433, 236] width 78 height 45
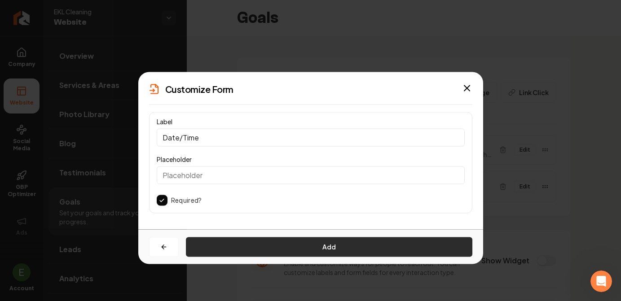
click at [299, 241] on button "Add" at bounding box center [329, 247] width 287 height 20
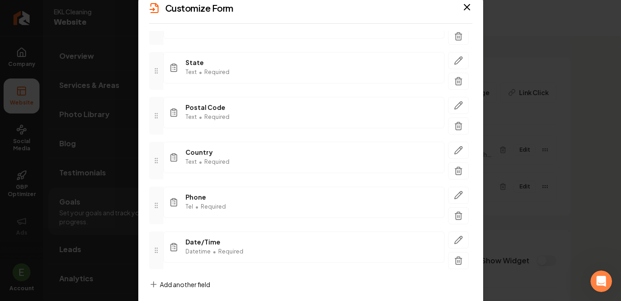
scroll to position [221, 0]
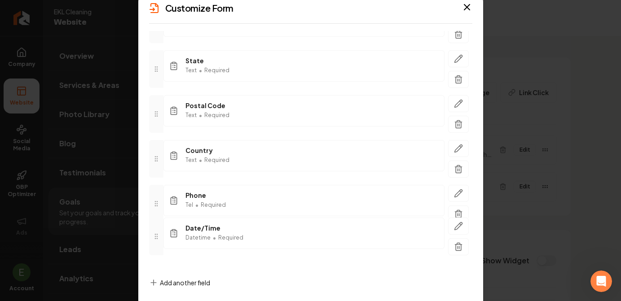
drag, startPoint x: 154, startPoint y: 251, endPoint x: 159, endPoint y: 252, distance: 5.1
click at [159, 240] on icon at bounding box center [156, 236] width 7 height 7
click at [462, 170] on icon "button" at bounding box center [458, 169] width 9 height 9
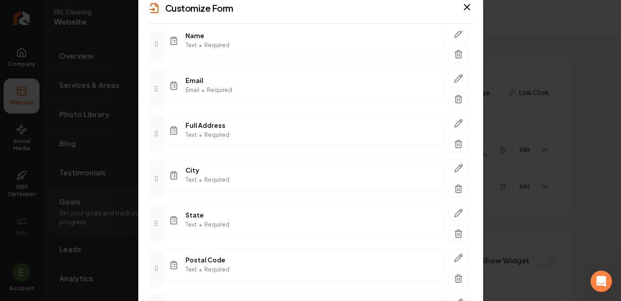
scroll to position [0, 0]
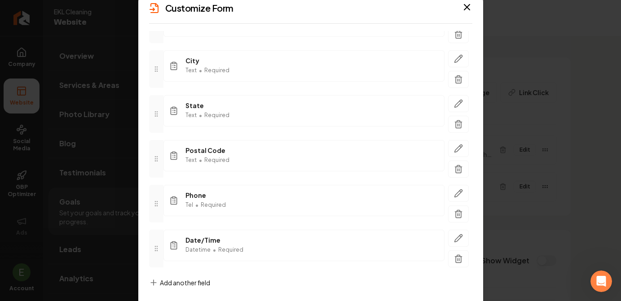
click at [194, 283] on span "Add another field" at bounding box center [185, 282] width 50 height 9
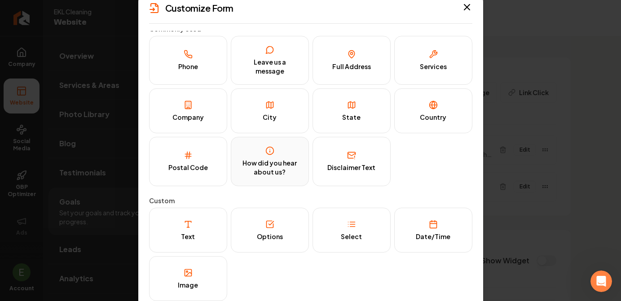
click at [281, 174] on div "How did you hear about us?" at bounding box center [269, 168] width 59 height 18
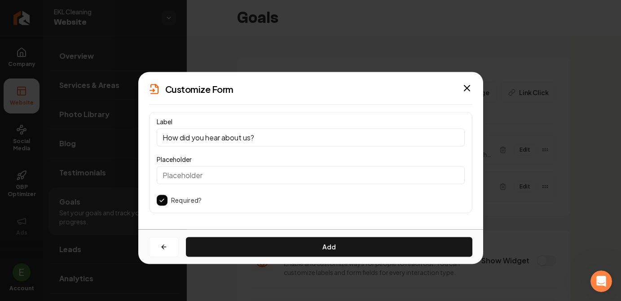
scroll to position [0, 0]
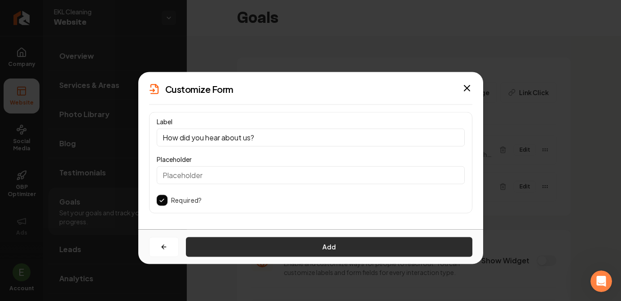
click at [286, 248] on button "Add" at bounding box center [329, 247] width 287 height 20
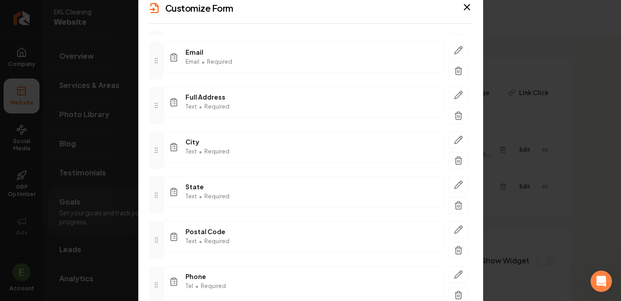
scroll to position [96, 0]
click at [194, 186] on span "State" at bounding box center [208, 185] width 44 height 9
click at [460, 186] on icon "button" at bounding box center [458, 184] width 9 height 9
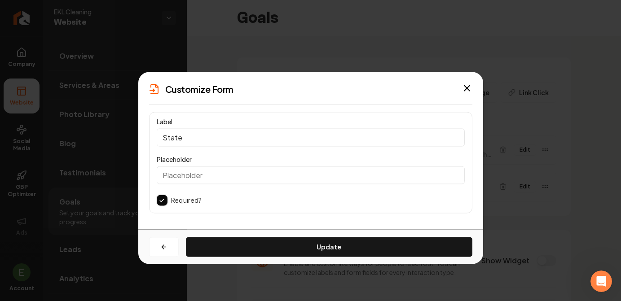
scroll to position [0, 0]
drag, startPoint x: 189, startPoint y: 135, endPoint x: 128, endPoint y: 134, distance: 61.1
click at [128, 134] on body "Company Website Social Media GBP Optimizer Ads Account EKL Cleaning Website Ove…" at bounding box center [310, 150] width 621 height 301
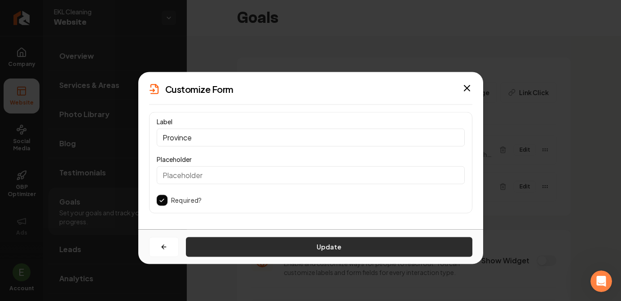
type input "Province"
click at [287, 248] on button "Update" at bounding box center [329, 247] width 287 height 20
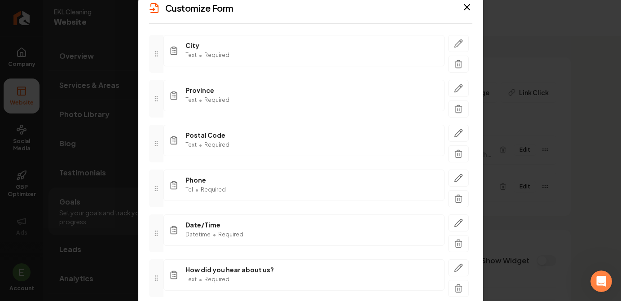
scroll to position [221, 0]
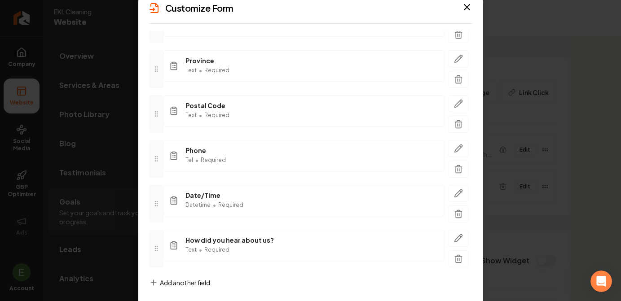
click at [191, 287] on span "Add another field" at bounding box center [185, 282] width 50 height 9
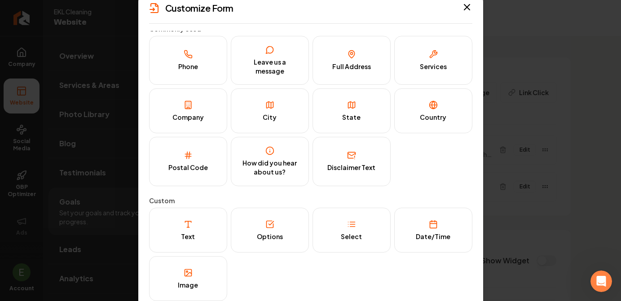
scroll to position [6, 0]
click at [448, 58] on button "Services" at bounding box center [433, 60] width 78 height 49
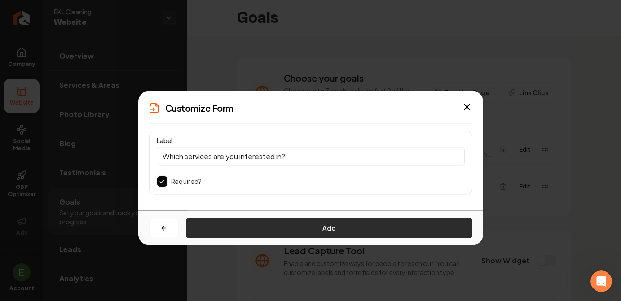
click at [269, 224] on button "Add" at bounding box center [329, 228] width 287 height 20
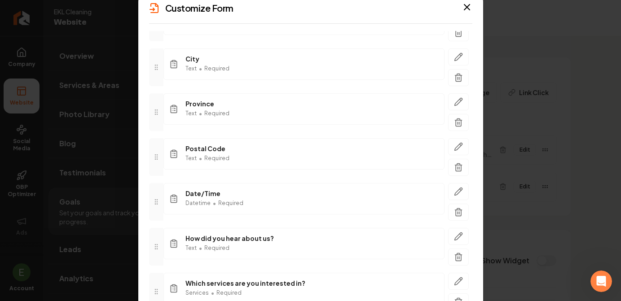
scroll to position [27, 0]
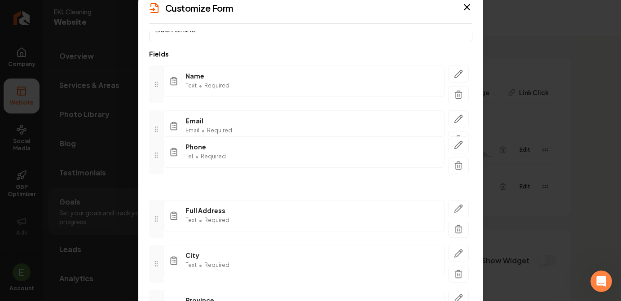
drag, startPoint x: 160, startPoint y: 115, endPoint x: 169, endPoint y: -7, distance: 122.5
click at [169, 0] on html "Company Website Social Media GBP Optimizer Ads Account EKL Cleaning Website Ove…" at bounding box center [310, 150] width 621 height 301
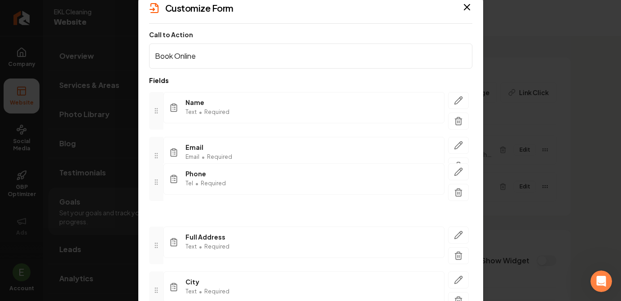
drag, startPoint x: 161, startPoint y: 110, endPoint x: 160, endPoint y: 181, distance: 71.4
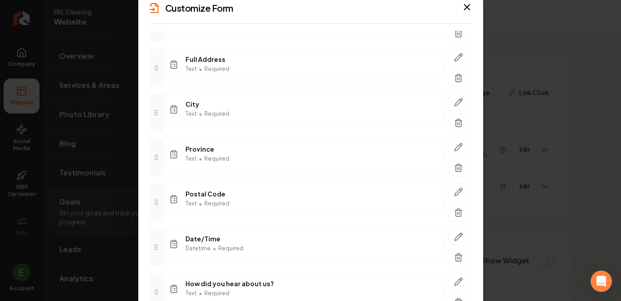
scroll to position [185, 0]
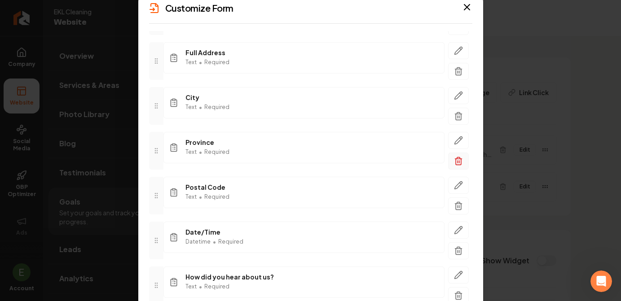
click at [460, 162] on icon "button" at bounding box center [458, 161] width 9 height 9
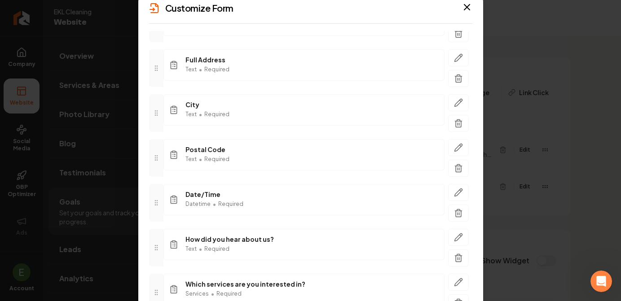
scroll to position [199, 0]
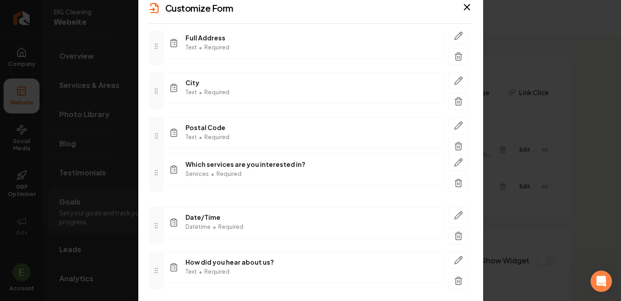
drag, startPoint x: 153, startPoint y: 272, endPoint x: 153, endPoint y: 173, distance: 98.4
click at [153, 173] on icon at bounding box center [156, 172] width 7 height 7
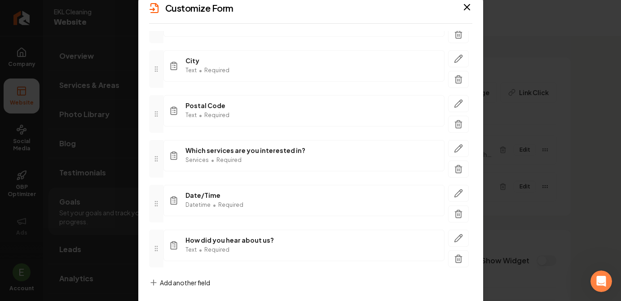
scroll to position [0, 0]
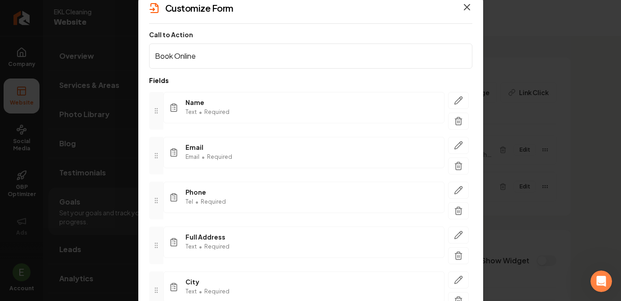
click at [468, 4] on icon "button" at bounding box center [467, 7] width 11 height 11
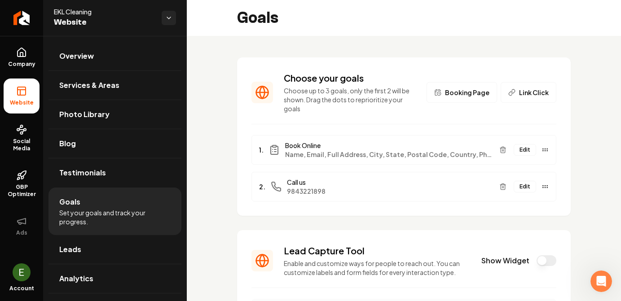
click at [521, 144] on button "Edit" at bounding box center [525, 150] width 22 height 12
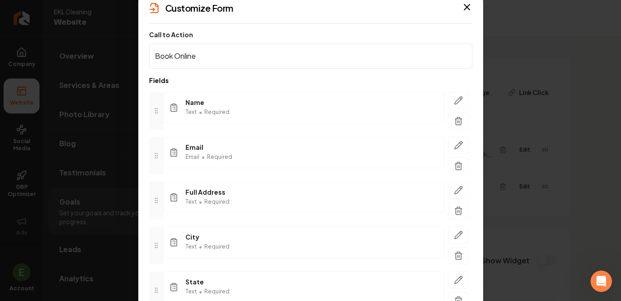
click at [274, 26] on div "Customize Form Call to Action Book Online Fields Name Text • Required Email Ema…" at bounding box center [310, 151] width 345 height 320
